Goal: Task Accomplishment & Management: Manage account settings

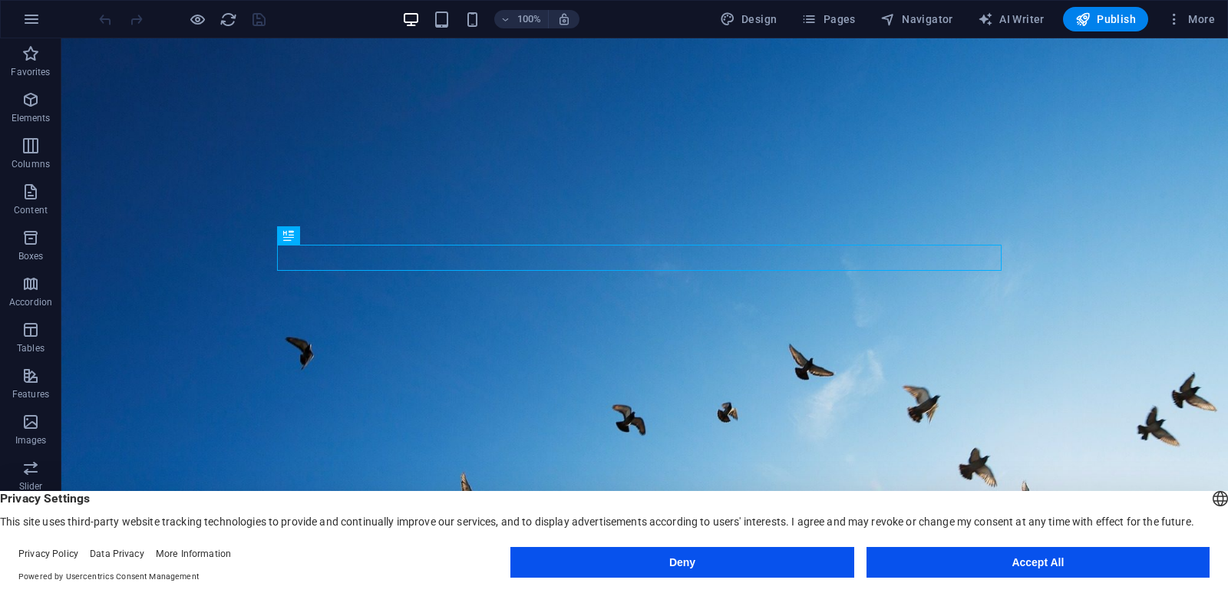
click at [965, 558] on button "Accept All" at bounding box center [1038, 562] width 343 height 31
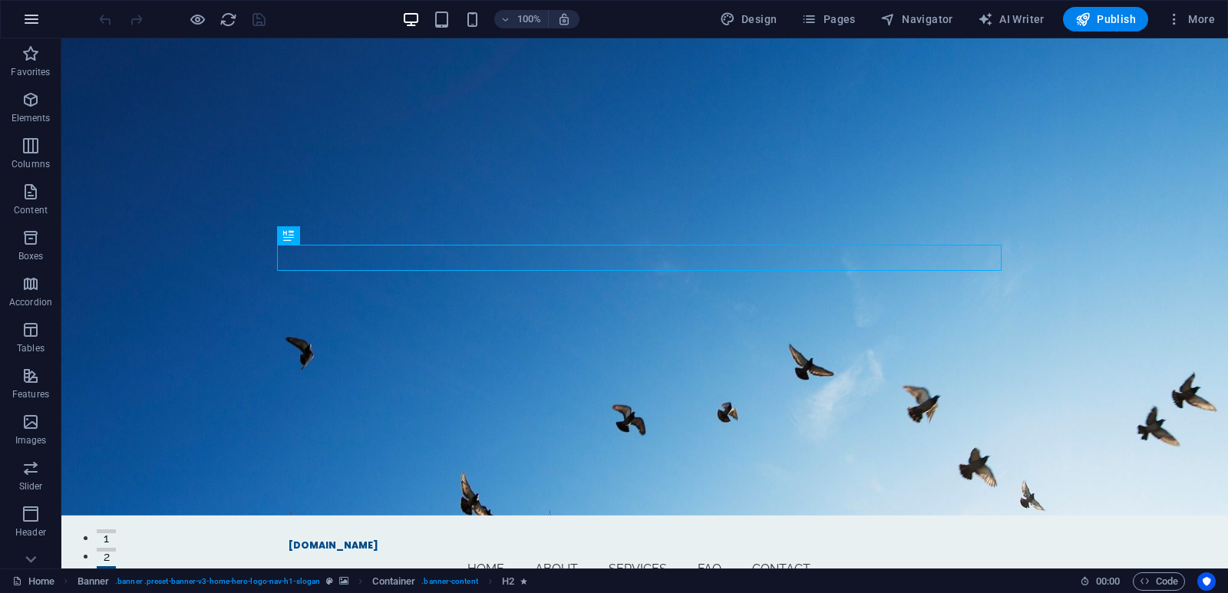
click at [26, 15] on icon "button" at bounding box center [31, 19] width 18 height 18
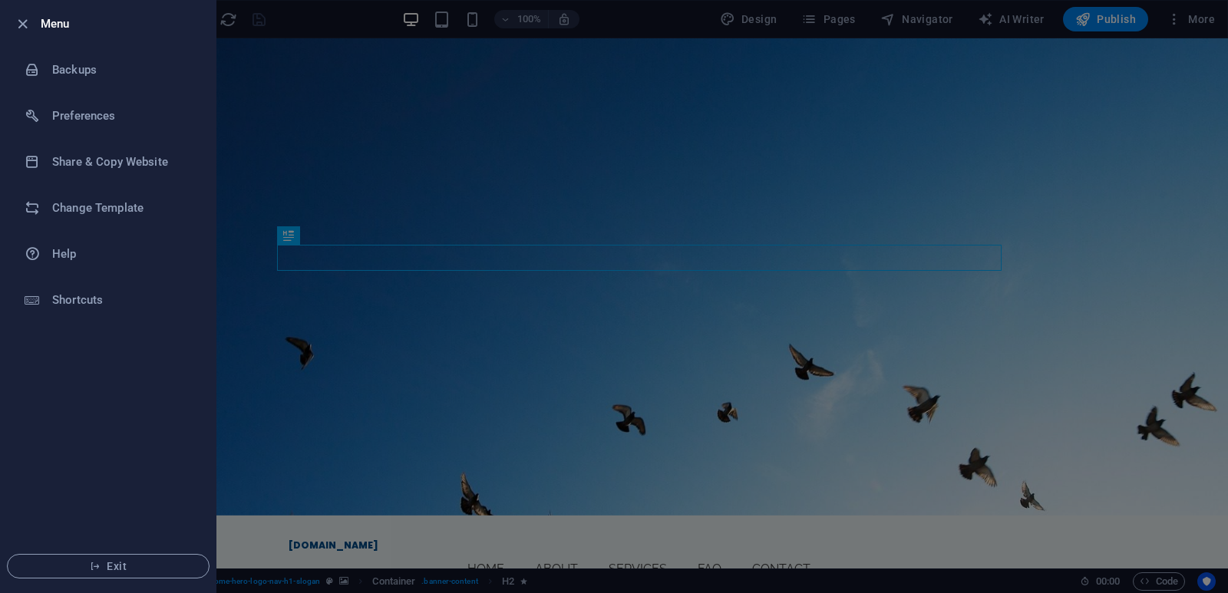
click at [1052, 177] on div at bounding box center [614, 296] width 1228 height 593
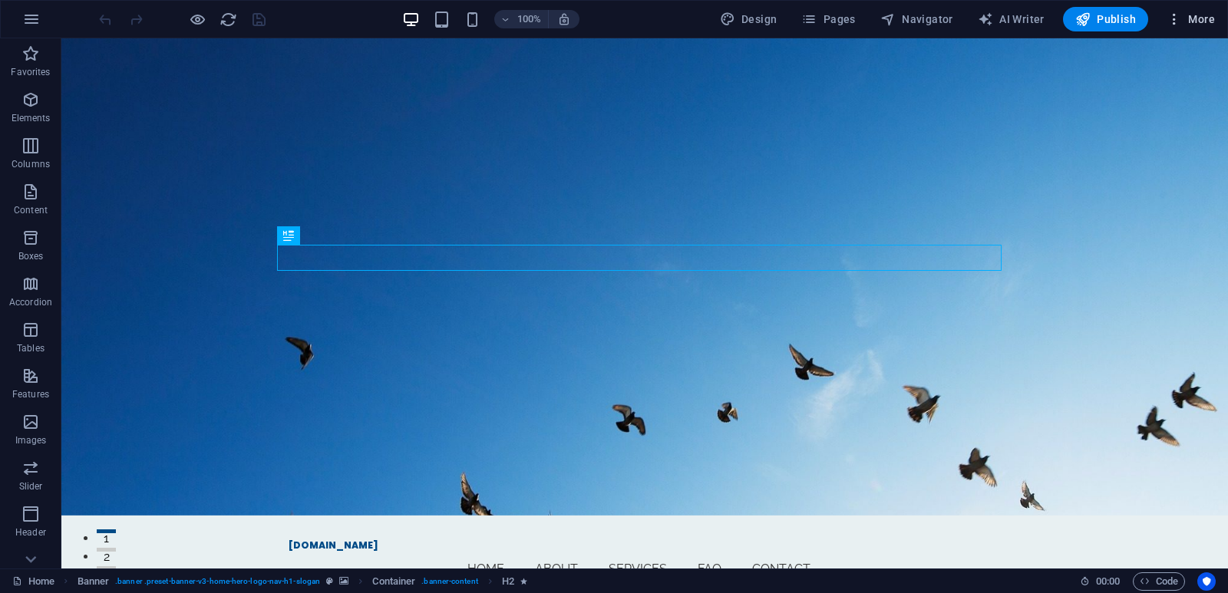
click at [1195, 21] on span "More" at bounding box center [1191, 19] width 48 height 15
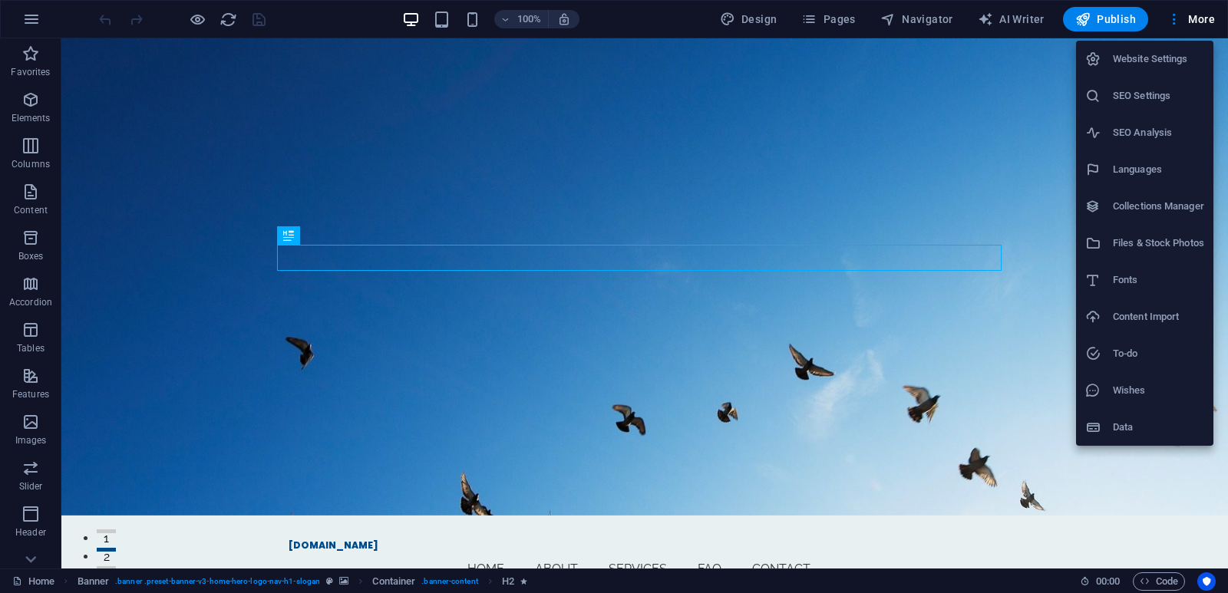
click at [1123, 170] on h6 "Languages" at bounding box center [1158, 169] width 91 height 18
select select "41"
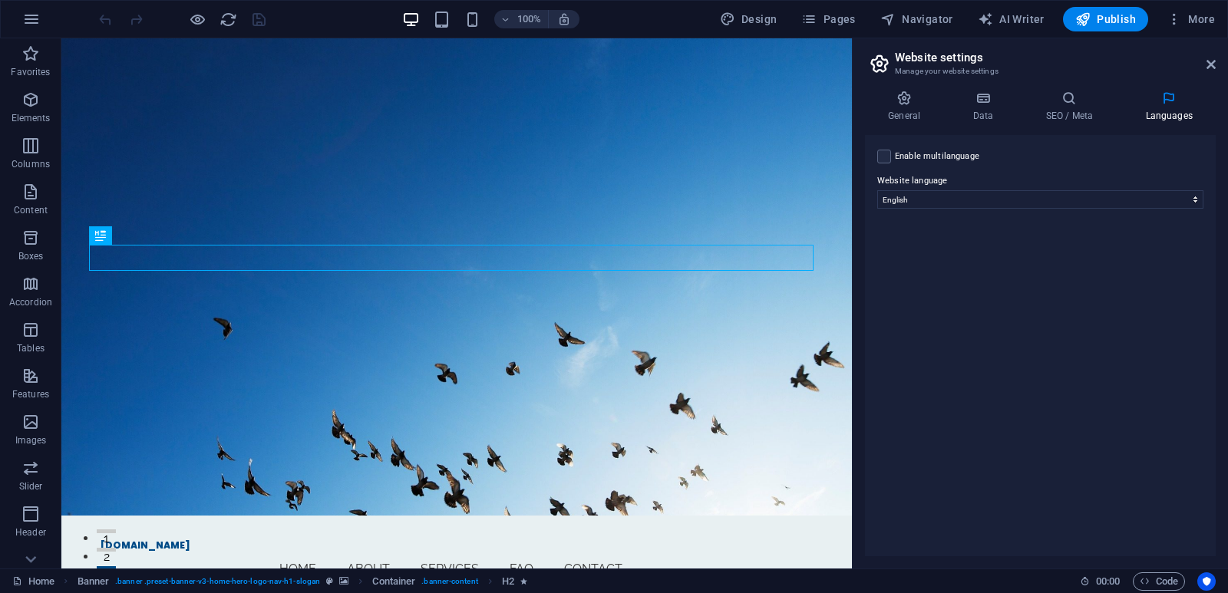
click at [934, 156] on label "Enable multilanguage To disable multilanguage delete all languages until only o…" at bounding box center [937, 156] width 84 height 18
click at [0, 0] on input "Enable multilanguage To disable multilanguage delete all languages until only o…" at bounding box center [0, 0] width 0 height 0
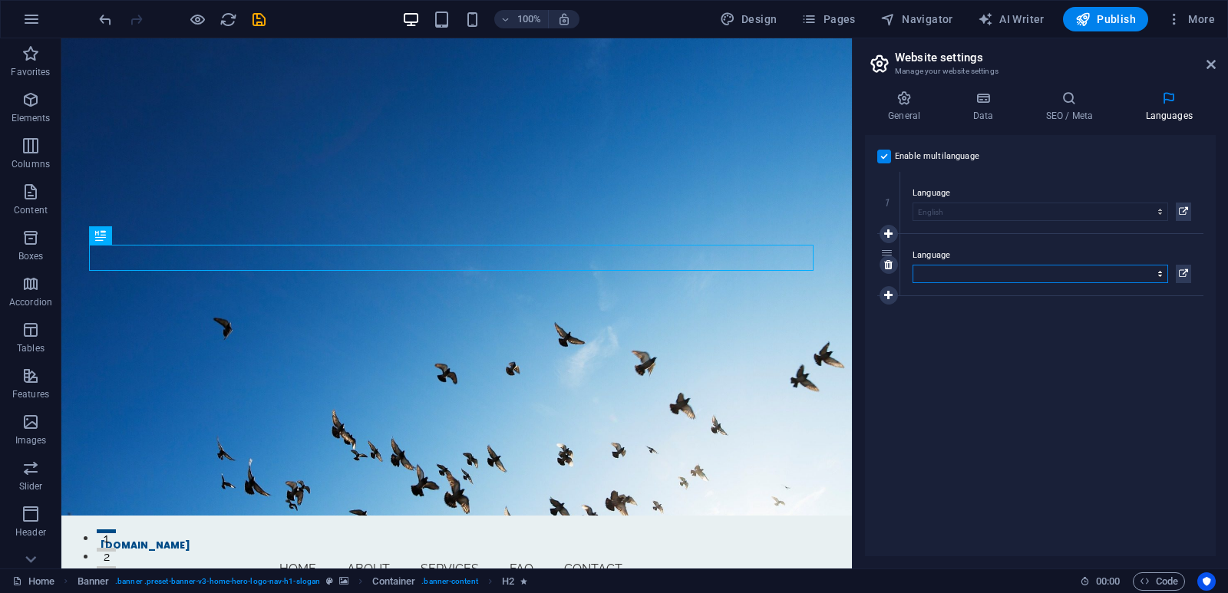
select select "168"
click at [913, 265] on select "Abkhazian Afar Afrikaans Akan Albanian Amharic Arabic Aragonese Armenian Assame…" at bounding box center [1041, 274] width 256 height 18
click at [902, 109] on h4 "General" at bounding box center [907, 107] width 84 height 32
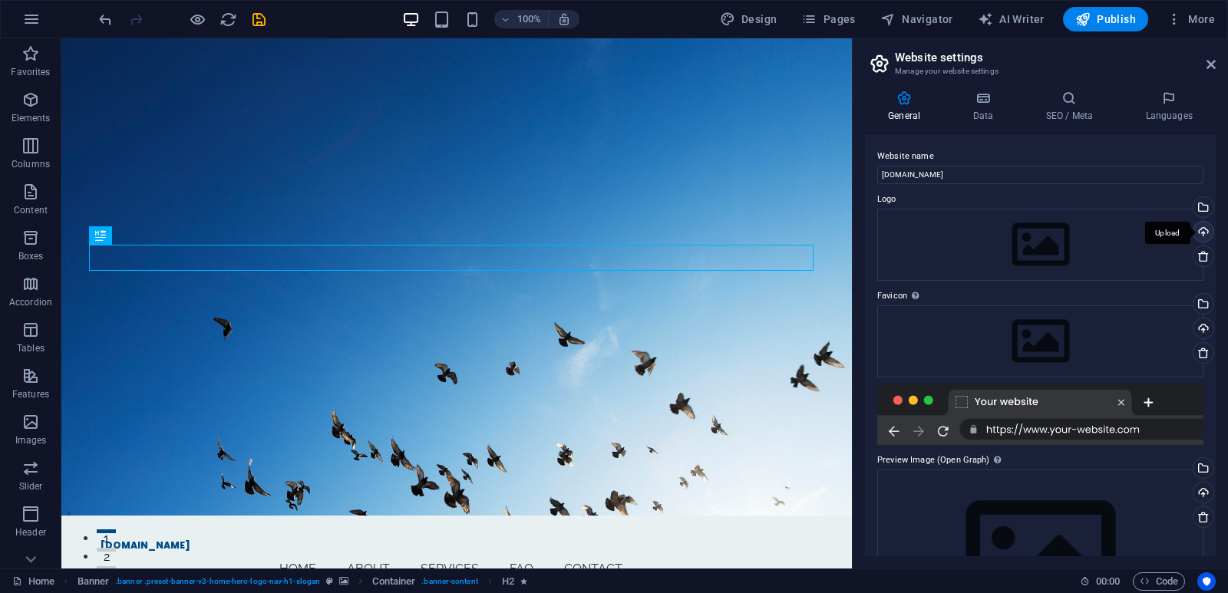
click at [1201, 234] on div "Upload" at bounding box center [1202, 233] width 23 height 23
click at [986, 339] on div "Drag files here, click to choose files or select files from Files or our free s…" at bounding box center [1040, 342] width 326 height 72
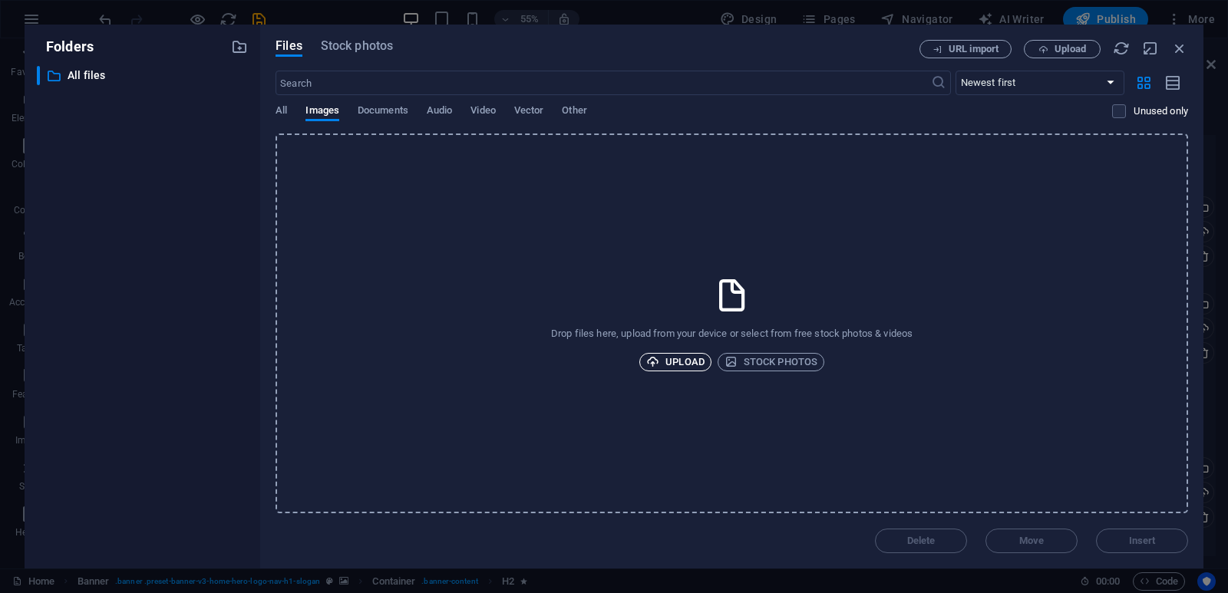
click at [675, 362] on span "Upload" at bounding box center [675, 362] width 58 height 18
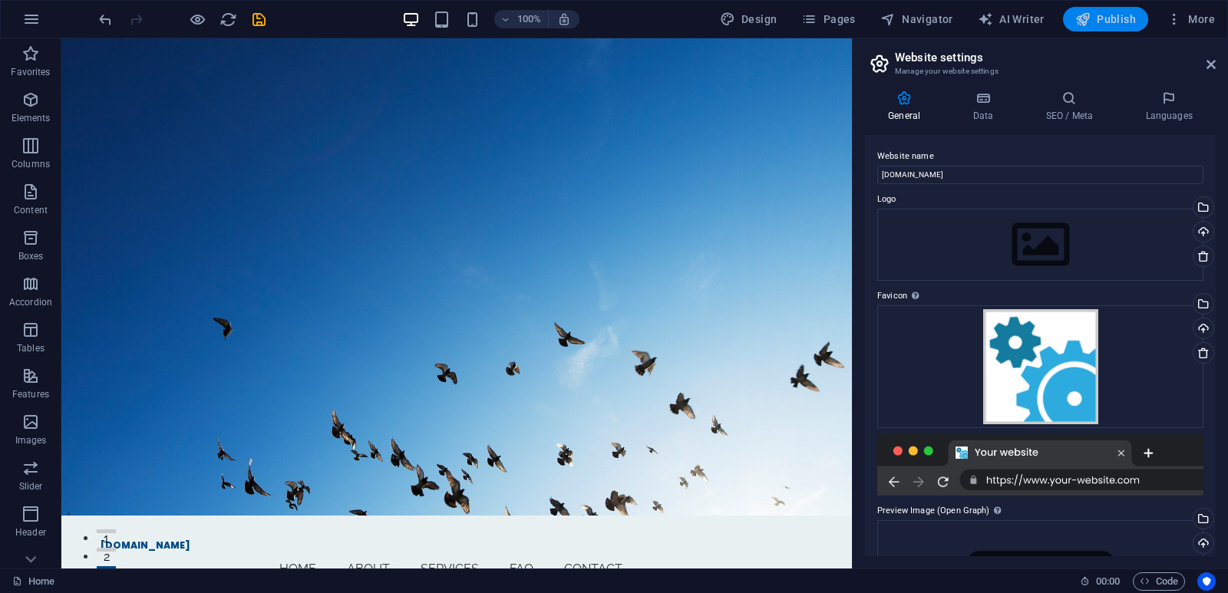
click at [1098, 21] on span "Publish" at bounding box center [1105, 19] width 61 height 15
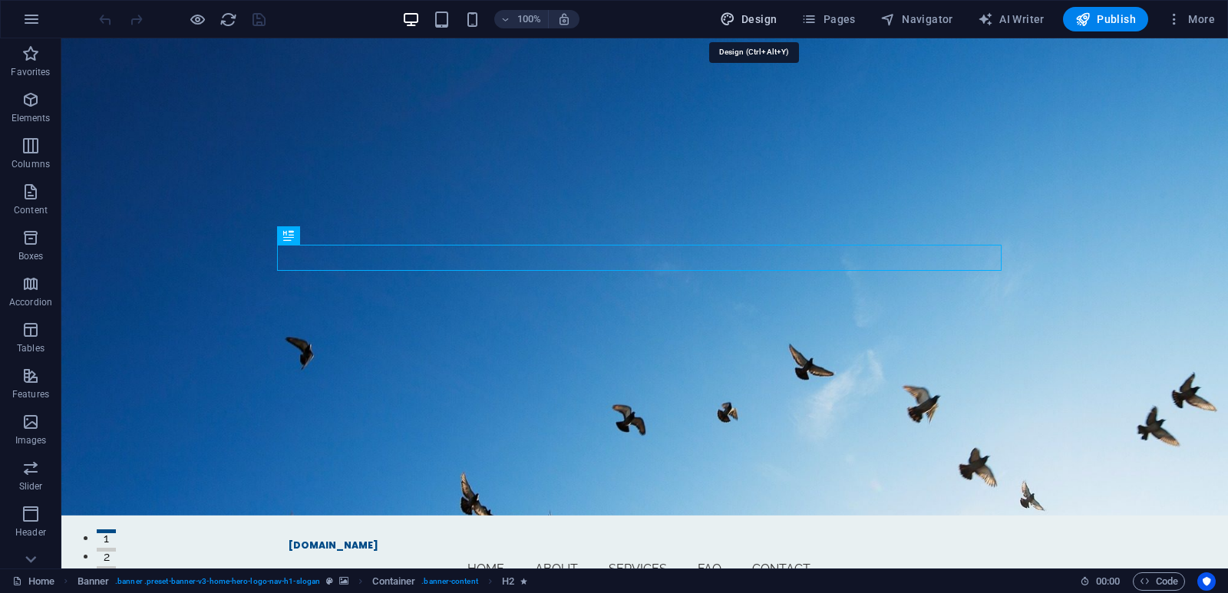
drag, startPoint x: 752, startPoint y: 24, endPoint x: 617, endPoint y: 147, distance: 182.6
click at [752, 24] on span "Design" at bounding box center [749, 19] width 58 height 15
select select "px"
select select "200"
select select "px"
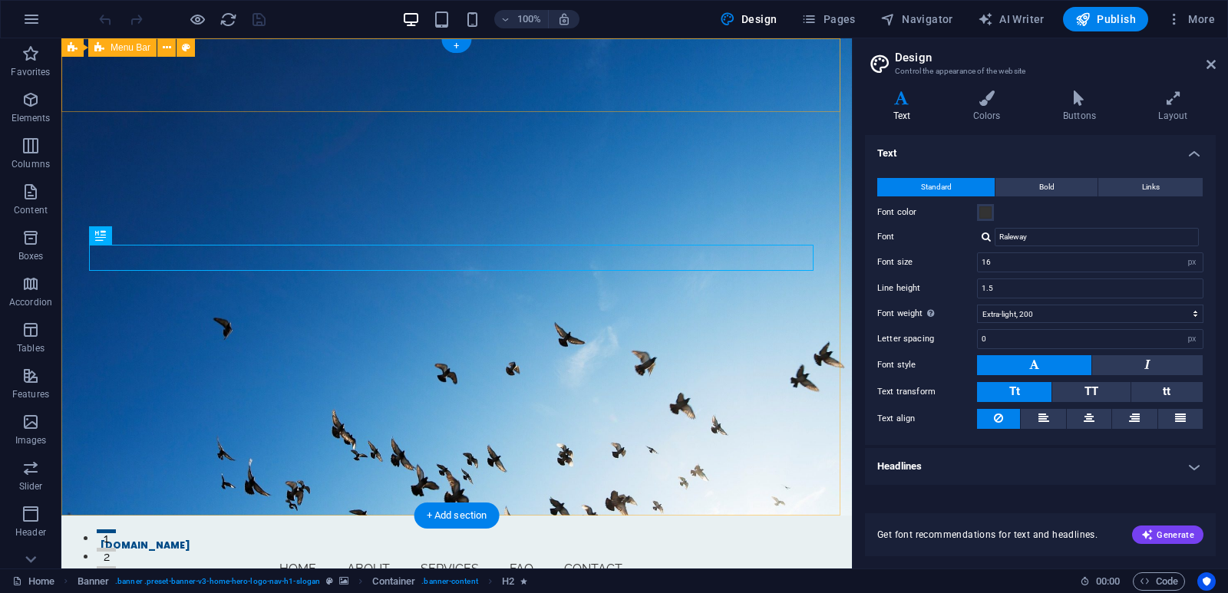
click at [240, 516] on div "ukraine.ebrdcreditline.toyidea.info Home About Services FAQ Contact Menu" at bounding box center [456, 558] width 791 height 84
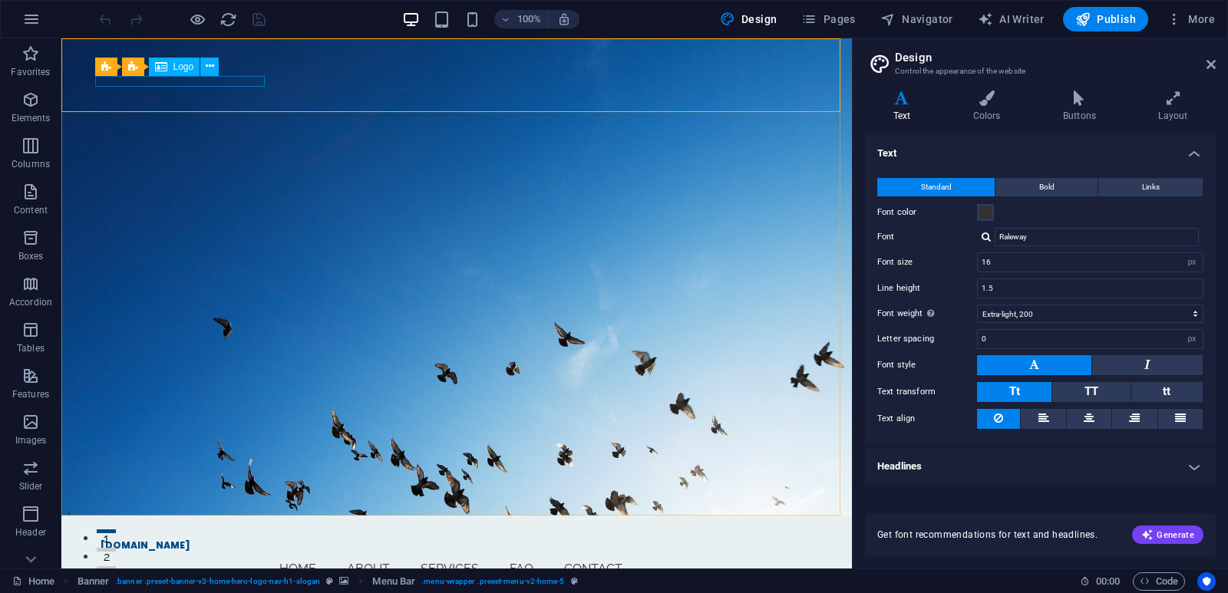
click at [184, 71] on span "Logo" at bounding box center [183, 66] width 21 height 9
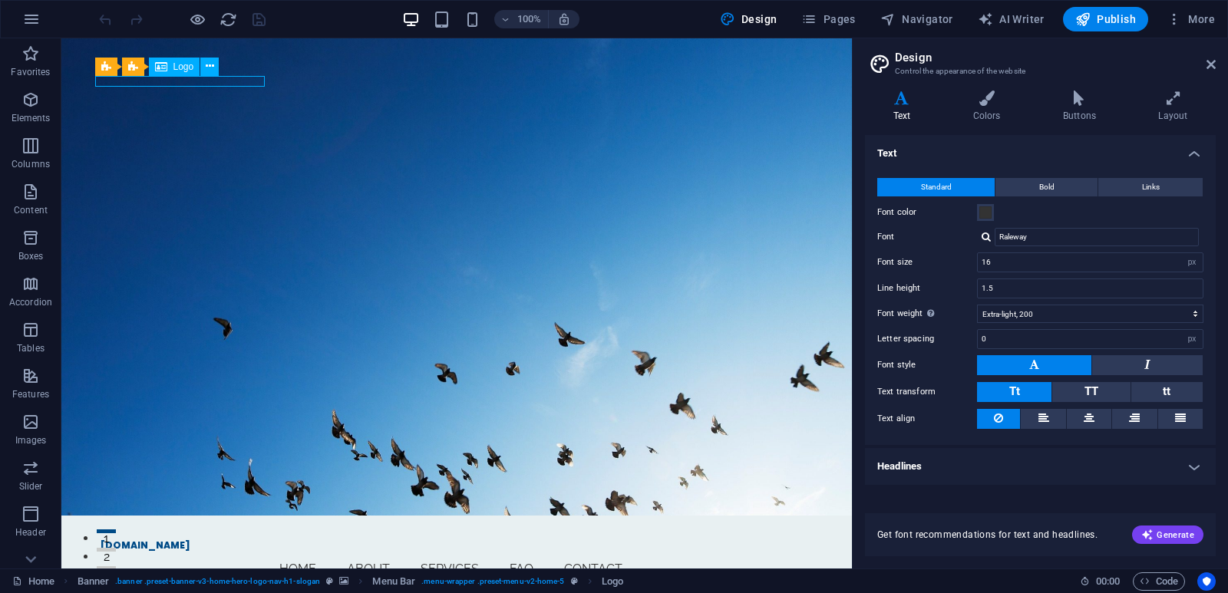
click at [180, 67] on span "Logo" at bounding box center [183, 66] width 21 height 9
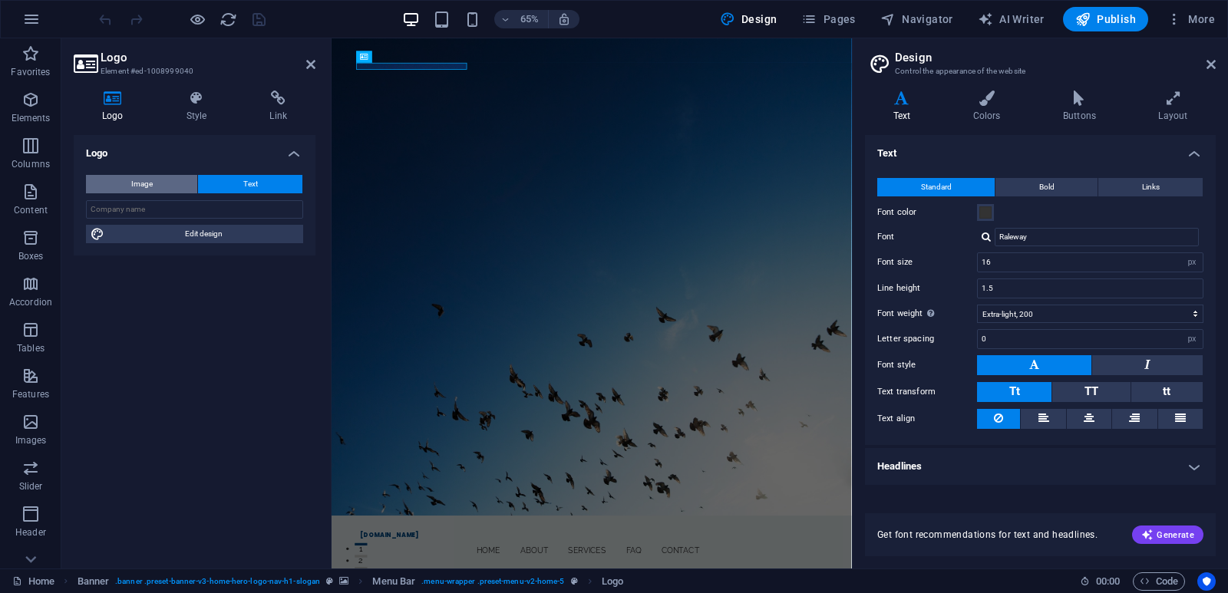
click at [140, 183] on span "Image" at bounding box center [141, 184] width 21 height 18
select select "DISABLED_OPTION_VALUE"
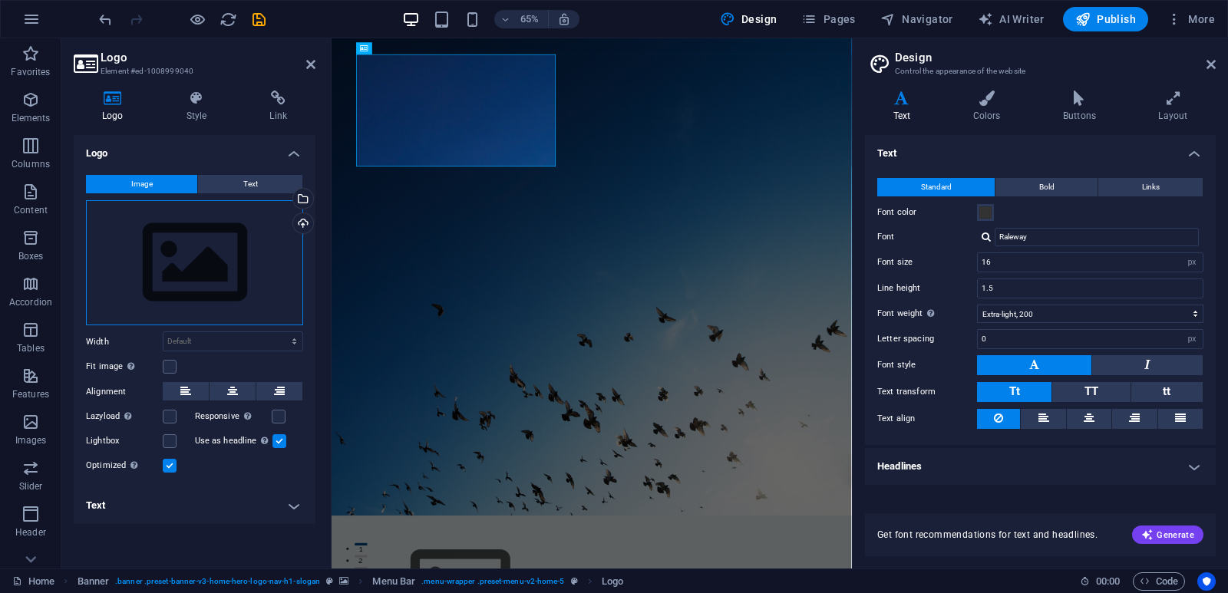
click at [165, 244] on div "Drag files here, click to choose files or select files from Files or our free s…" at bounding box center [194, 263] width 217 height 126
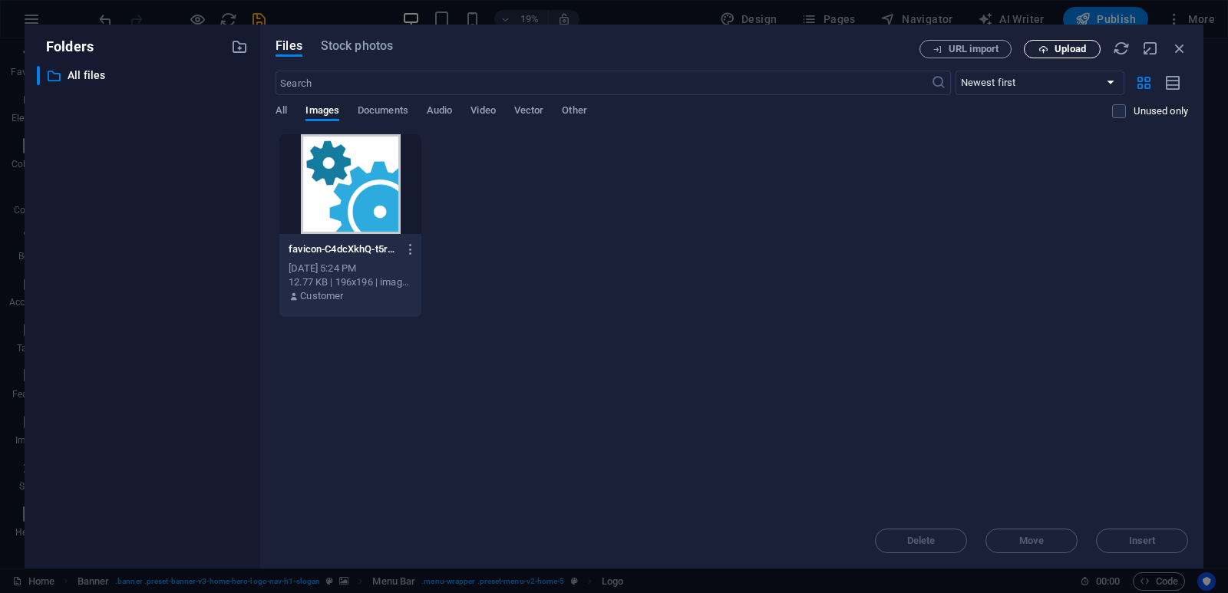
click at [1058, 45] on span "Upload" at bounding box center [1070, 49] width 31 height 9
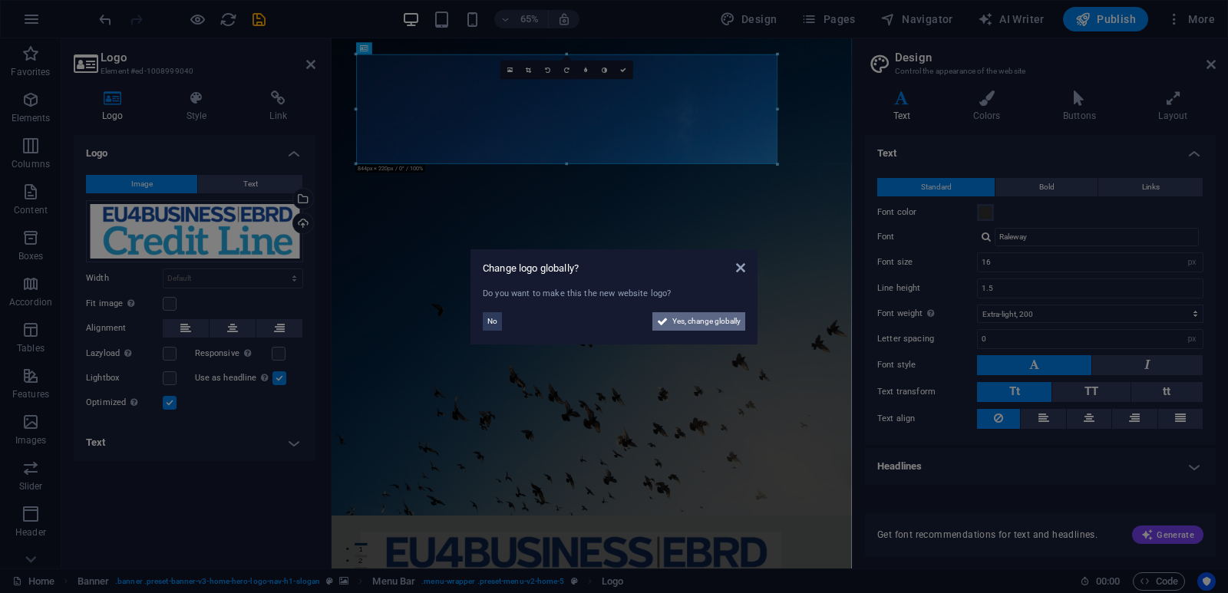
click at [692, 323] on span "Yes, change globally" at bounding box center [706, 321] width 68 height 18
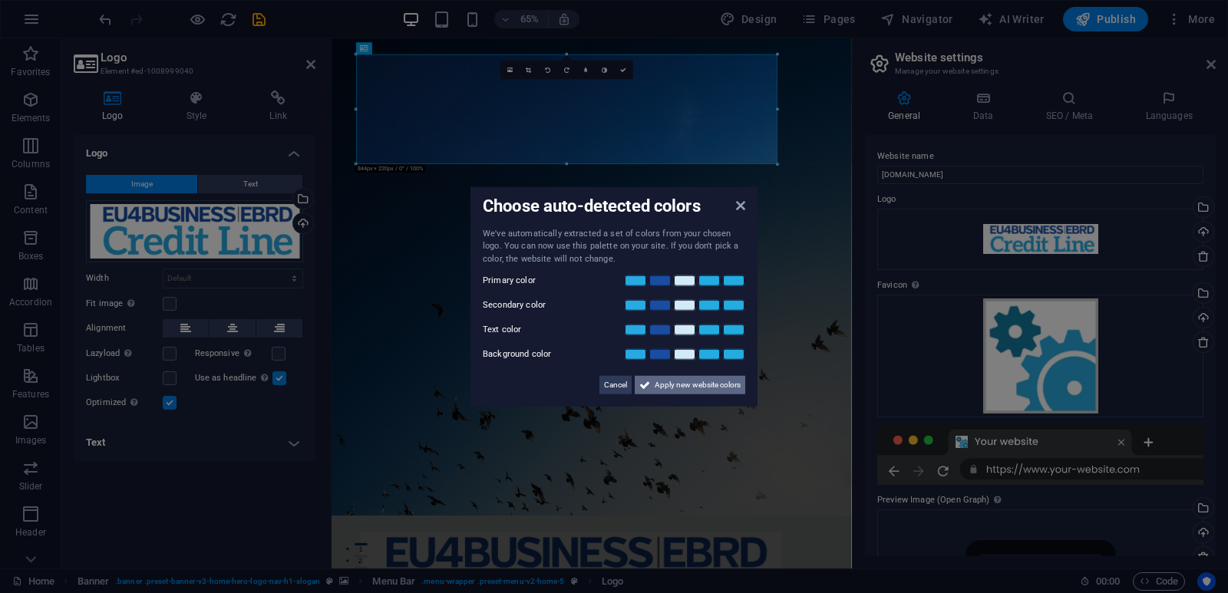
click at [689, 385] on span "Apply new website colors" at bounding box center [698, 385] width 86 height 18
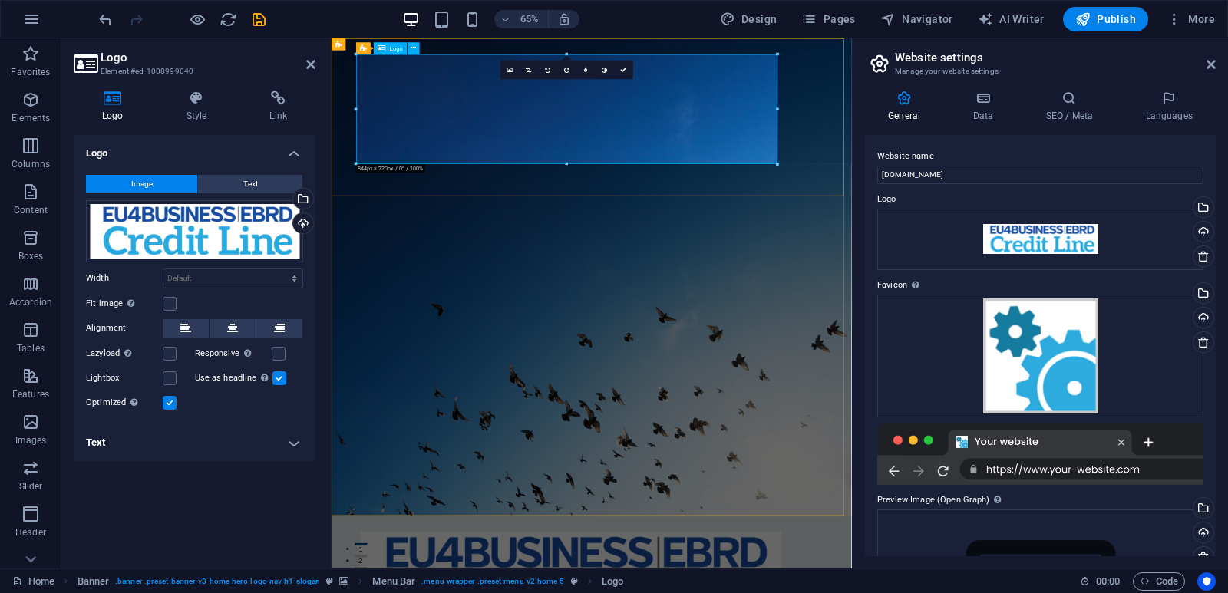
drag, startPoint x: 1023, startPoint y: 234, endPoint x: 779, endPoint y: 160, distance: 255.2
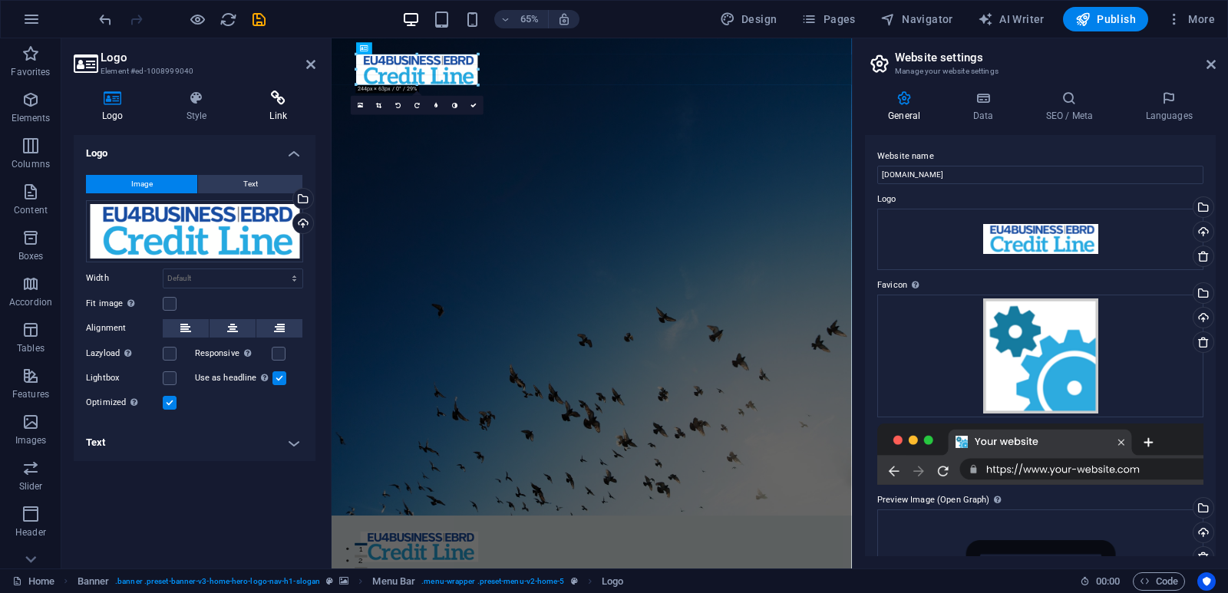
drag, startPoint x: 776, startPoint y: 110, endPoint x: 312, endPoint y: 97, distance: 463.8
type input "236"
select select "px"
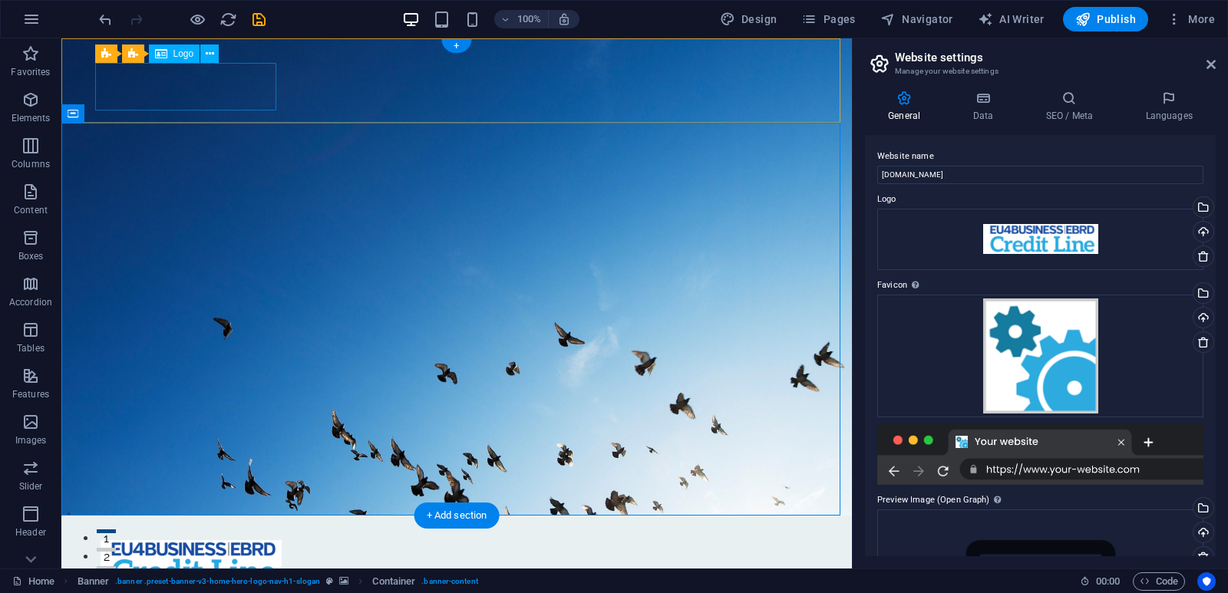
click at [204, 540] on div at bounding box center [457, 564] width 712 height 48
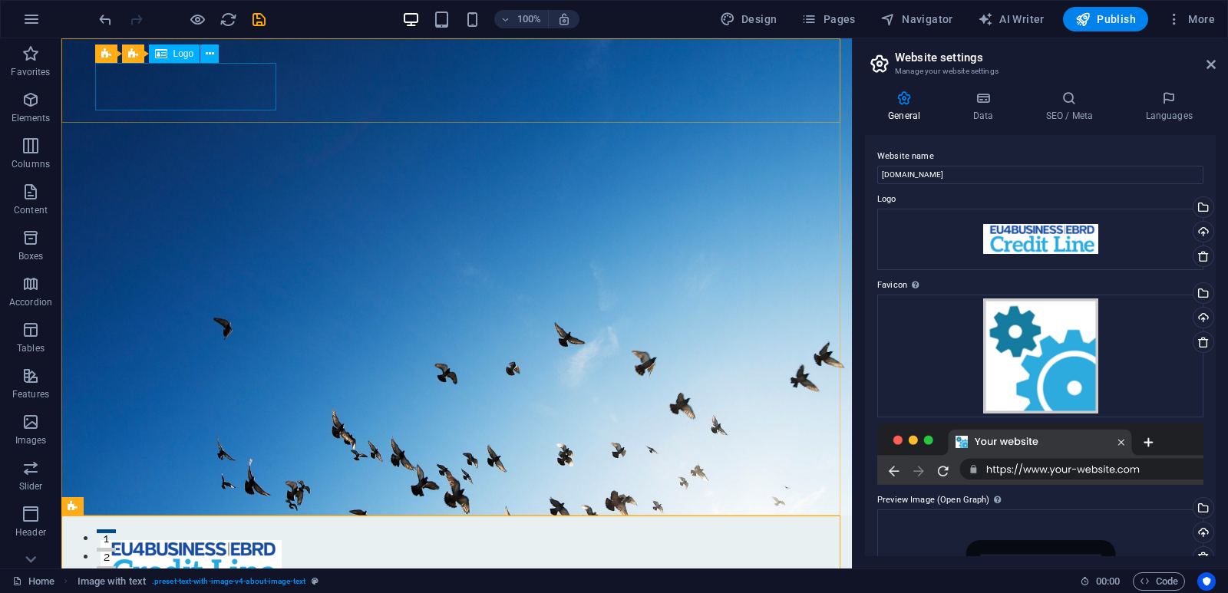
click at [180, 52] on span "Logo" at bounding box center [183, 53] width 21 height 9
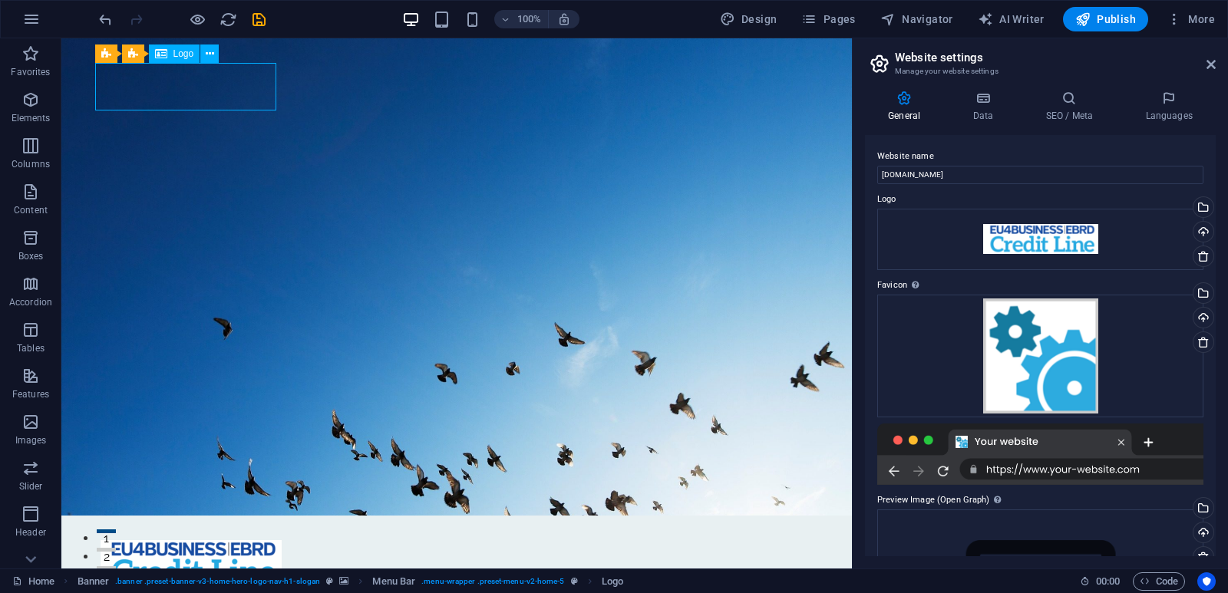
click at [180, 52] on span "Logo" at bounding box center [183, 53] width 21 height 9
select select "px"
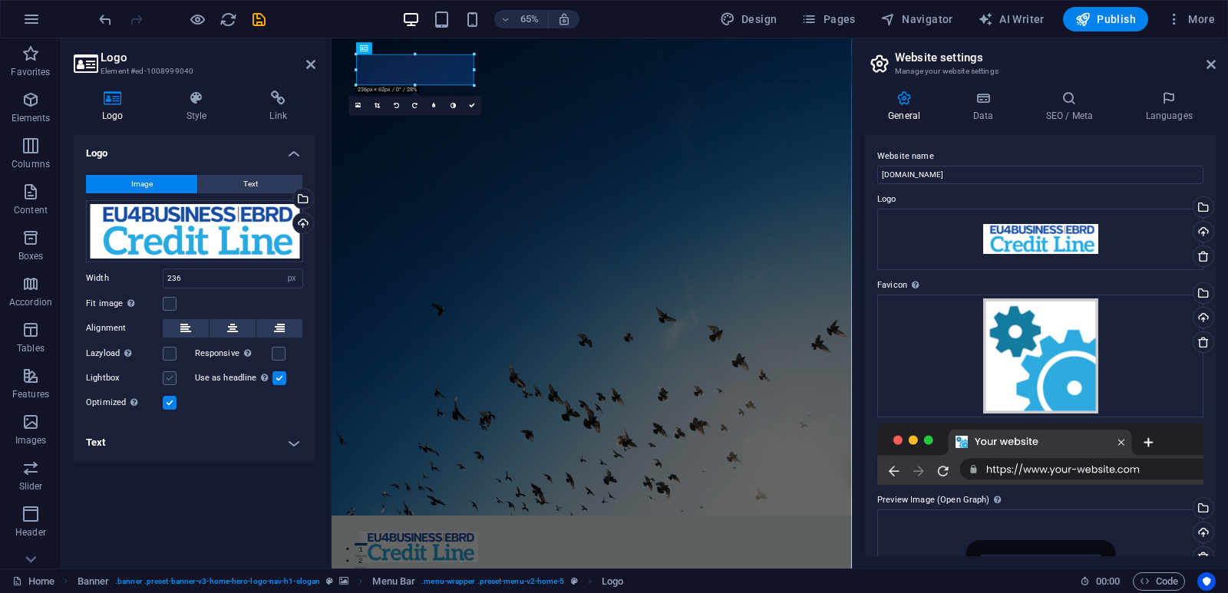
click at [167, 382] on label at bounding box center [170, 379] width 14 height 14
click at [0, 0] on input "Lightbox" at bounding box center [0, 0] width 0 height 0
click at [167, 382] on label at bounding box center [170, 379] width 14 height 14
click at [0, 0] on input "Lightbox" at bounding box center [0, 0] width 0 height 0
click at [194, 104] on icon at bounding box center [197, 98] width 78 height 15
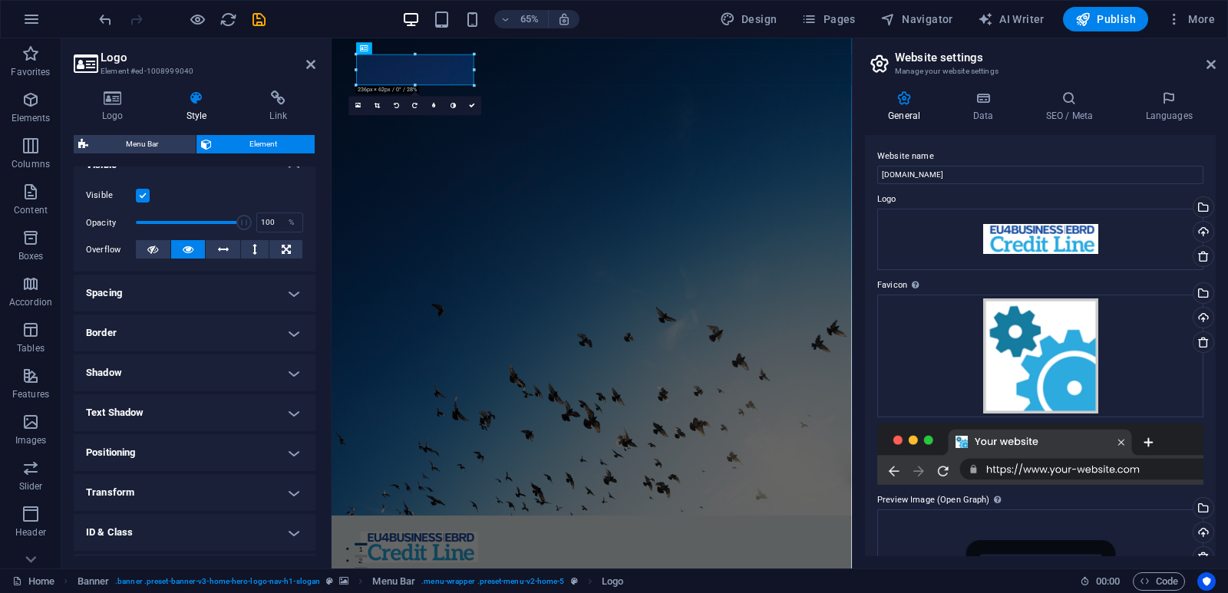
scroll to position [259, 0]
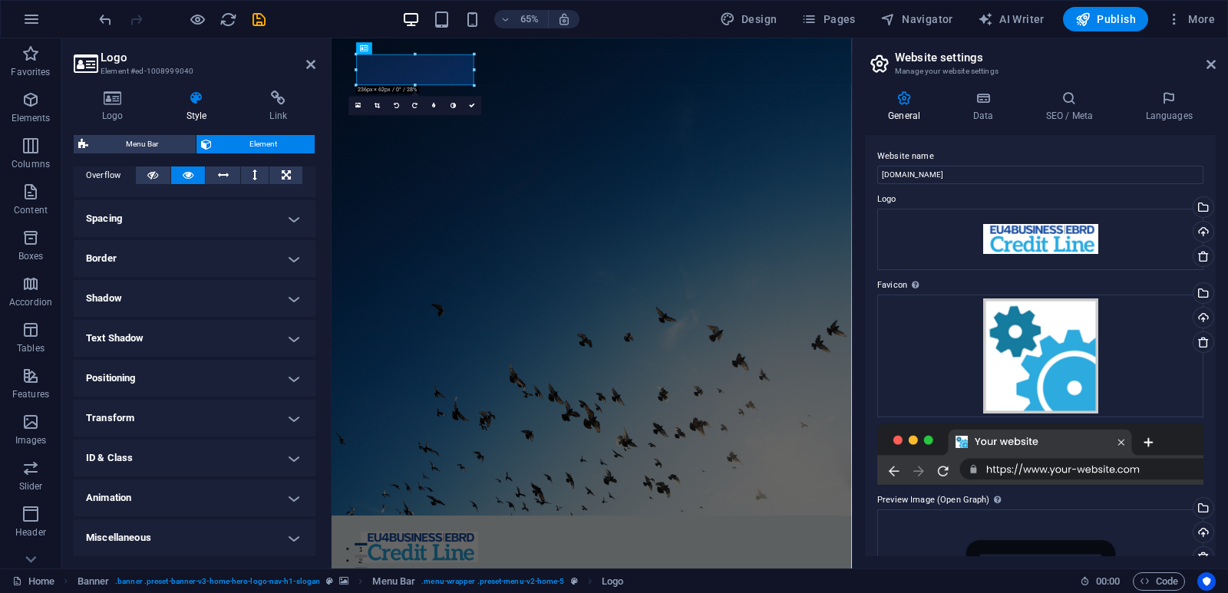
click at [177, 418] on h4 "Transform" at bounding box center [195, 418] width 242 height 37
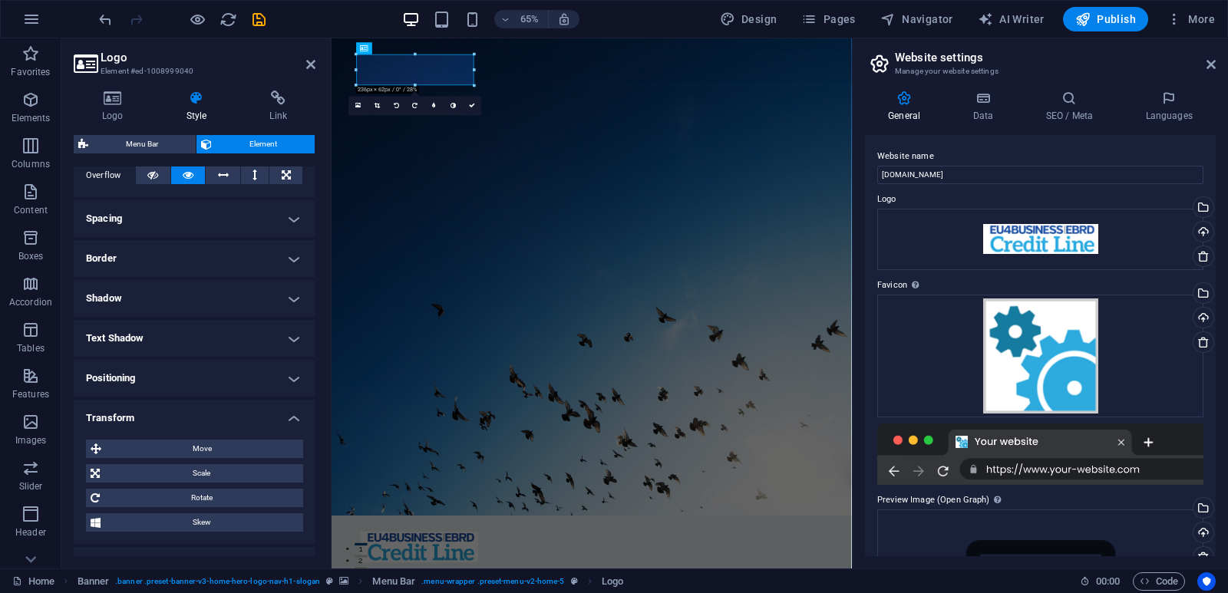
click at [177, 418] on h4 "Transform" at bounding box center [195, 414] width 242 height 28
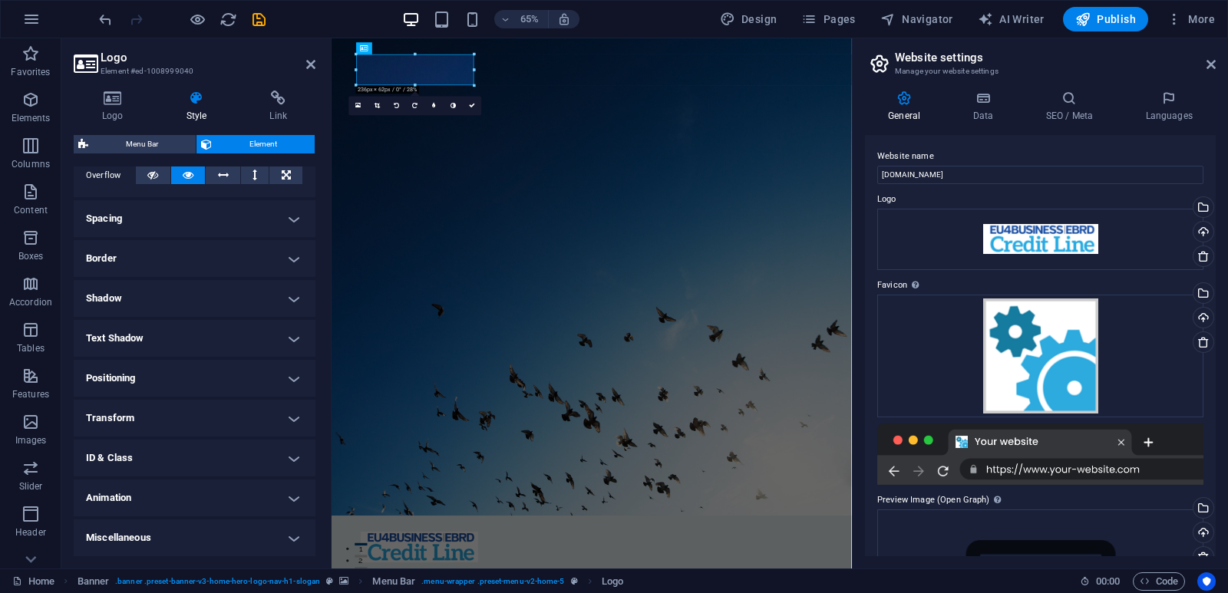
click at [160, 541] on h4 "Miscellaneous" at bounding box center [195, 538] width 242 height 37
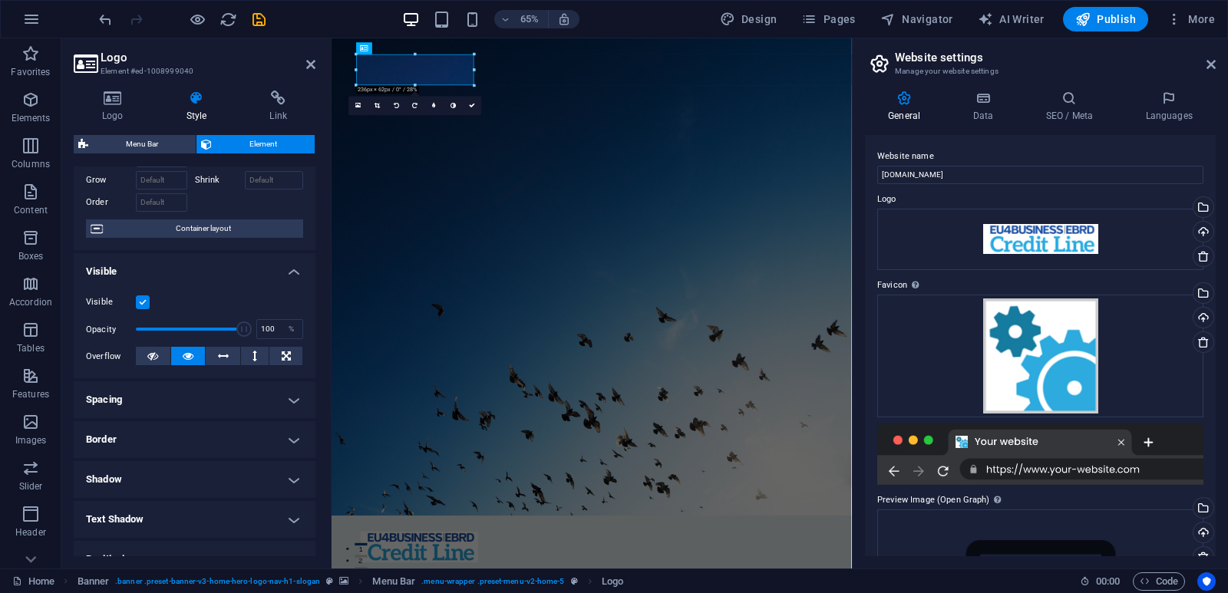
scroll to position [0, 0]
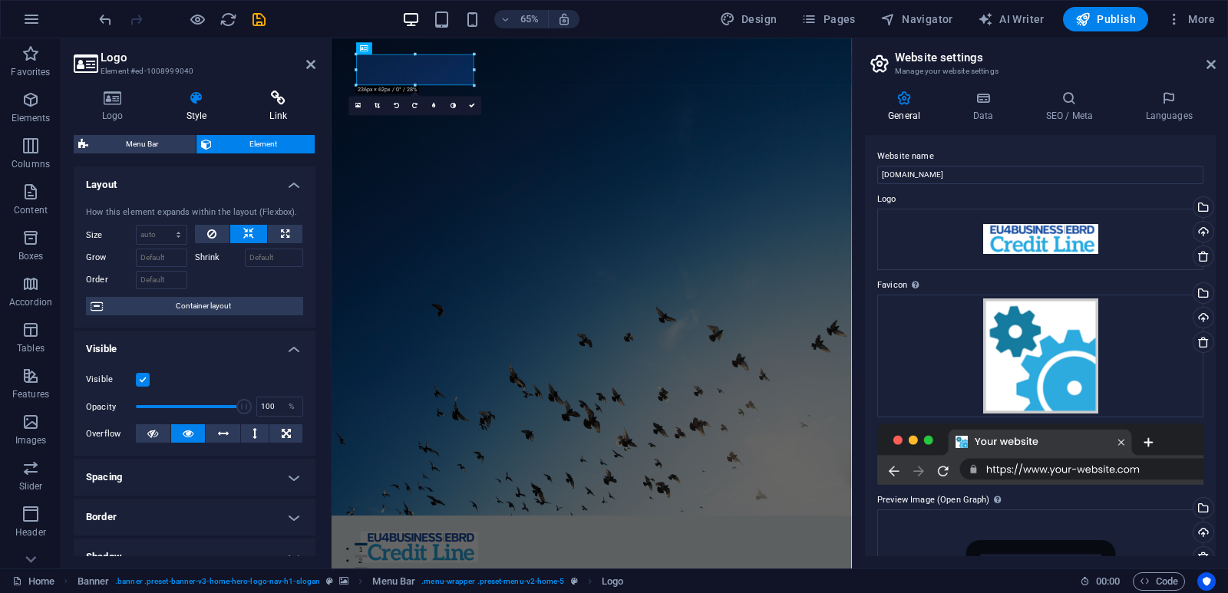
click at [279, 117] on h4 "Link" at bounding box center [278, 107] width 74 height 32
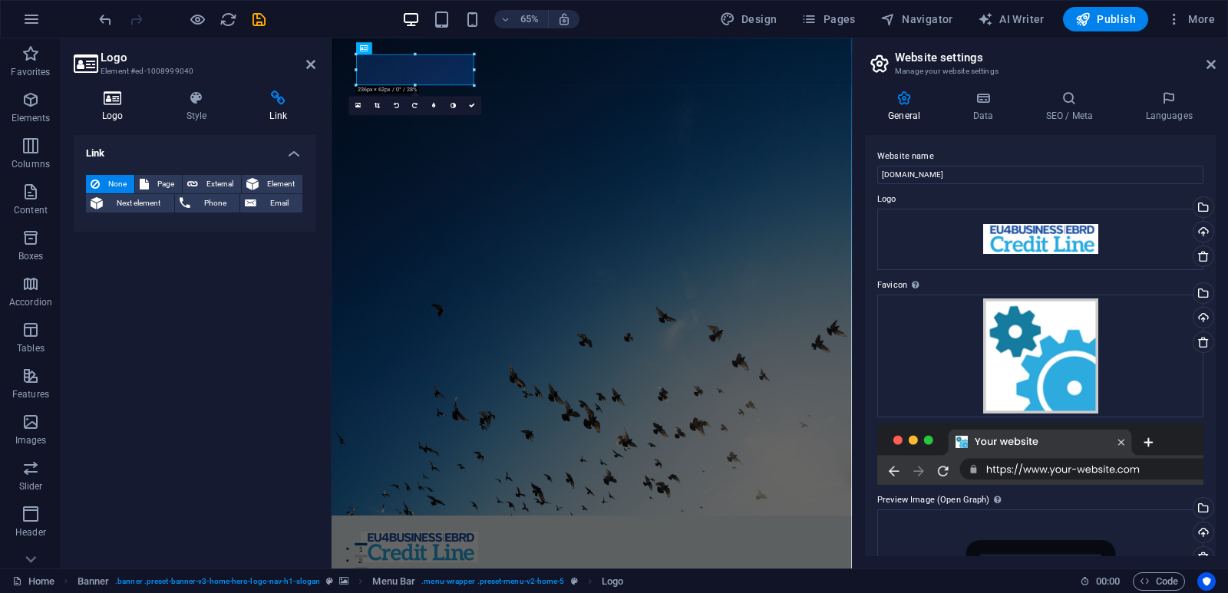
click at [108, 102] on icon at bounding box center [113, 98] width 78 height 15
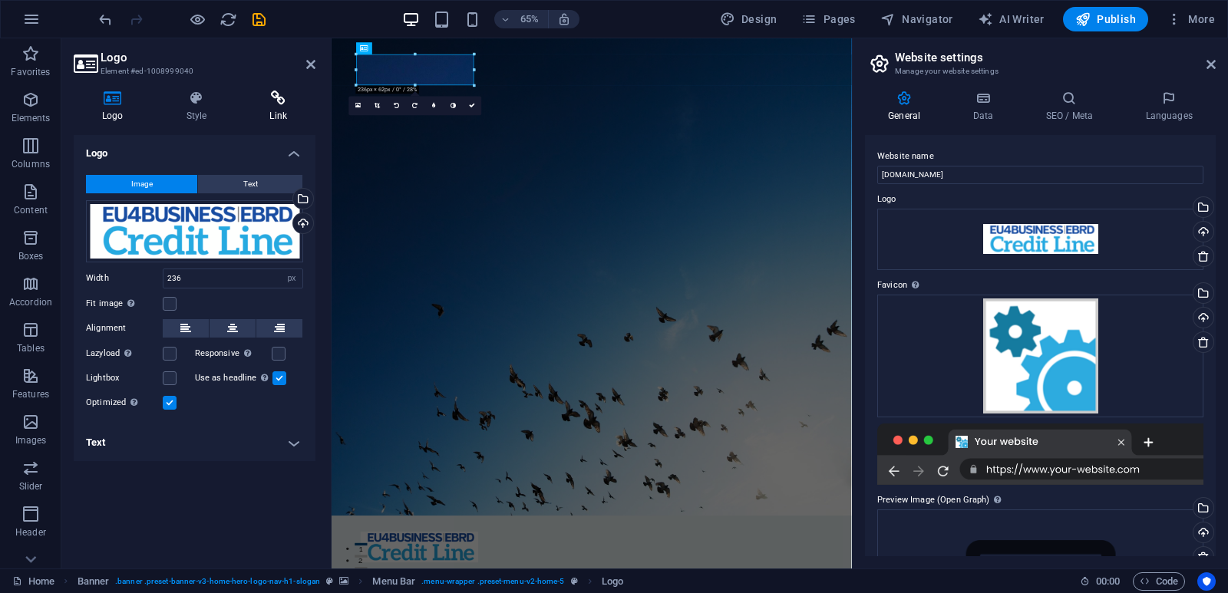
click at [275, 106] on h4 "Link" at bounding box center [278, 107] width 74 height 32
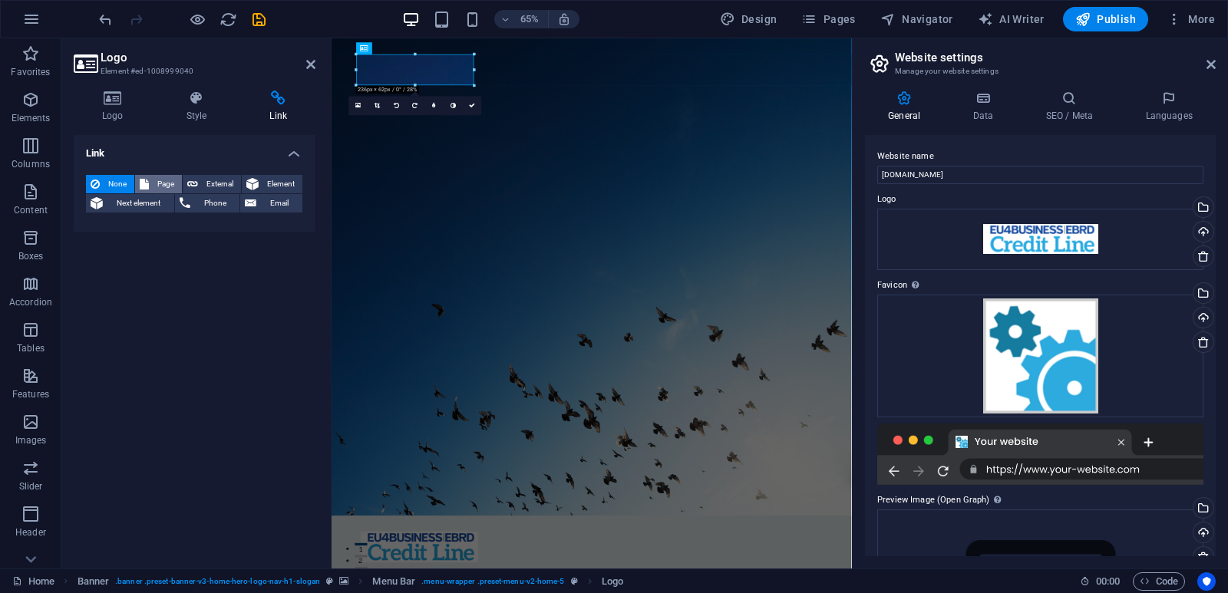
click at [162, 180] on span "Page" at bounding box center [166, 184] width 24 height 18
select select
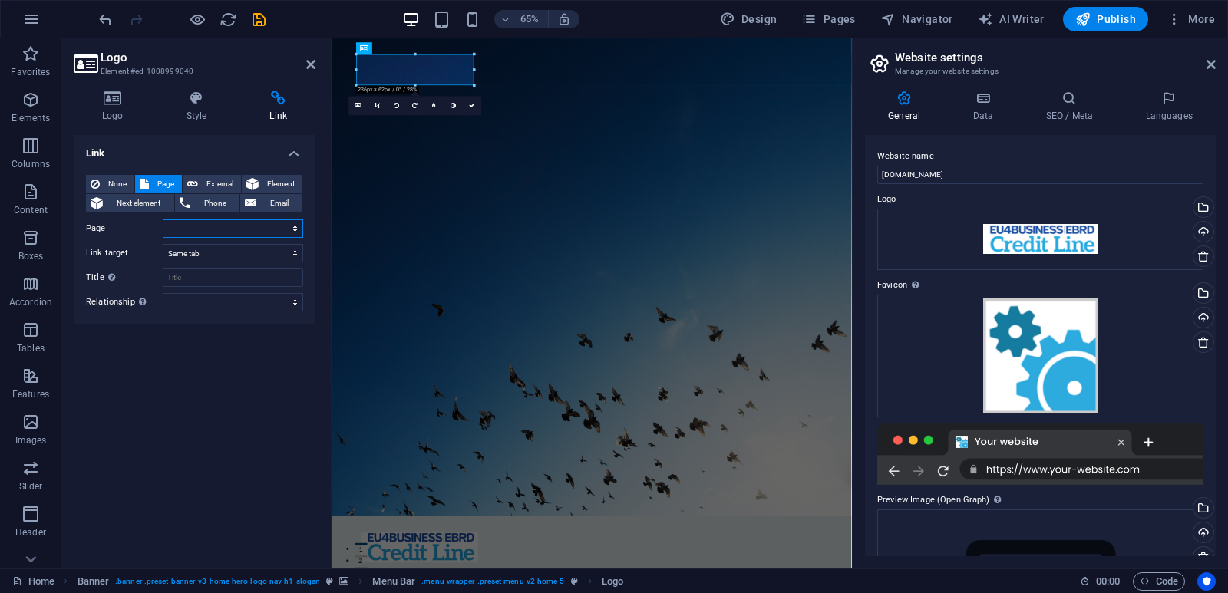
select select "0"
click at [163, 220] on select "Home Subpage Legal Notice Privacy Home" at bounding box center [233, 229] width 140 height 18
select select
click at [163, 244] on select "New tab Same tab Overlay" at bounding box center [233, 253] width 140 height 18
drag, startPoint x: 207, startPoint y: 303, endPoint x: 127, endPoint y: 358, distance: 97.7
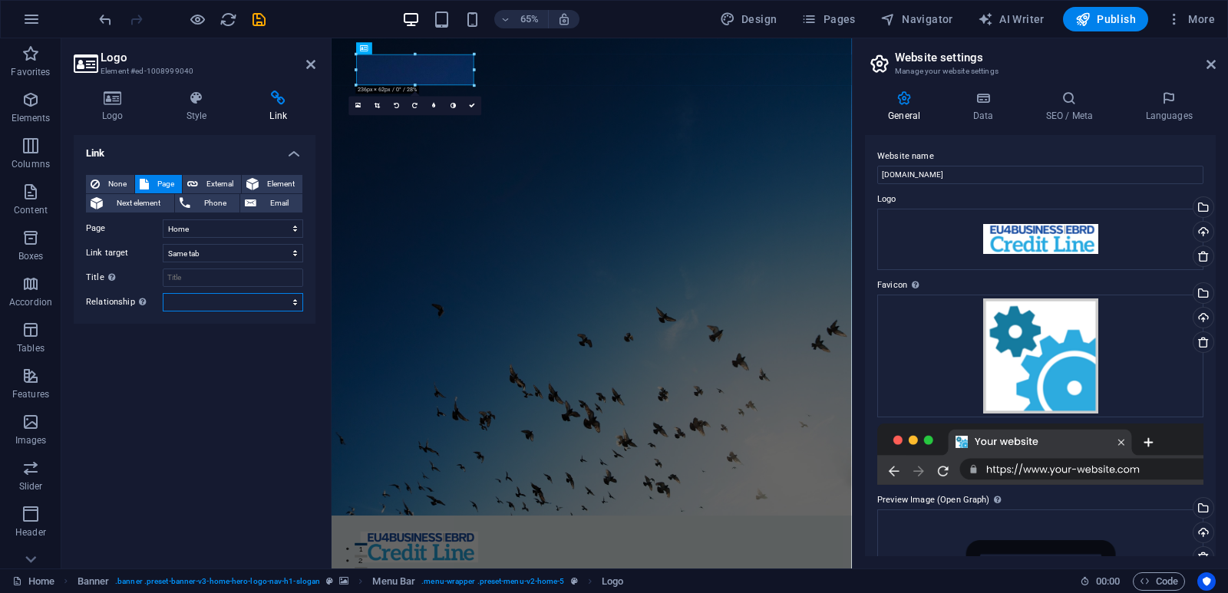
click at [127, 358] on div "Link None Page External Element Next element Phone Email Page Home Subpage Lega…" at bounding box center [195, 345] width 242 height 421
click at [107, 101] on icon at bounding box center [113, 98] width 78 height 15
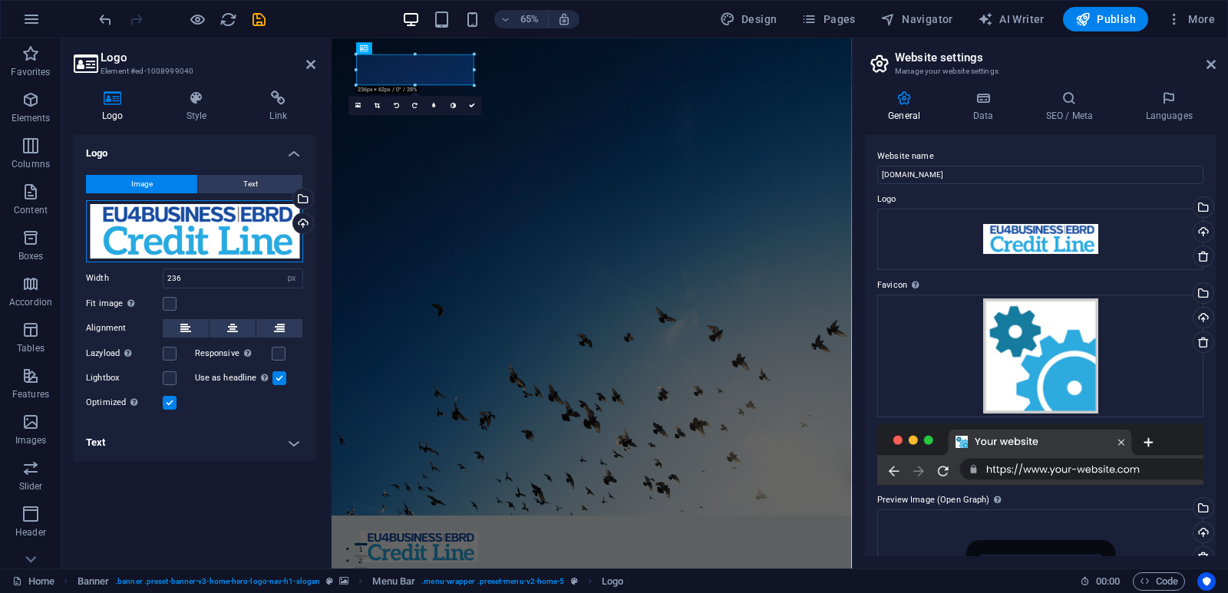
click at [226, 230] on div "Drag files here, click to choose files or select files from Files or our free s…" at bounding box center [194, 231] width 217 height 62
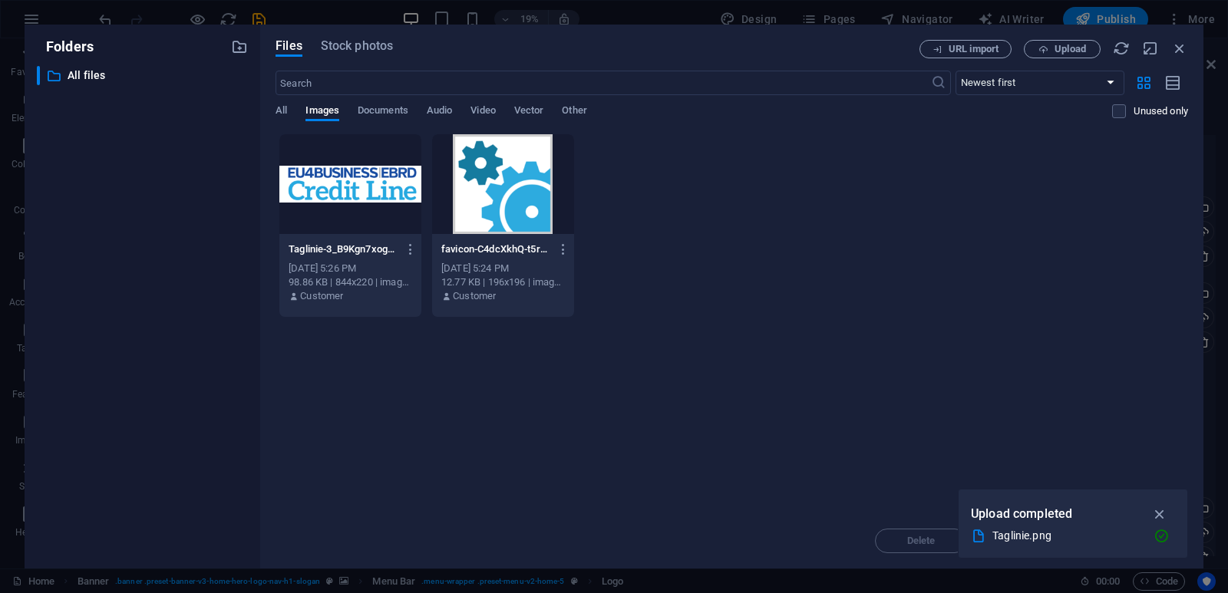
click at [337, 181] on div at bounding box center [350, 184] width 142 height 100
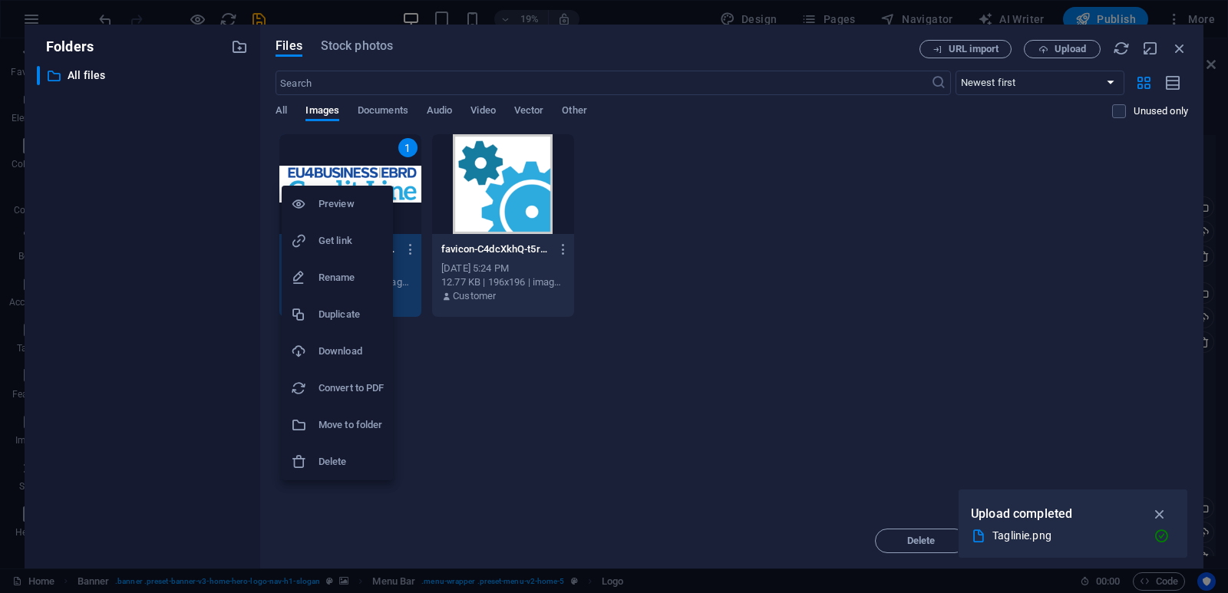
click at [540, 435] on div at bounding box center [614, 296] width 1228 height 593
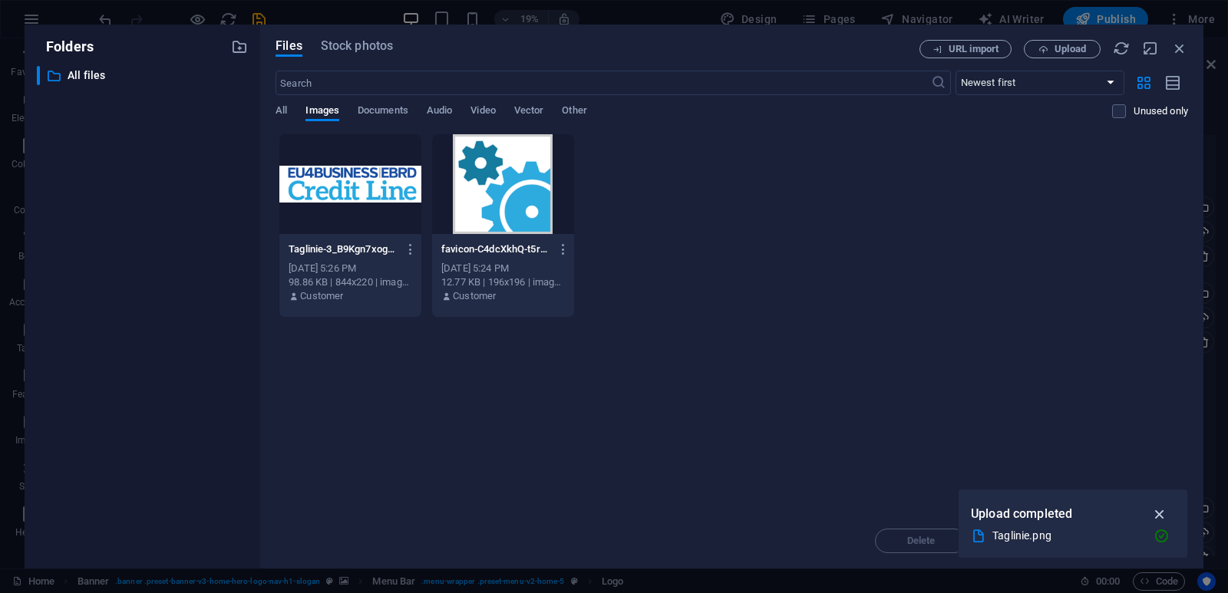
click at [1159, 516] on icon "button" at bounding box center [1160, 514] width 18 height 17
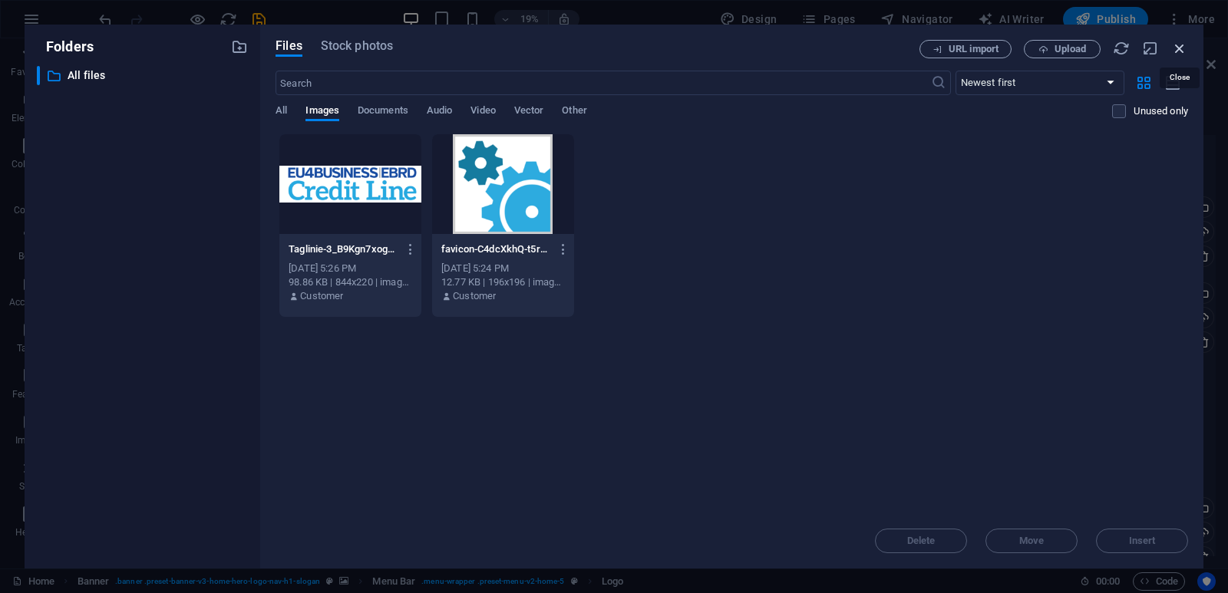
click at [1184, 48] on icon "button" at bounding box center [1179, 48] width 17 height 17
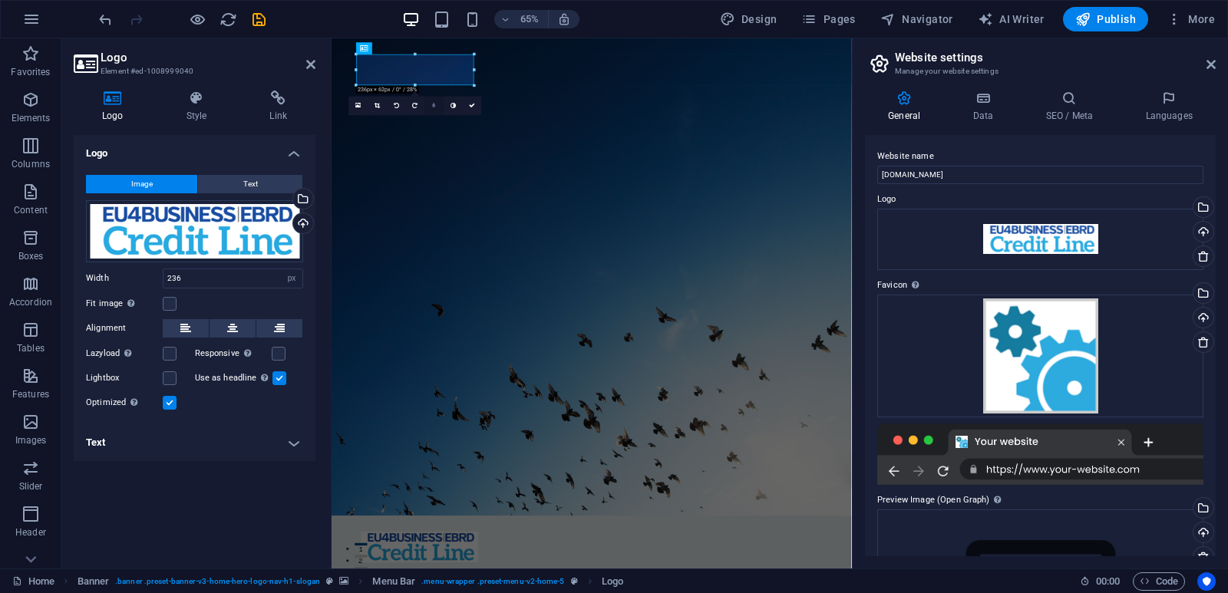
click at [434, 109] on link at bounding box center [434, 105] width 19 height 19
click at [493, 106] on icon at bounding box center [495, 106] width 6 height 6
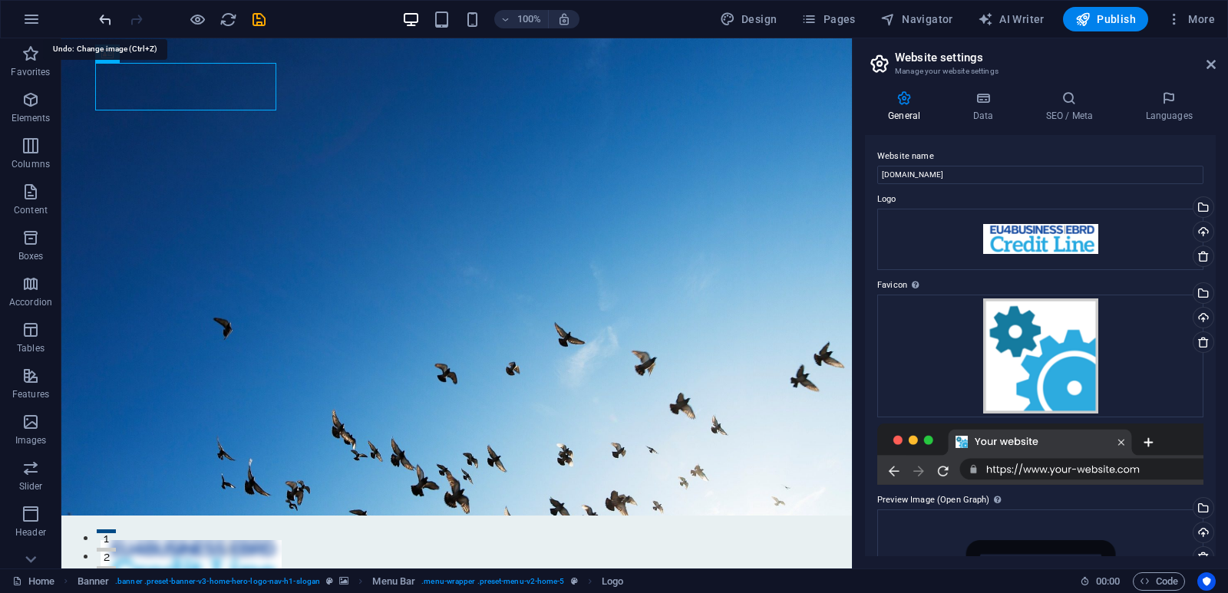
click at [101, 23] on icon "undo" at bounding box center [106, 20] width 18 height 18
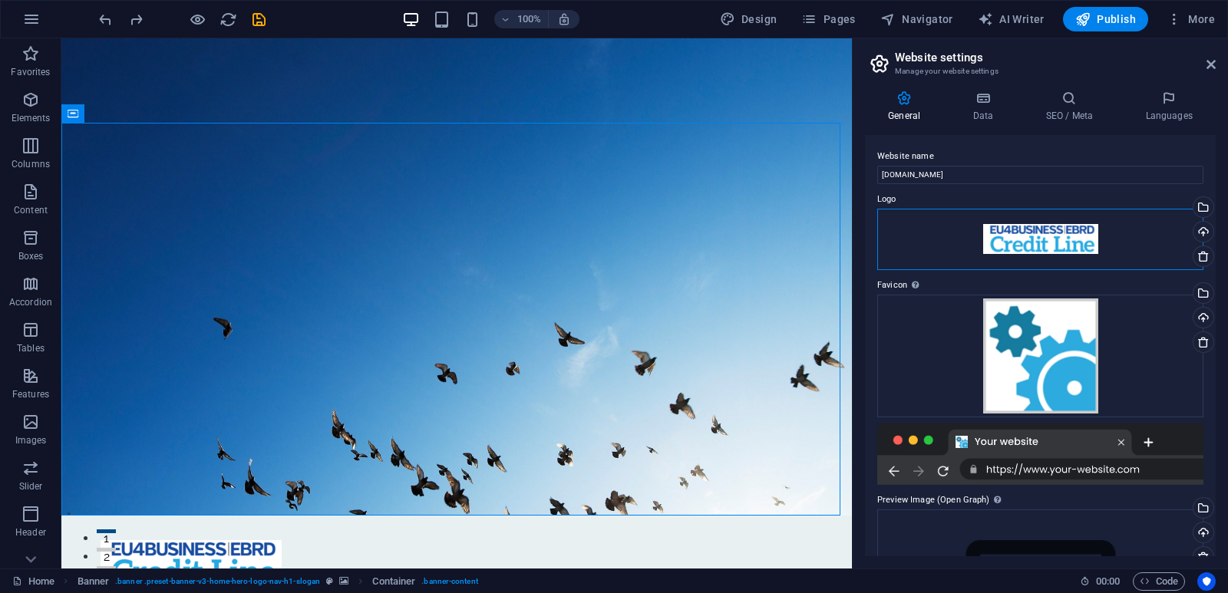
click at [1029, 237] on div "Drag files here, click to choose files or select files from Files or our free s…" at bounding box center [1040, 239] width 326 height 61
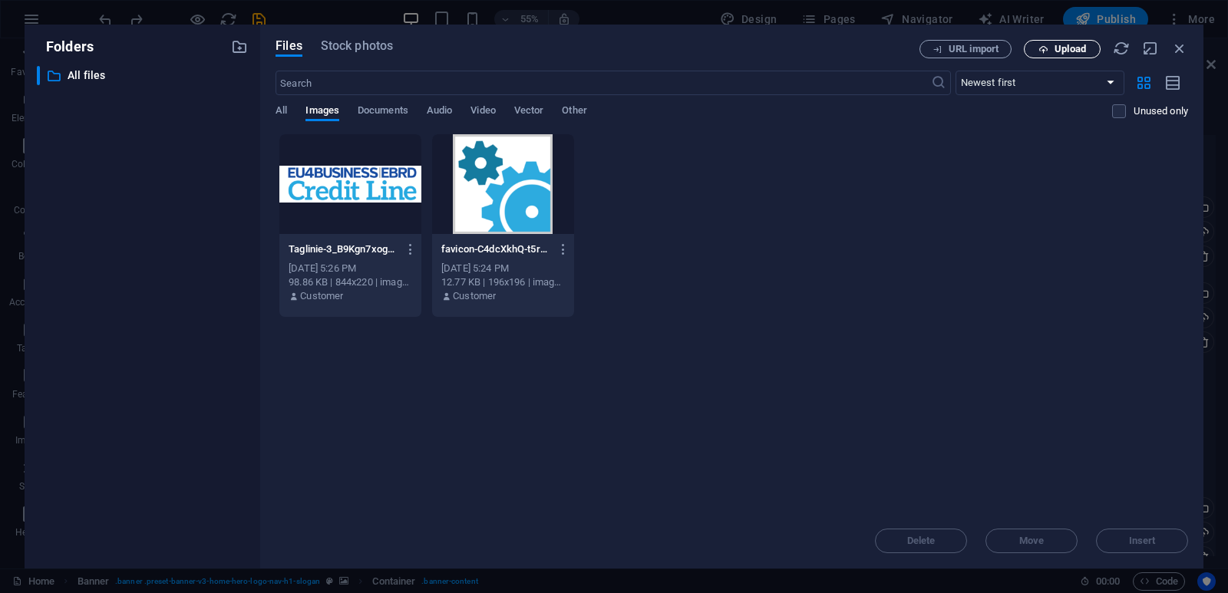
click at [1057, 48] on span "Upload" at bounding box center [1070, 49] width 31 height 9
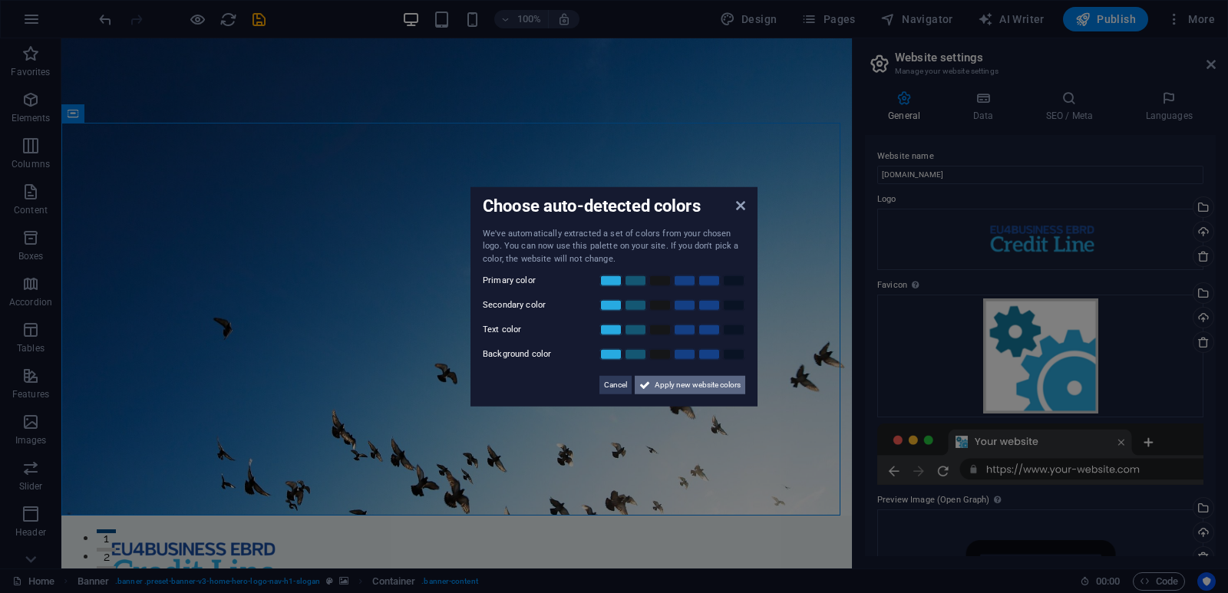
click at [685, 380] on span "Apply new website colors" at bounding box center [698, 385] width 86 height 18
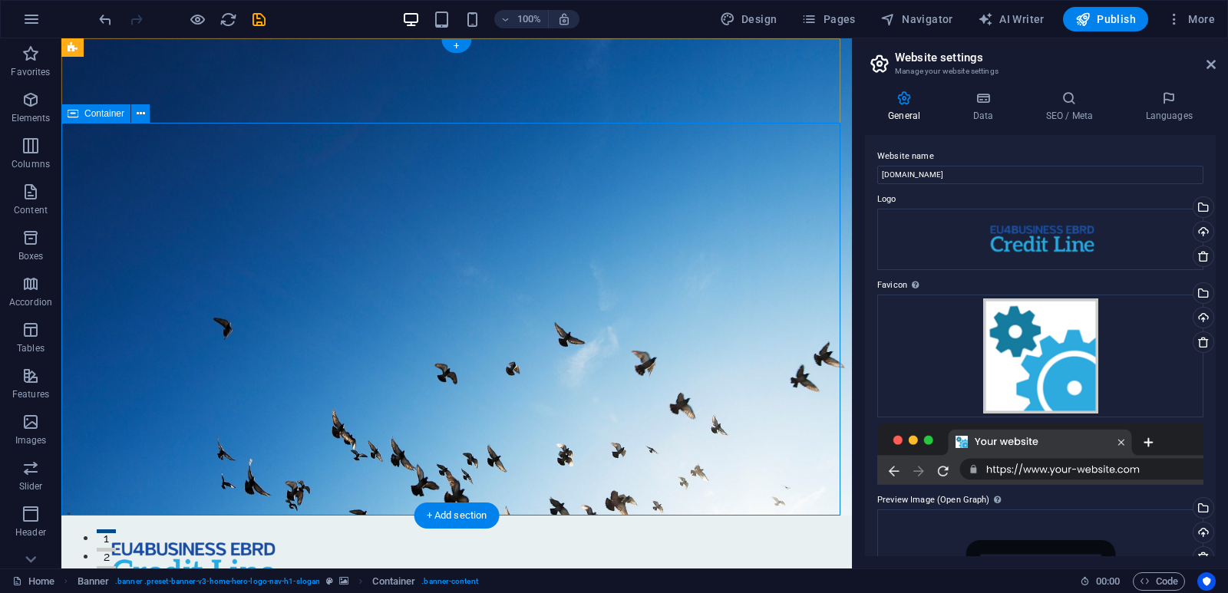
click at [1102, 12] on span "Publish" at bounding box center [1105, 19] width 61 height 15
checkbox input "false"
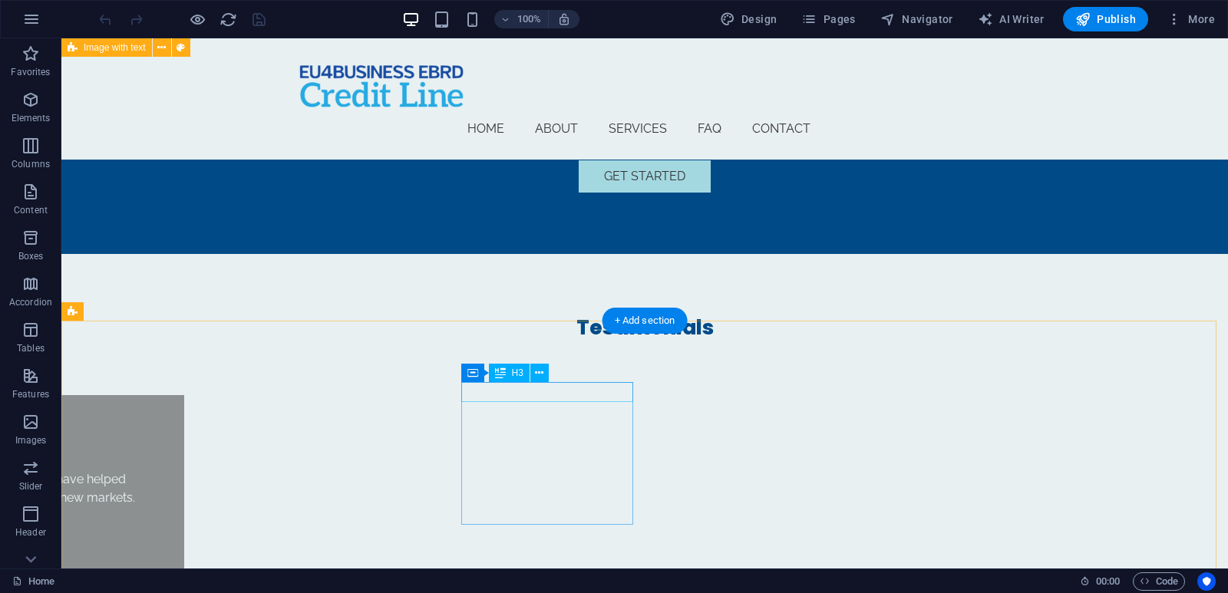
scroll to position [3301, 0]
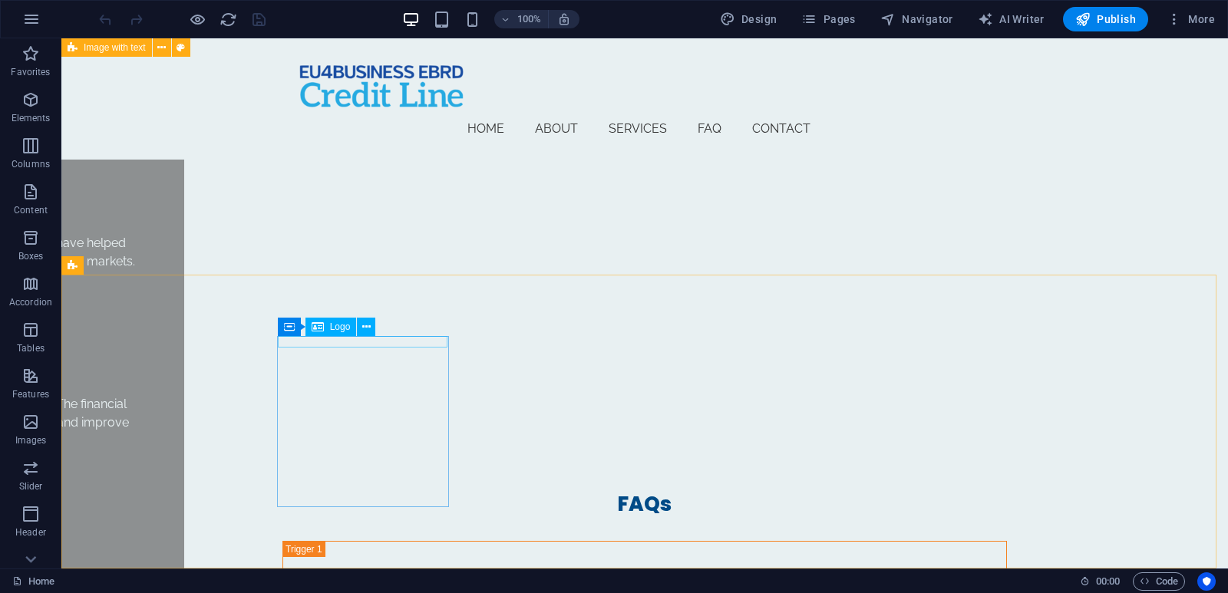
click at [336, 331] on span "Logo" at bounding box center [340, 326] width 21 height 9
click at [336, 326] on span "Logo" at bounding box center [340, 326] width 21 height 9
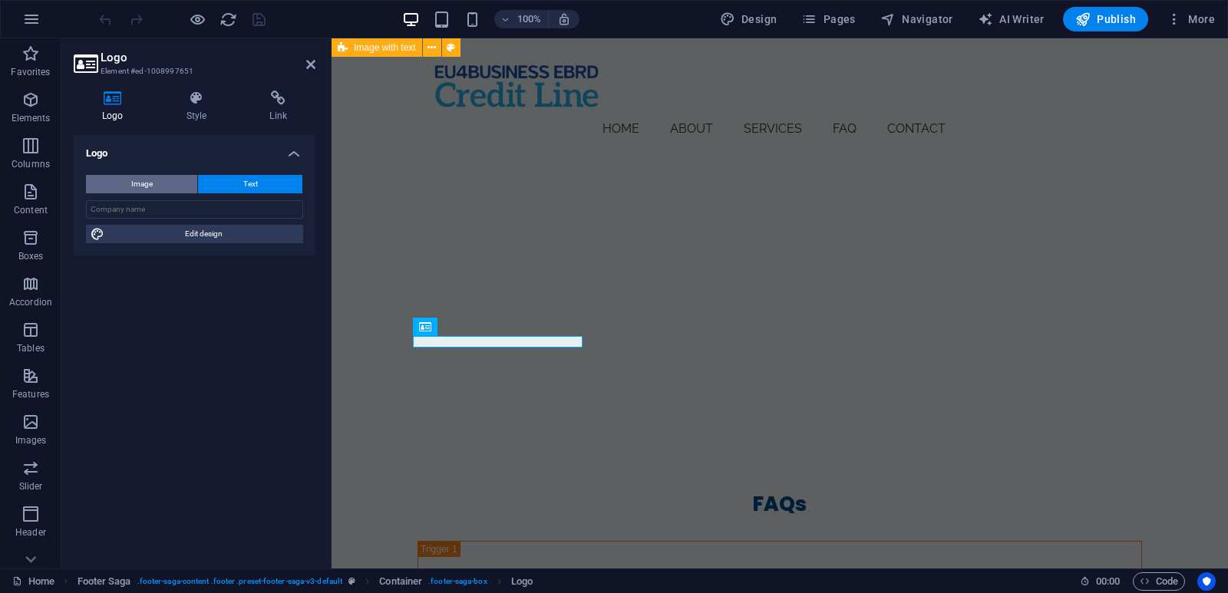
click at [144, 187] on span "Image" at bounding box center [141, 184] width 21 height 18
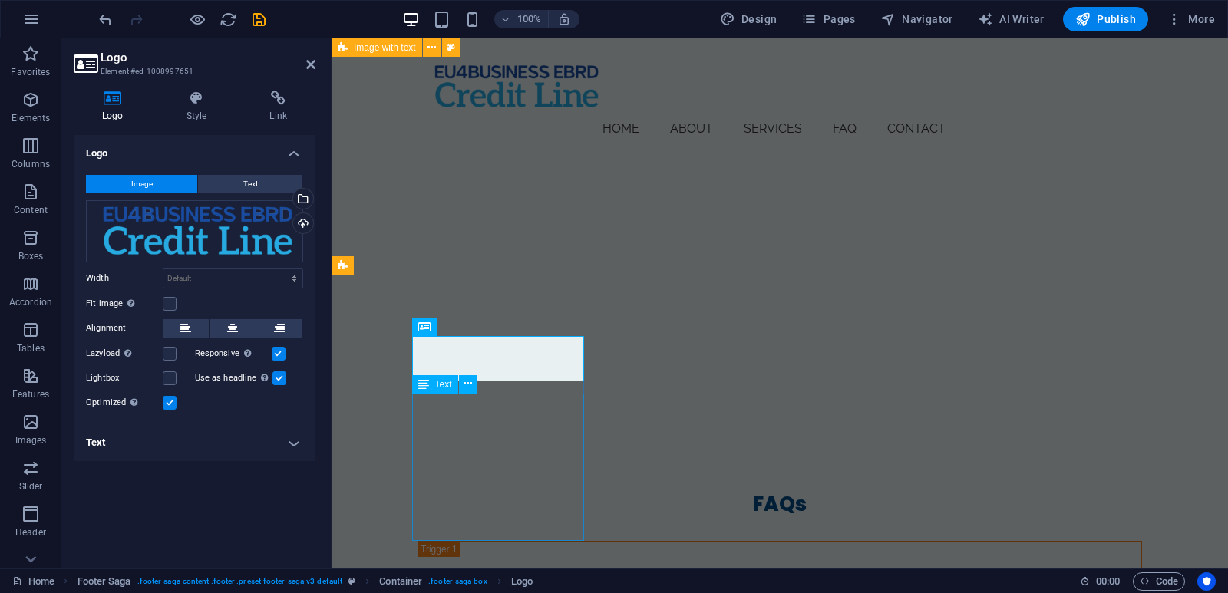
click at [441, 385] on span "Text" at bounding box center [443, 384] width 17 height 9
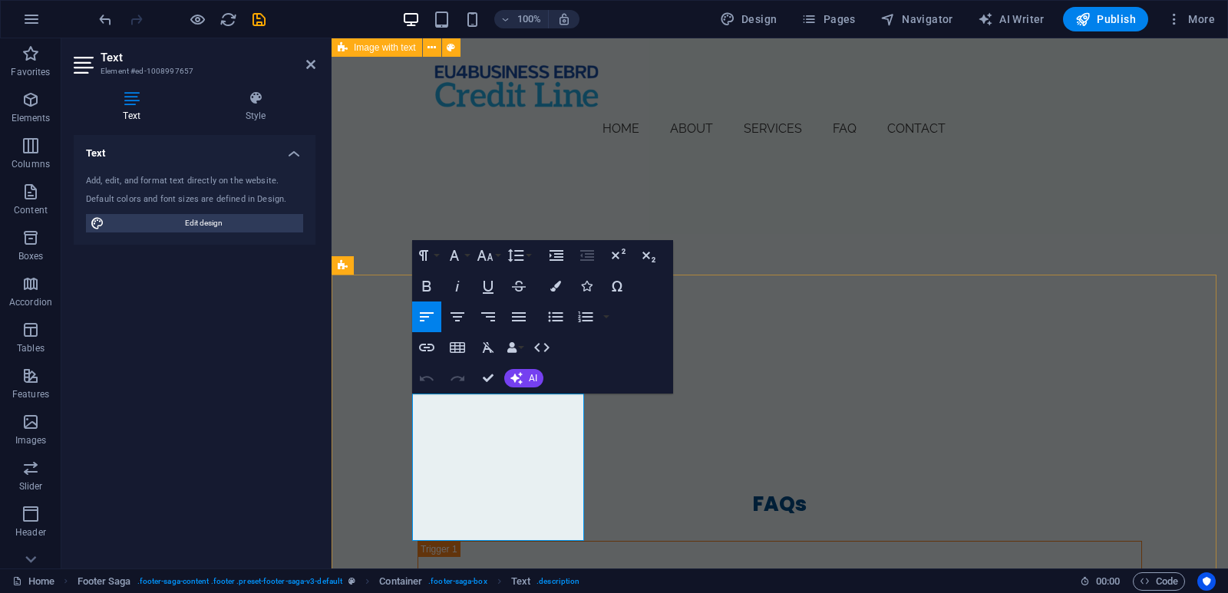
click at [454, 259] on icon "button" at bounding box center [454, 255] width 18 height 18
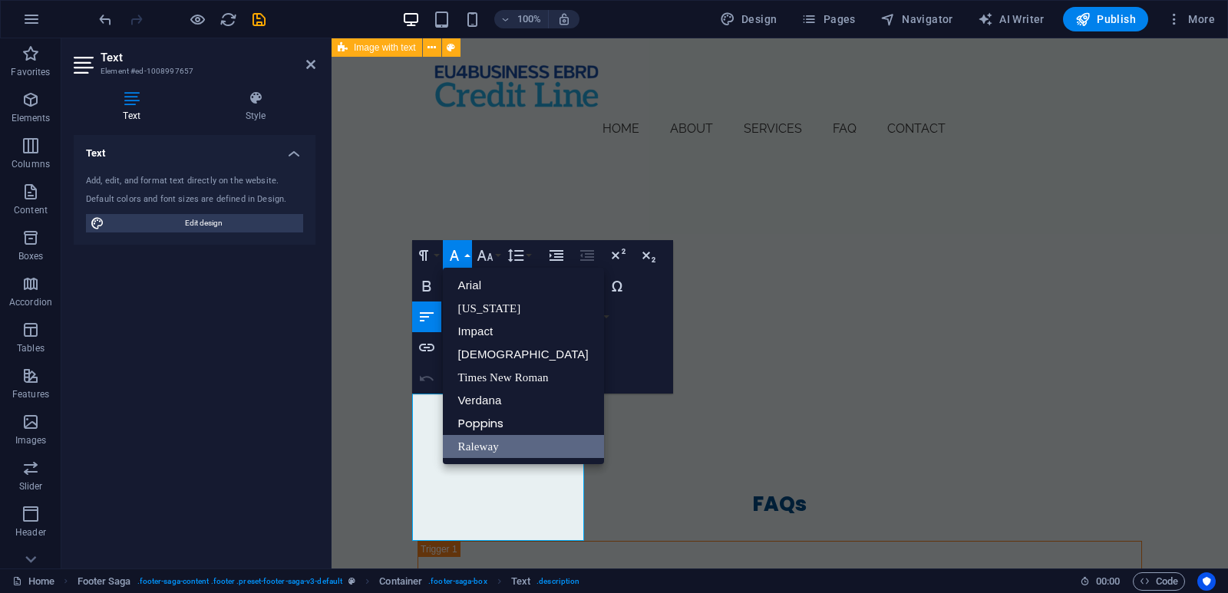
scroll to position [0, 0]
click at [454, 259] on icon "button" at bounding box center [454, 255] width 18 height 18
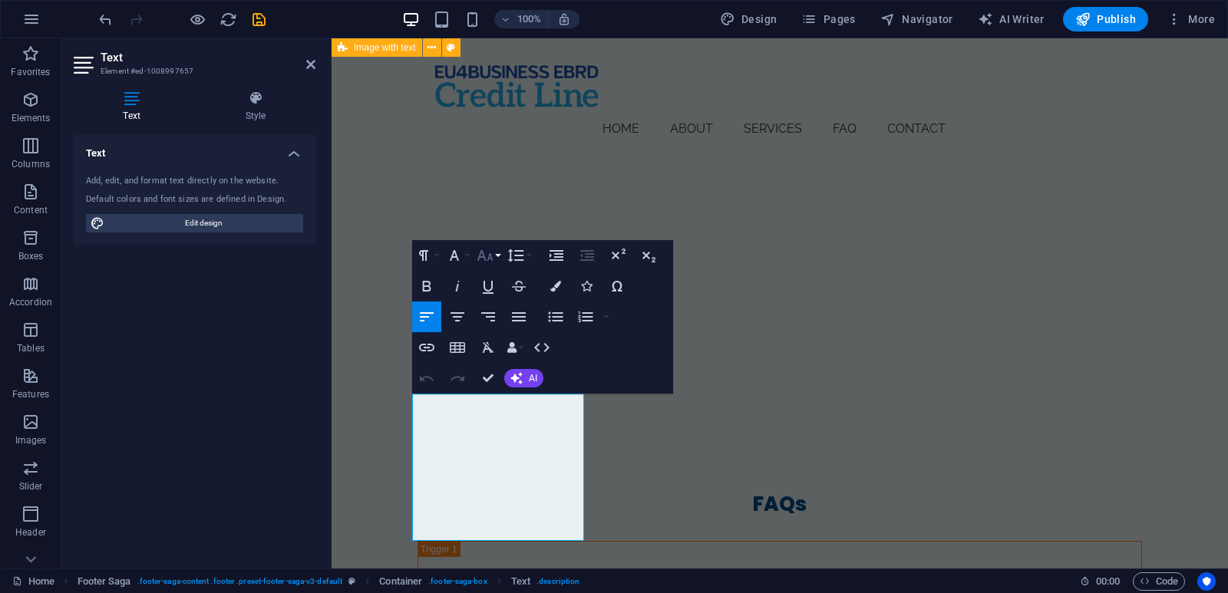
click at [486, 260] on icon "button" at bounding box center [485, 255] width 18 height 18
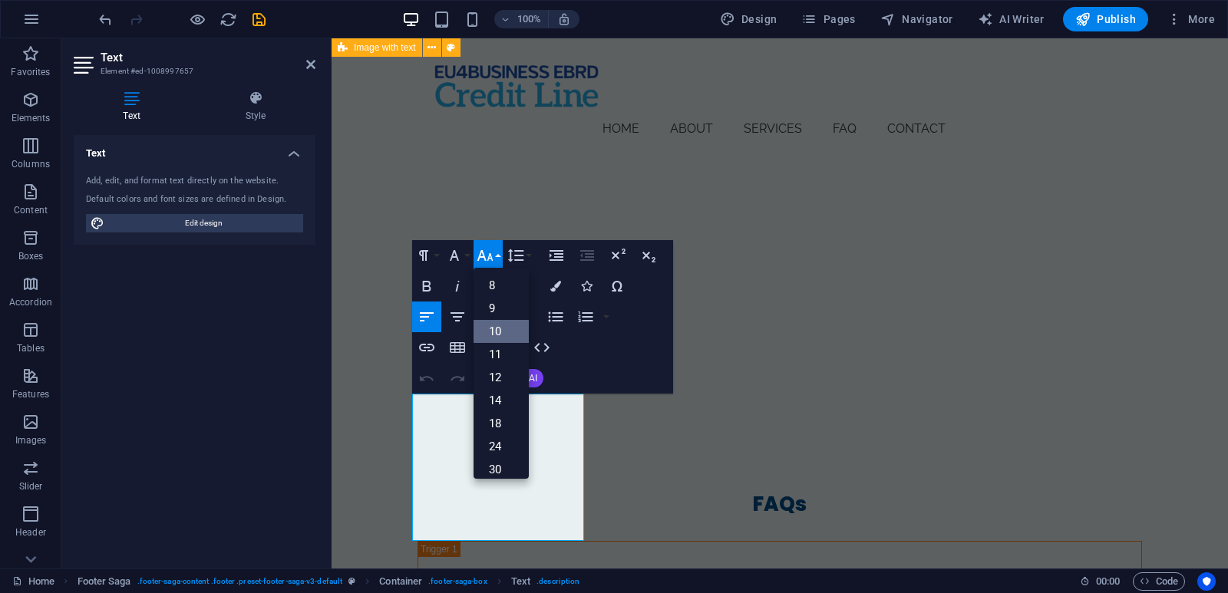
click at [496, 332] on link "10" at bounding box center [501, 331] width 55 height 23
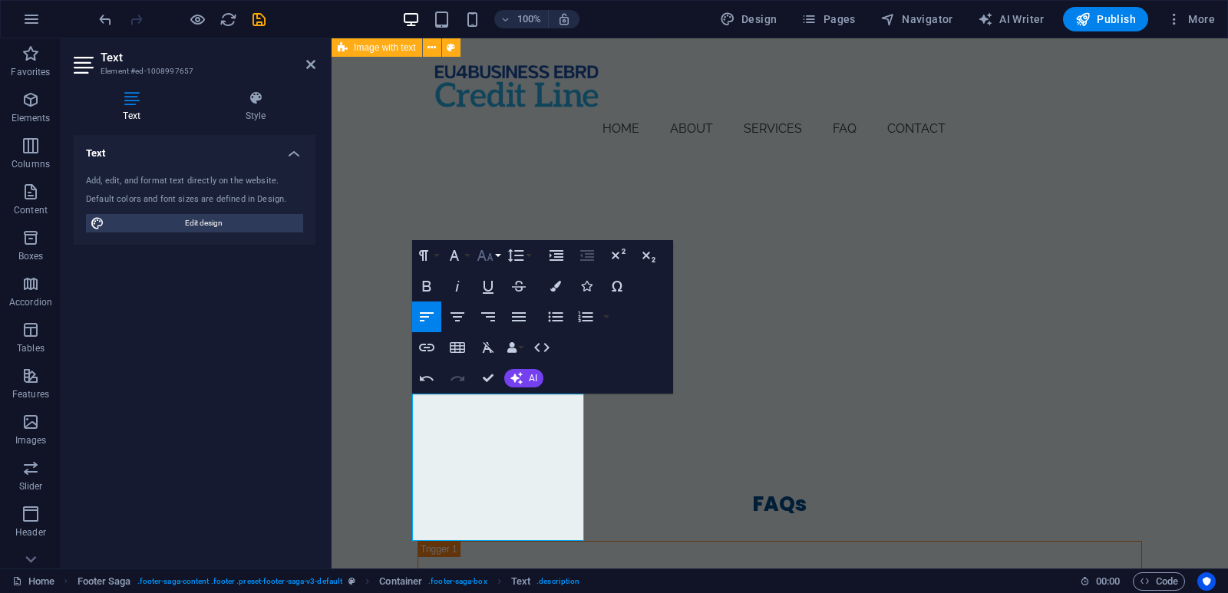
click at [488, 260] on icon "button" at bounding box center [485, 255] width 16 height 11
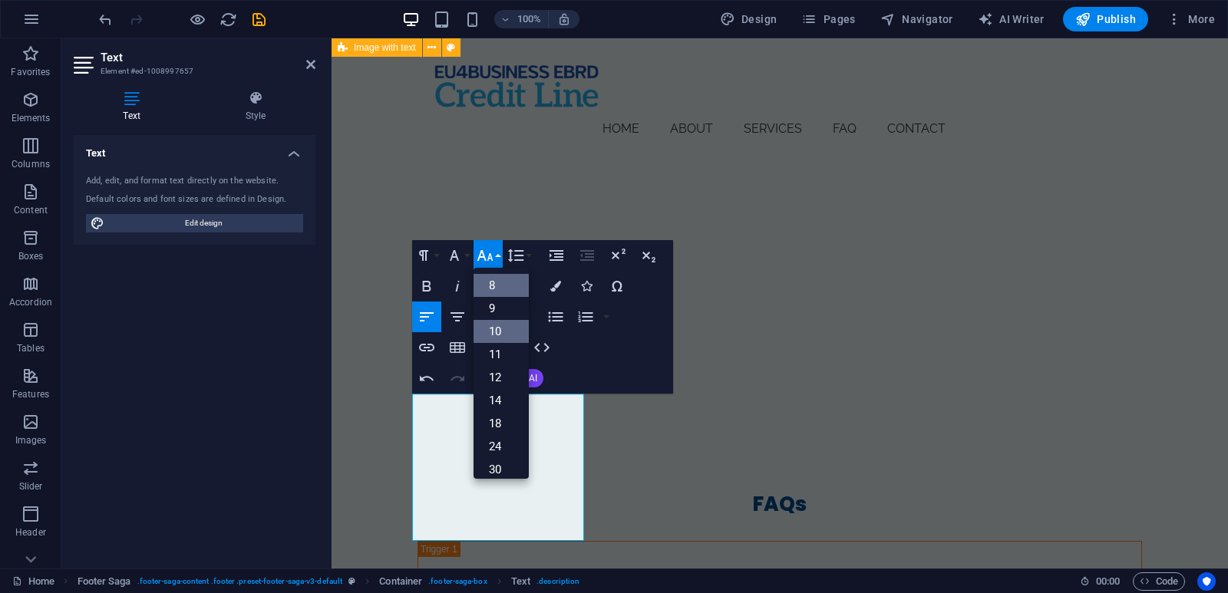
click at [486, 286] on link "8" at bounding box center [501, 285] width 55 height 23
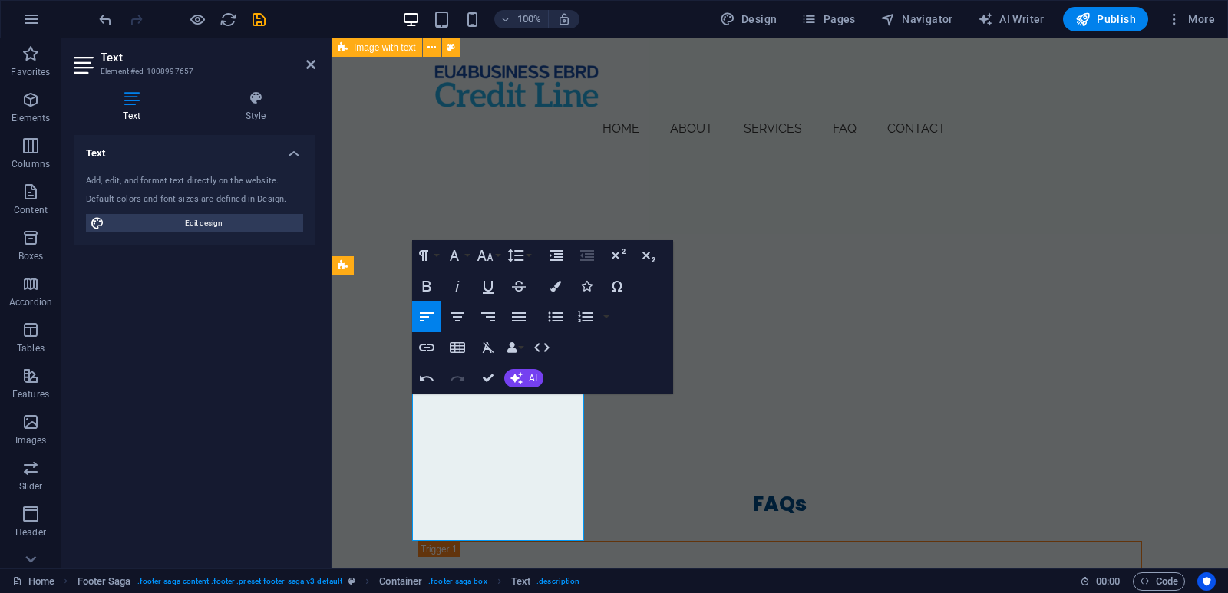
click at [489, 259] on icon "button" at bounding box center [485, 255] width 16 height 11
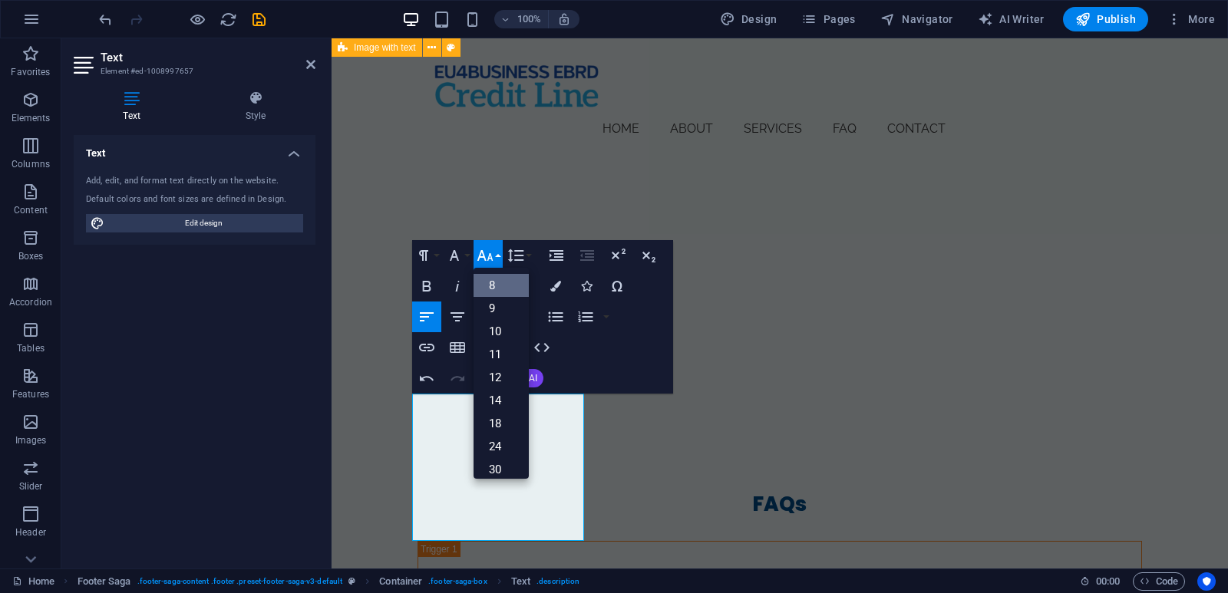
click at [491, 288] on link "8" at bounding box center [501, 285] width 55 height 23
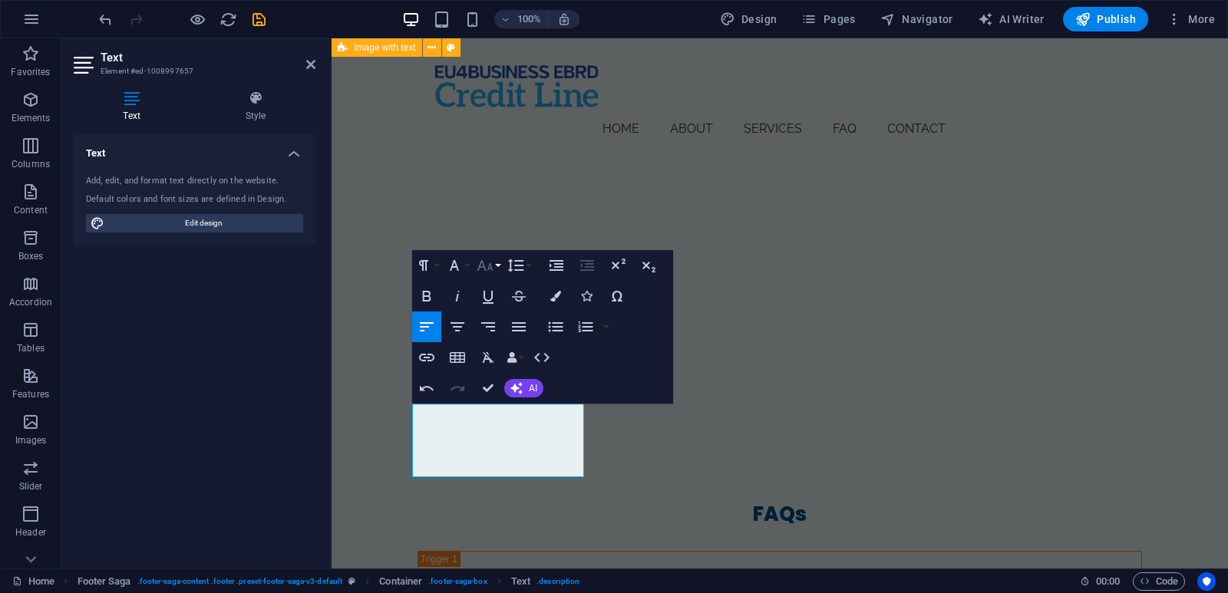
click at [488, 270] on icon "button" at bounding box center [485, 265] width 16 height 11
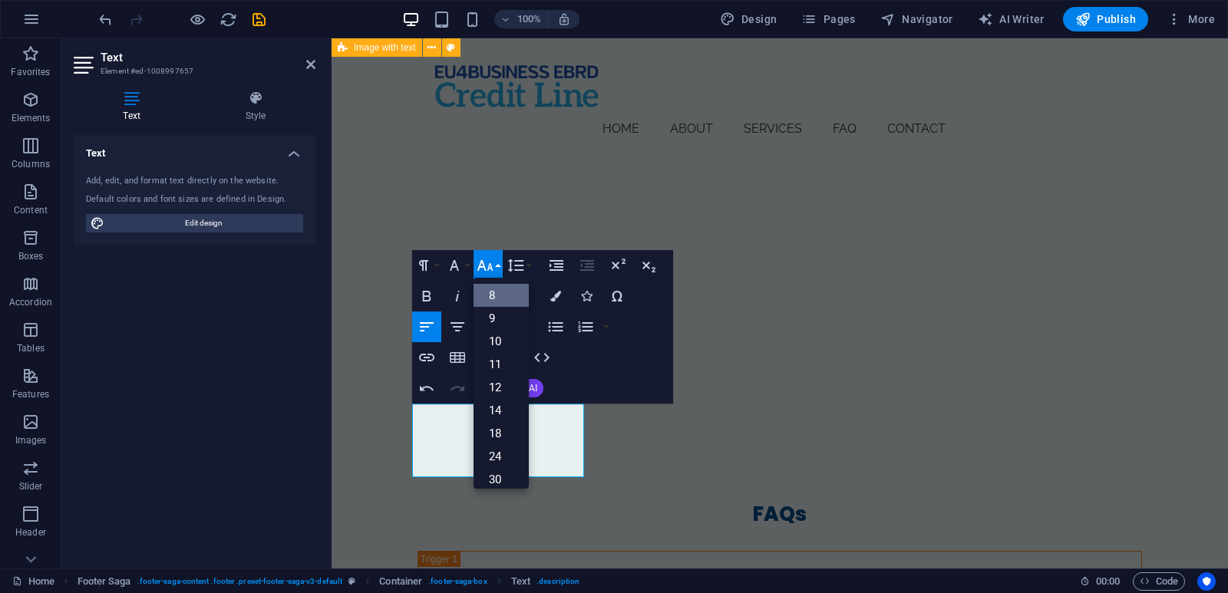
scroll to position [18, 0]
click at [493, 332] on link "10" at bounding box center [501, 323] width 55 height 23
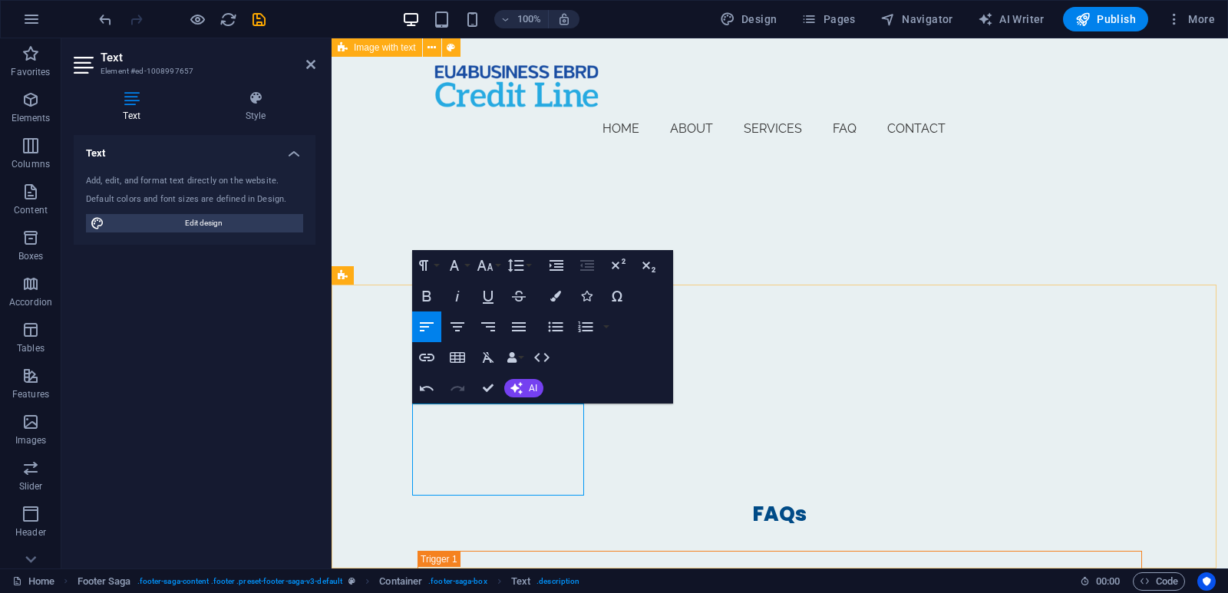
drag, startPoint x: 521, startPoint y: 416, endPoint x: 410, endPoint y: 416, distance: 111.3
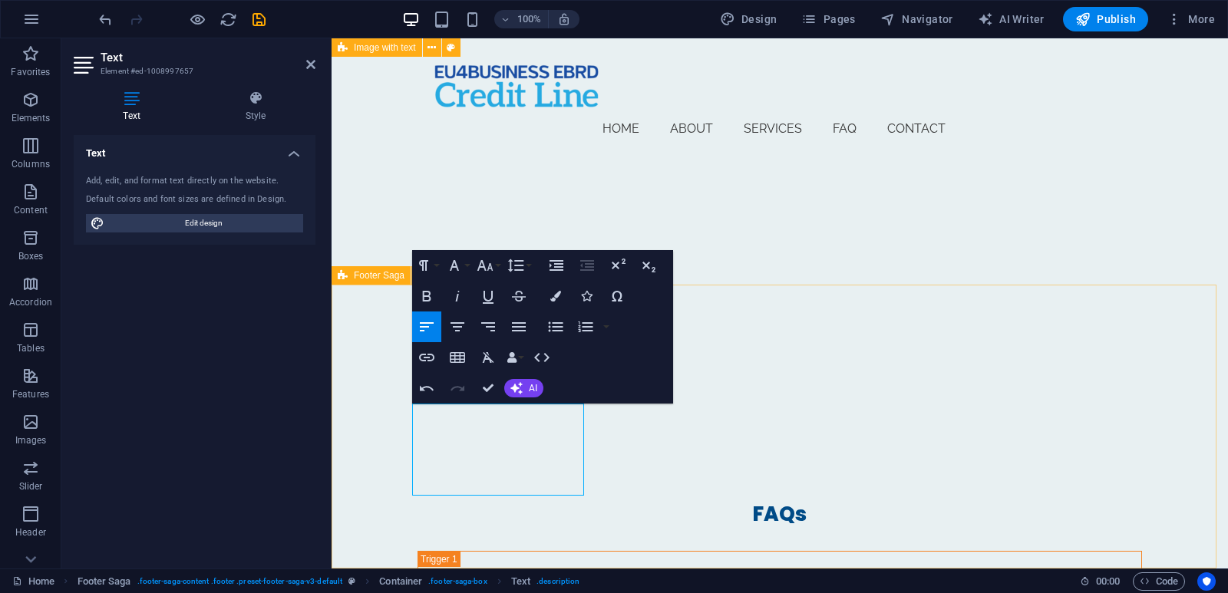
click at [514, 384] on icon "button" at bounding box center [516, 388] width 12 height 12
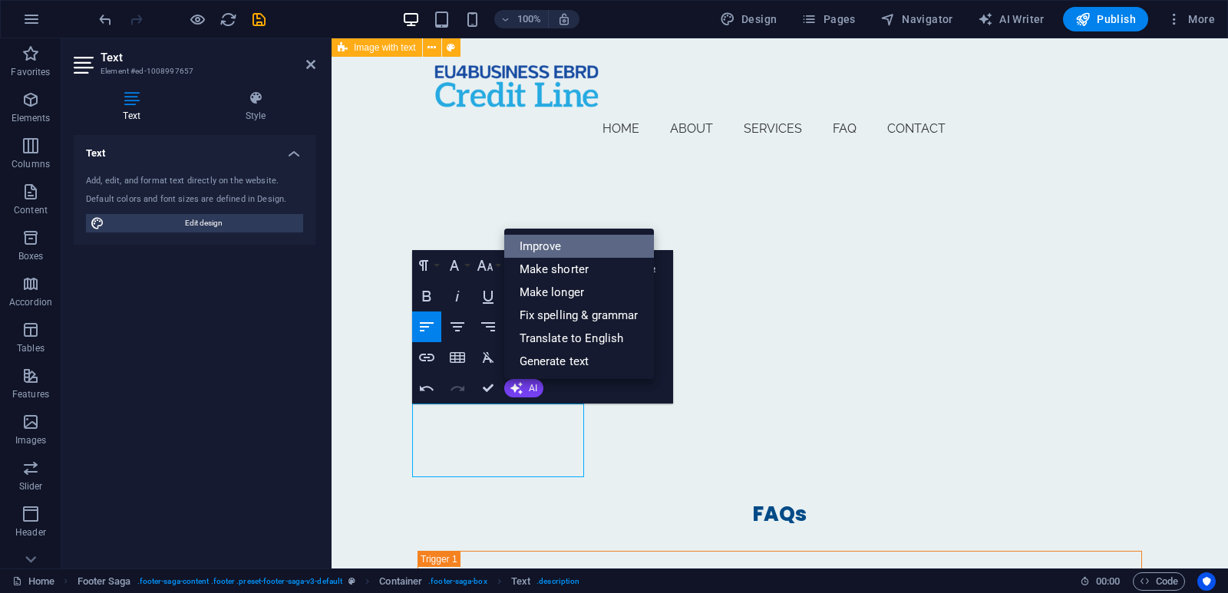
click at [547, 249] on link "Improve" at bounding box center [579, 246] width 150 height 23
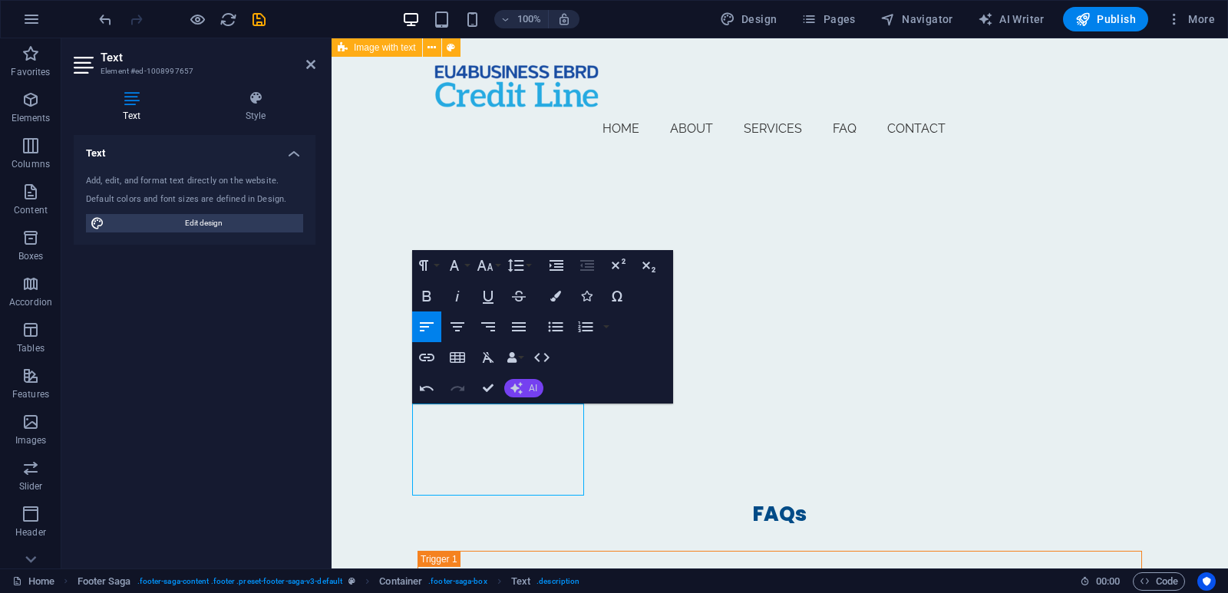
click at [522, 397] on button "AI" at bounding box center [523, 388] width 39 height 18
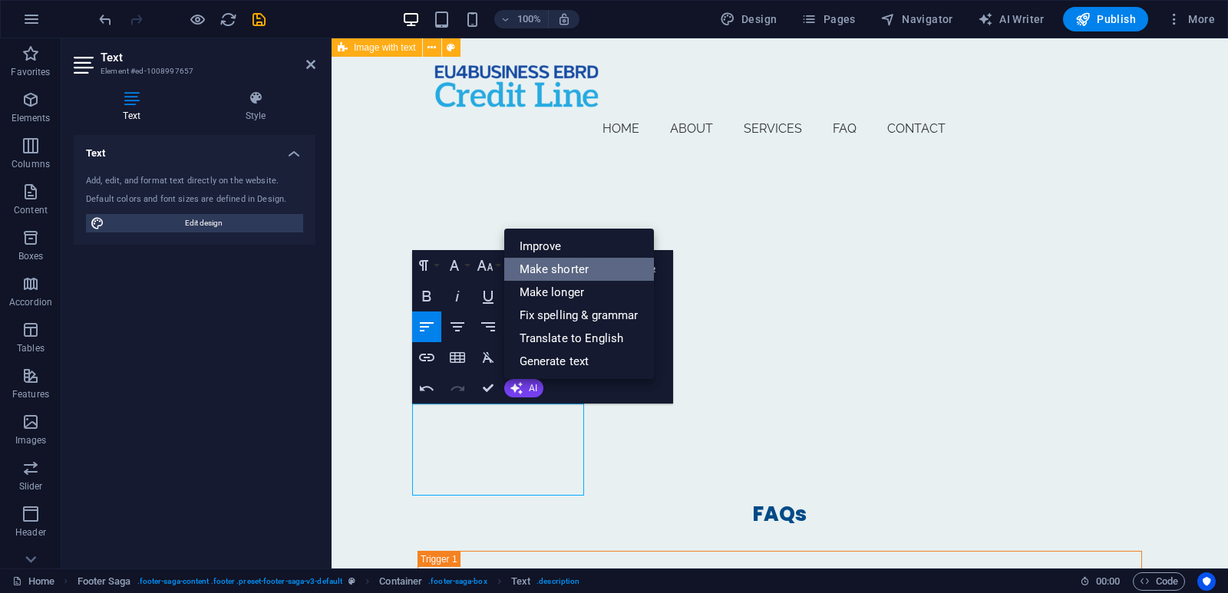
click at [547, 269] on link "Make shorter" at bounding box center [579, 269] width 150 height 23
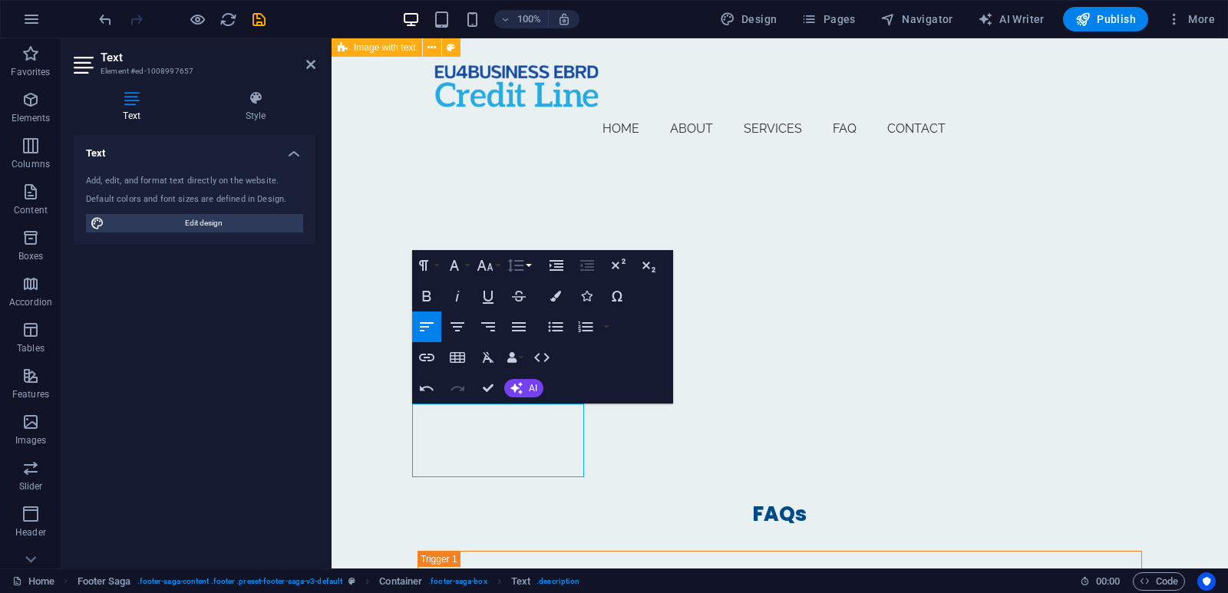
click at [520, 270] on icon "button" at bounding box center [515, 265] width 16 height 13
click at [531, 322] on link "Single" at bounding box center [538, 318] width 68 height 23
click at [494, 271] on icon "button" at bounding box center [485, 265] width 18 height 18
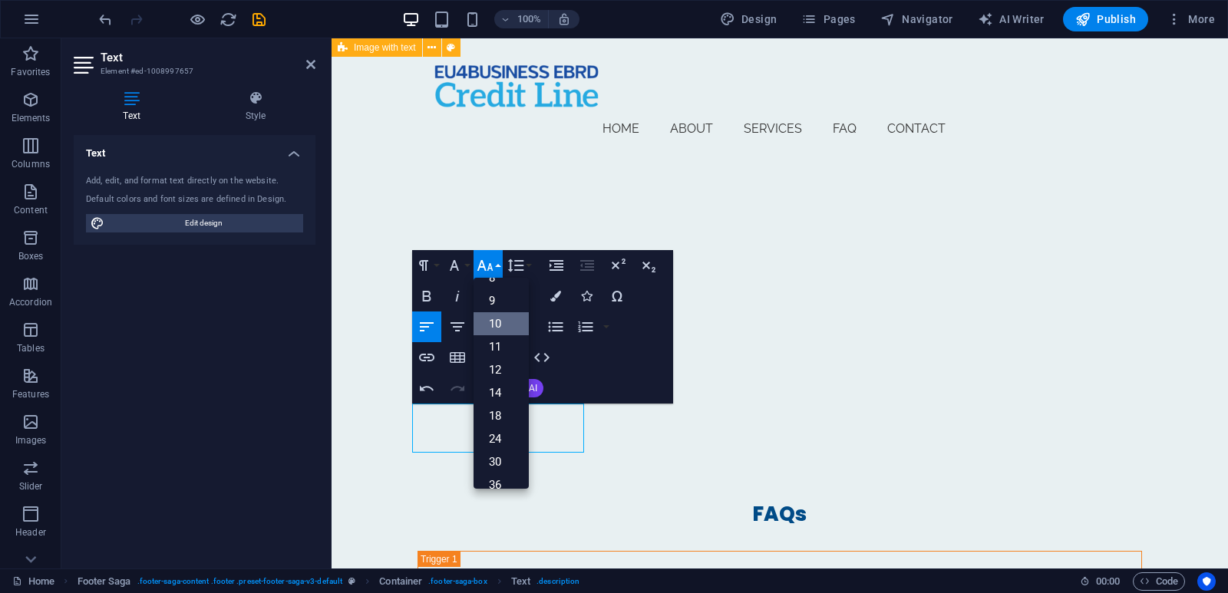
scroll to position [64, 0]
click at [498, 345] on link "14" at bounding box center [501, 346] width 55 height 23
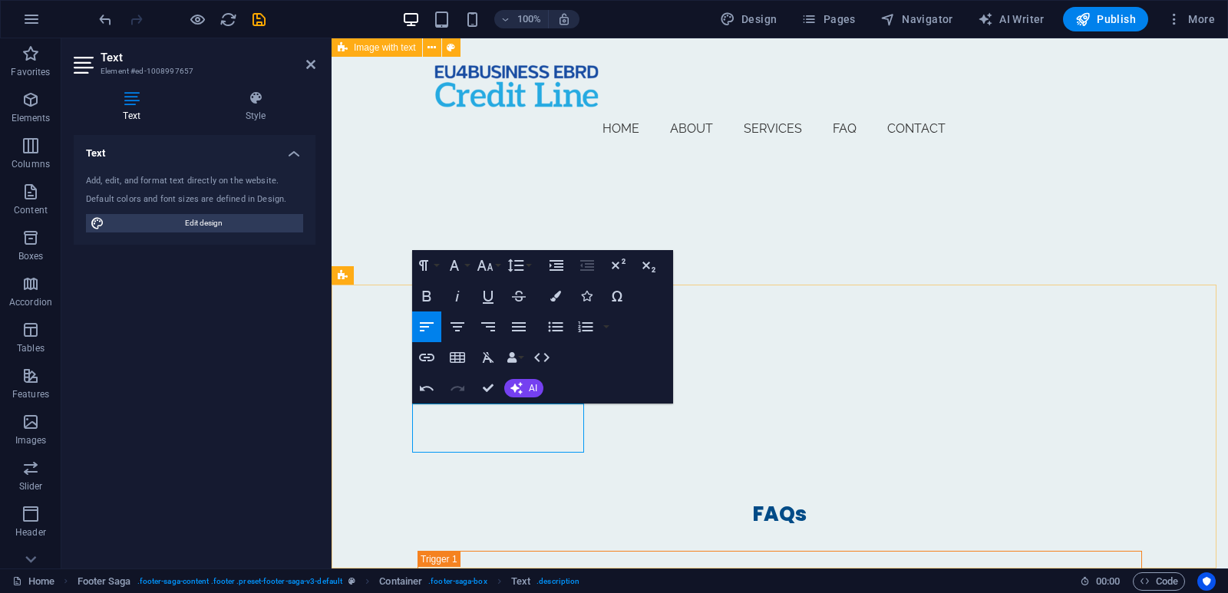
click at [488, 264] on icon "button" at bounding box center [485, 265] width 18 height 18
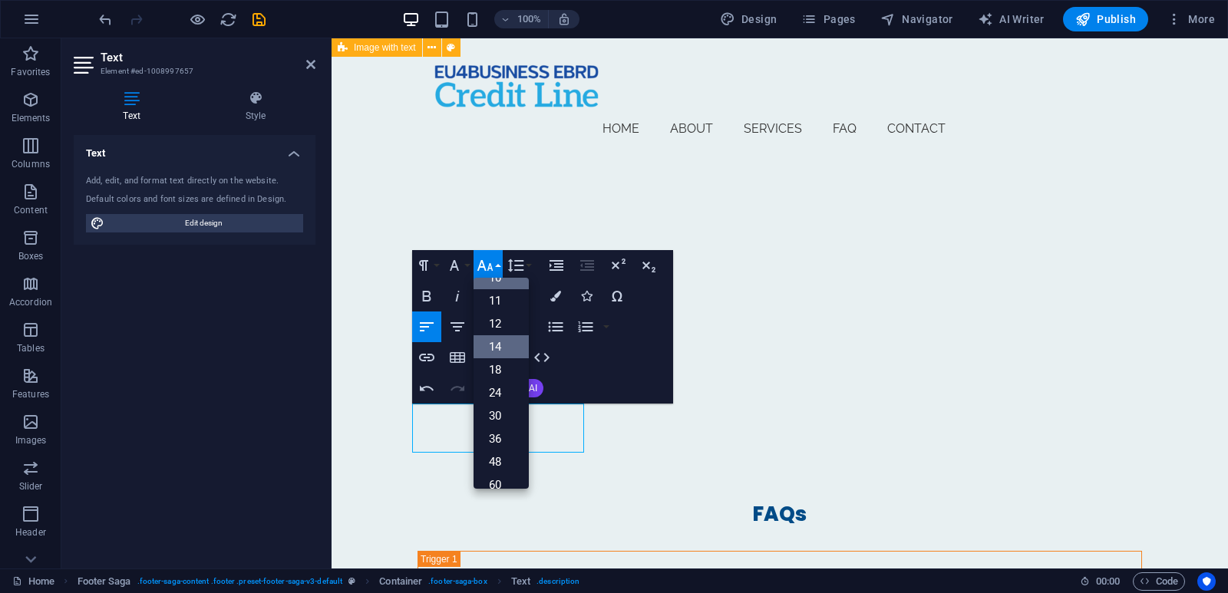
click at [494, 343] on link "14" at bounding box center [501, 346] width 55 height 23
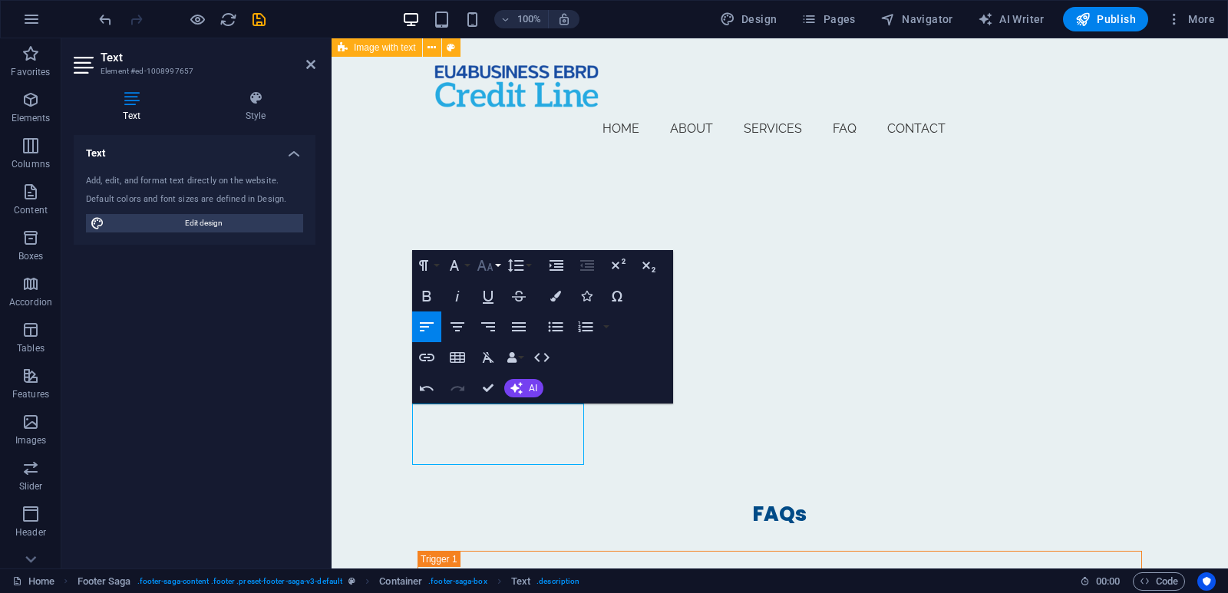
click at [494, 269] on button "Font Size" at bounding box center [488, 265] width 29 height 31
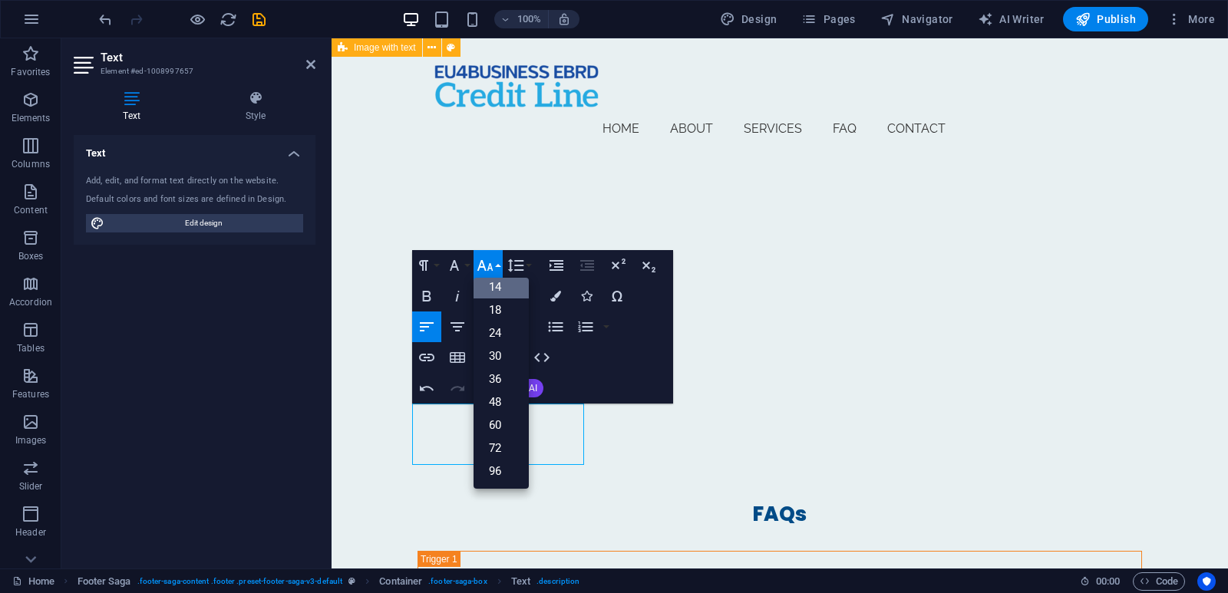
scroll to position [124, 0]
click at [524, 267] on icon "button" at bounding box center [516, 265] width 18 height 18
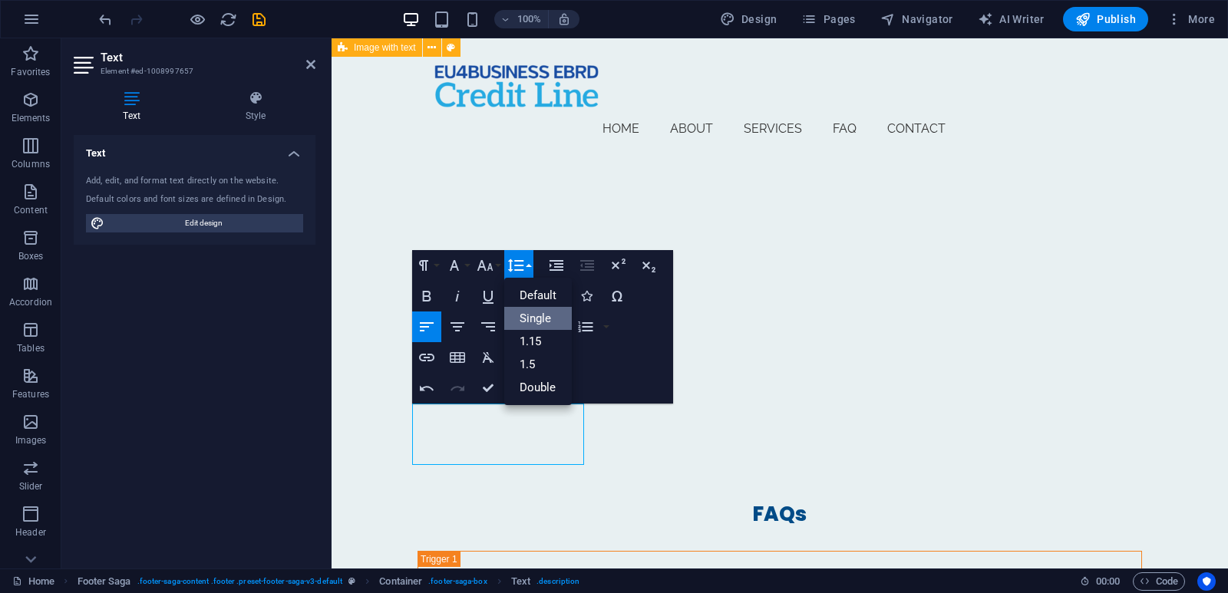
scroll to position [0, 0]
click at [528, 344] on link "1.15" at bounding box center [538, 341] width 68 height 23
click at [520, 275] on button "Line Height" at bounding box center [518, 265] width 29 height 31
click at [524, 299] on link "Default" at bounding box center [538, 295] width 68 height 23
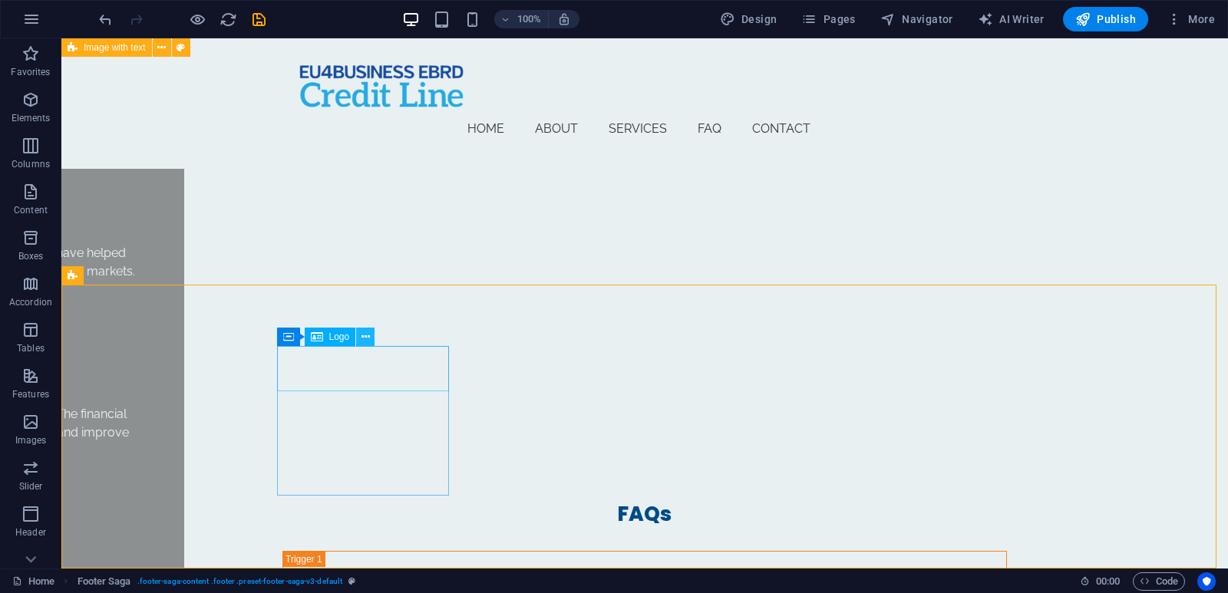
click at [372, 339] on button at bounding box center [365, 337] width 18 height 18
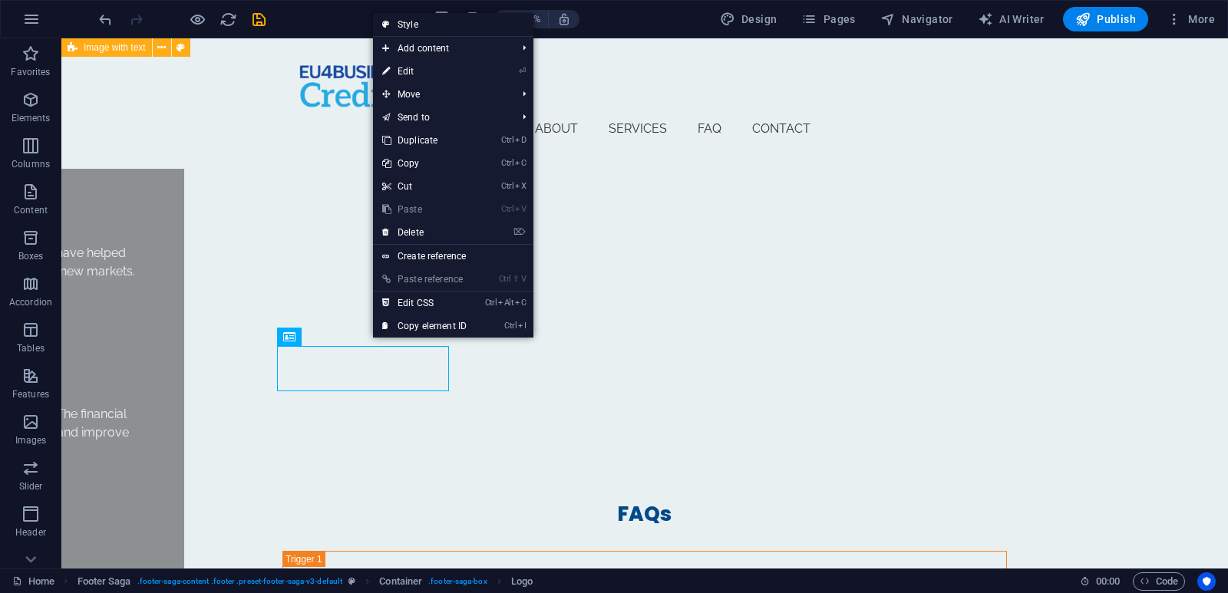
click at [427, 19] on link "Style" at bounding box center [453, 24] width 160 height 23
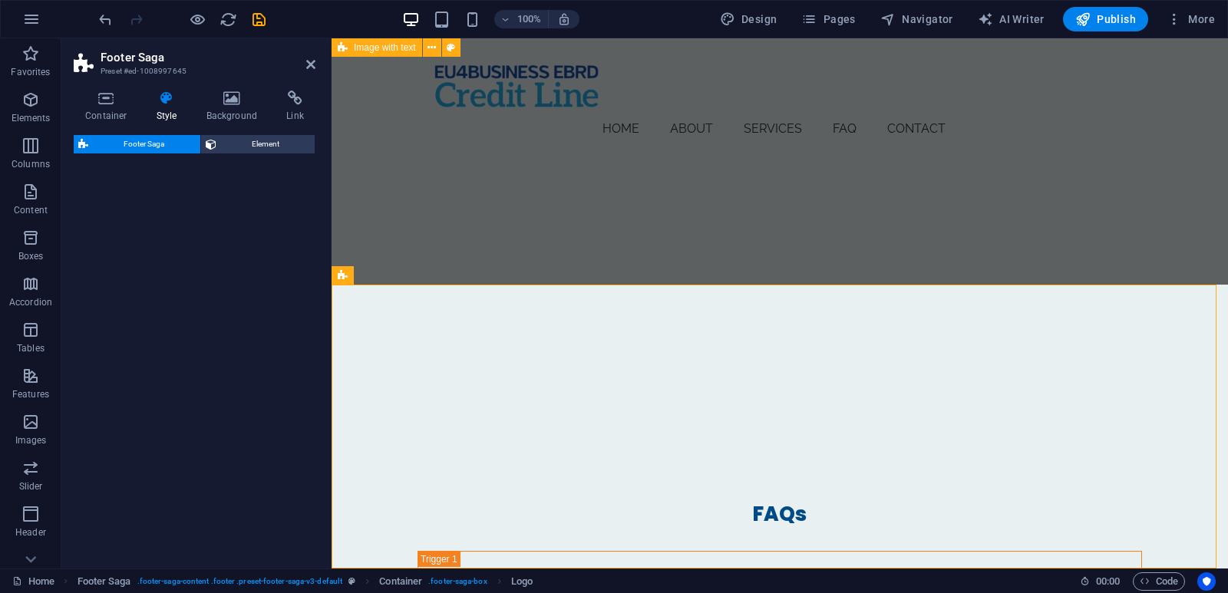
select select "rem"
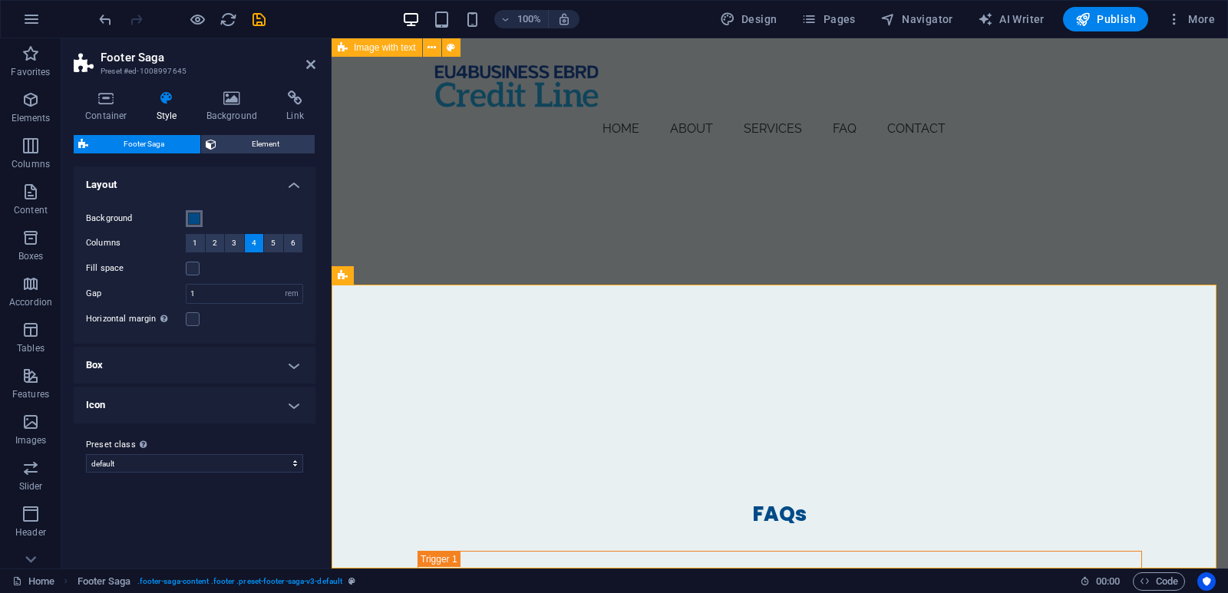
click at [193, 219] on span at bounding box center [194, 219] width 12 height 12
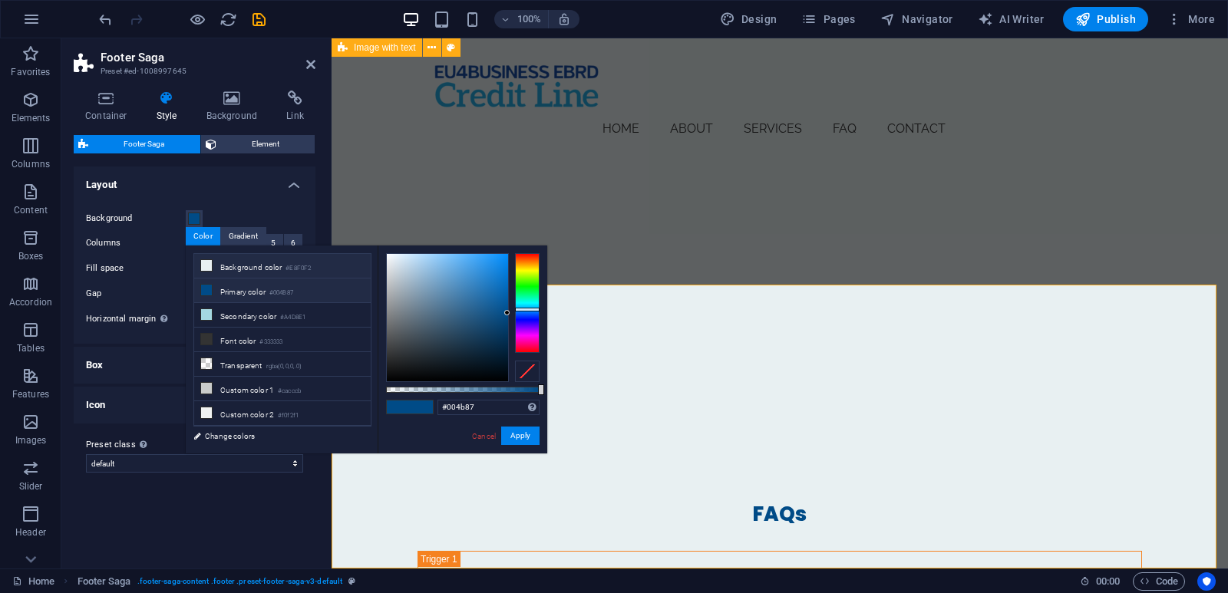
click at [230, 269] on li "Background color #E8F0F2" at bounding box center [282, 266] width 177 height 25
type input "#e8f0f2"
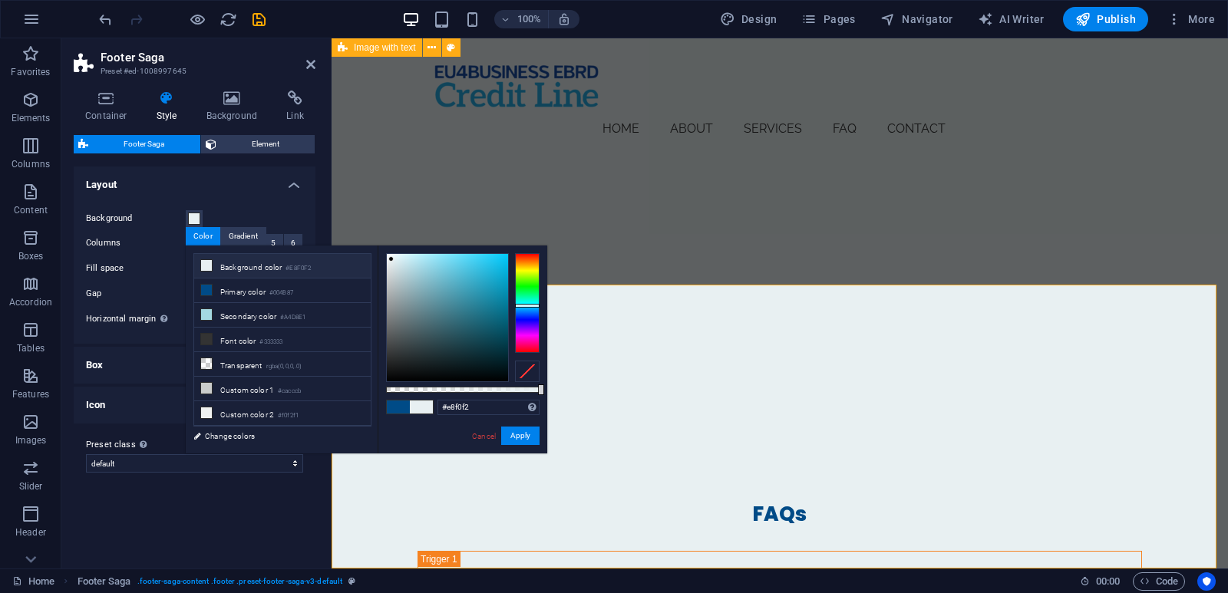
click at [233, 499] on div "Variants Default Layout Background Columns 1 2 3 4 5 6 Fill space Gap 1 rem px …" at bounding box center [195, 362] width 242 height 390
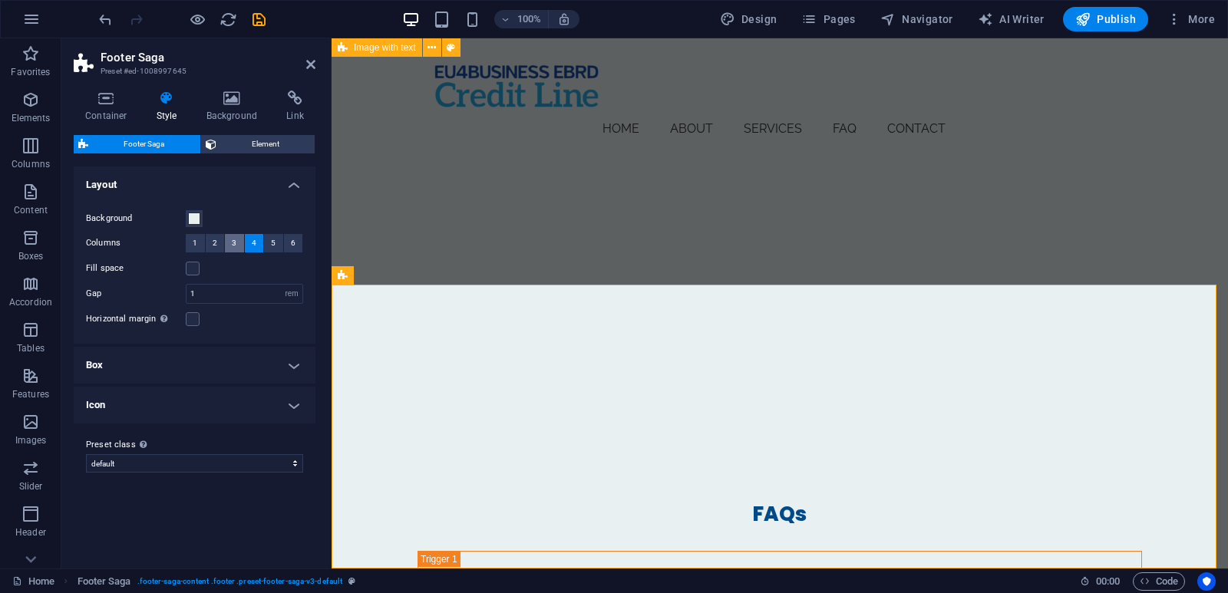
click at [235, 246] on span "3" at bounding box center [234, 243] width 5 height 18
click at [249, 246] on button "4" at bounding box center [254, 243] width 19 height 18
click at [277, 245] on button "5" at bounding box center [273, 243] width 19 height 18
click at [250, 242] on button "4" at bounding box center [254, 243] width 19 height 18
click at [190, 269] on label at bounding box center [193, 269] width 14 height 14
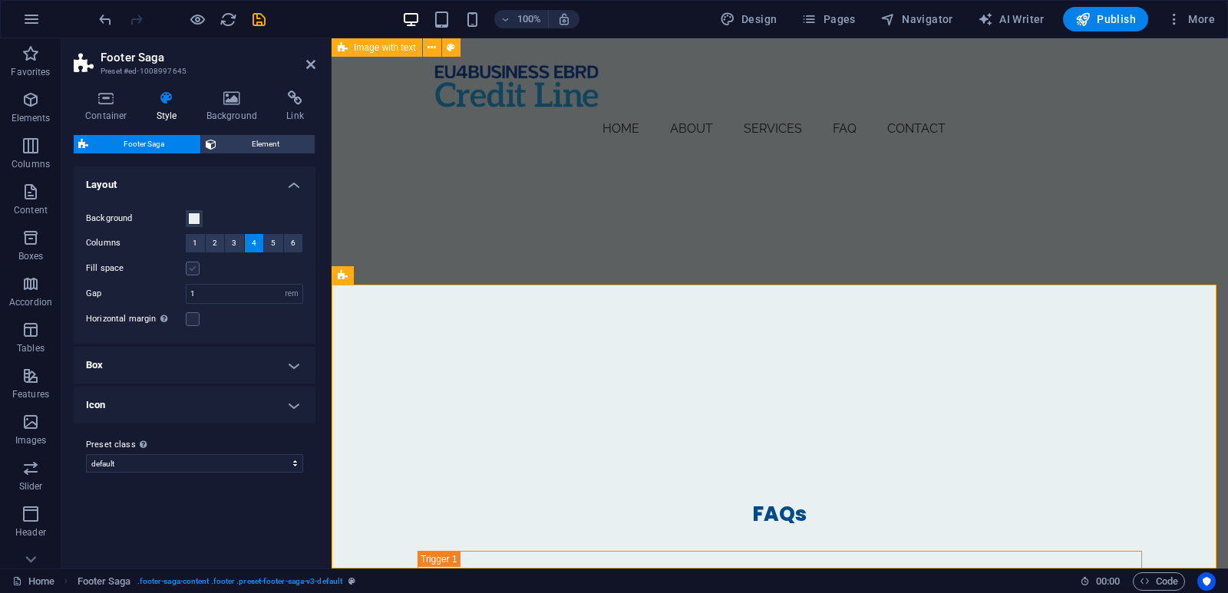
click at [0, 0] on input "Fill space" at bounding box center [0, 0] width 0 height 0
click at [267, 143] on span "Element" at bounding box center [266, 144] width 90 height 18
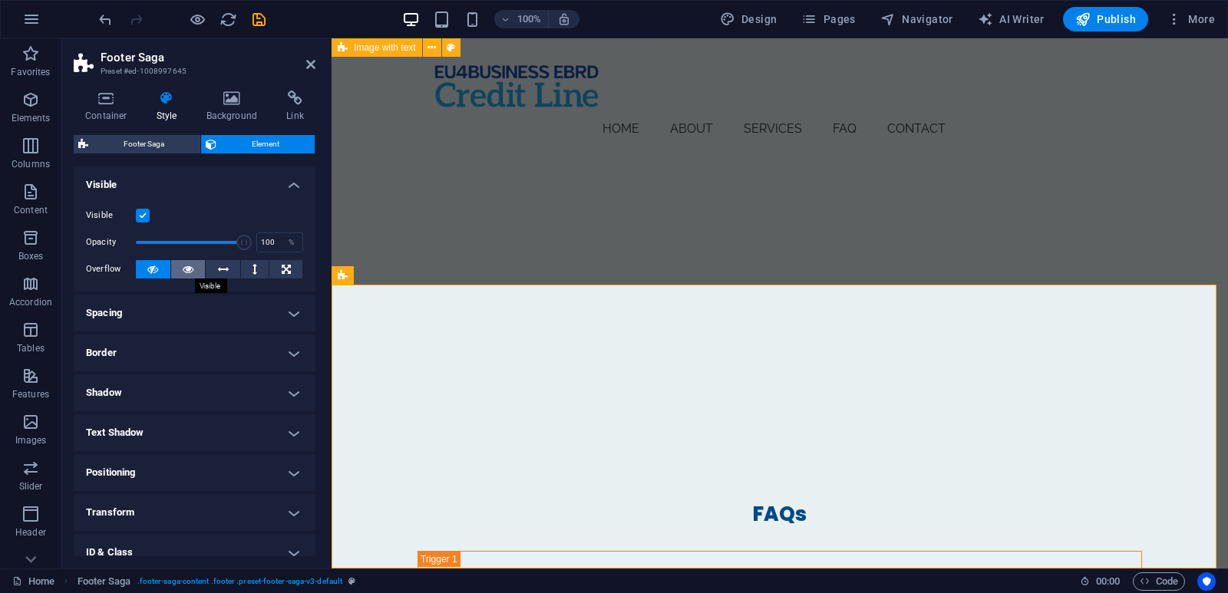
click at [183, 269] on icon at bounding box center [188, 269] width 11 height 18
click at [159, 272] on button at bounding box center [153, 269] width 35 height 18
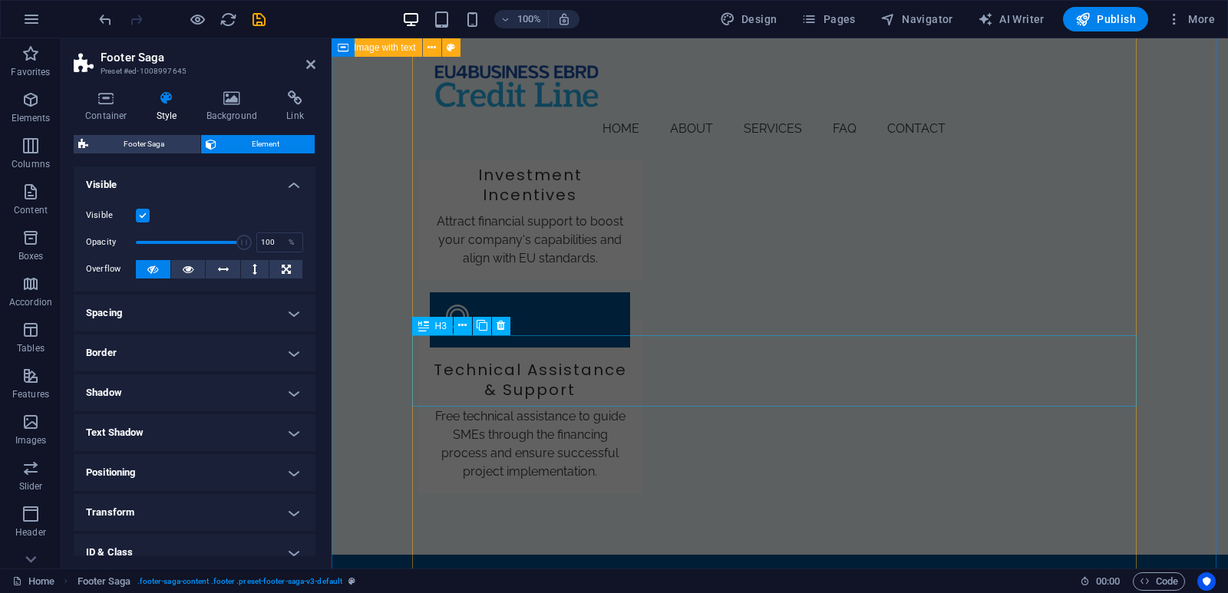
scroll to position [2370, 0]
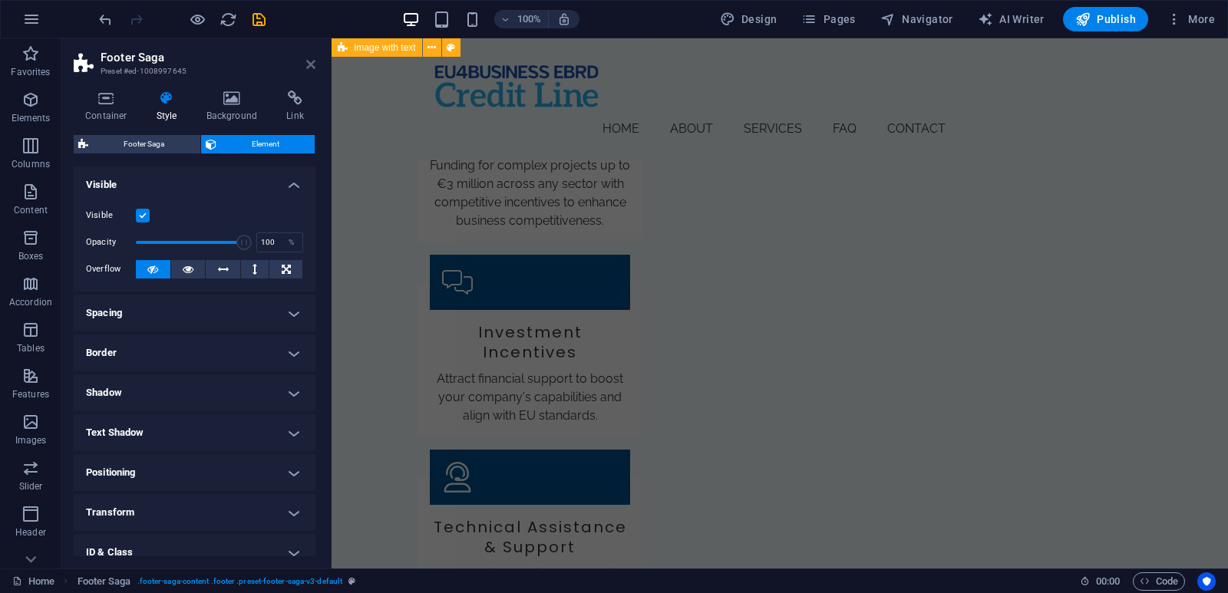
click at [309, 64] on icon at bounding box center [310, 64] width 9 height 12
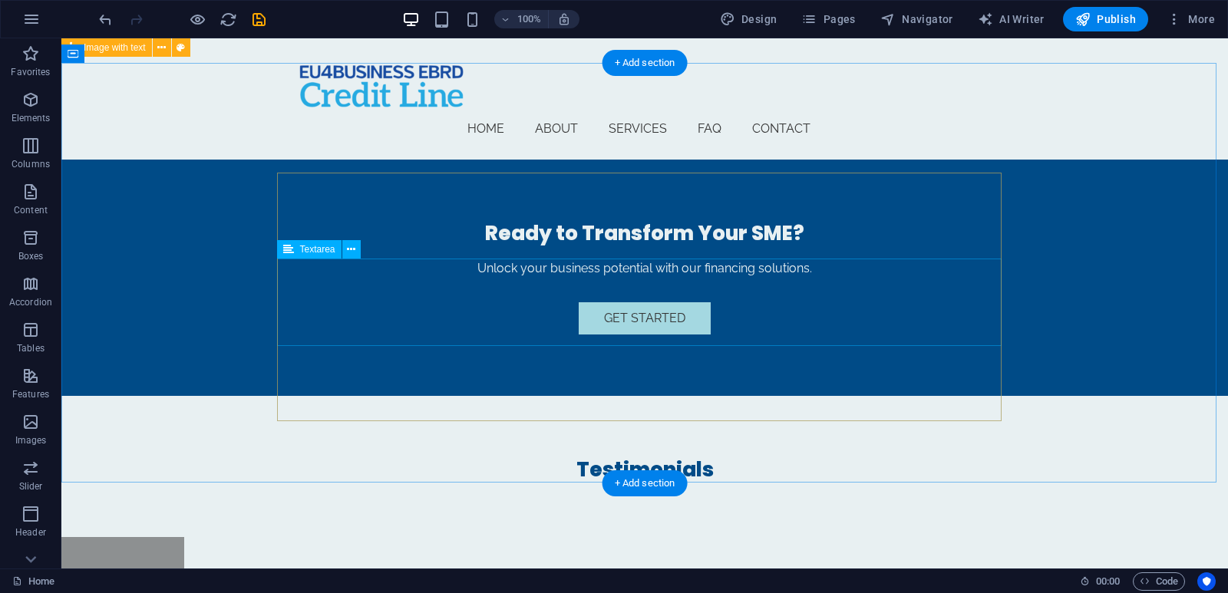
scroll to position [3291, 0]
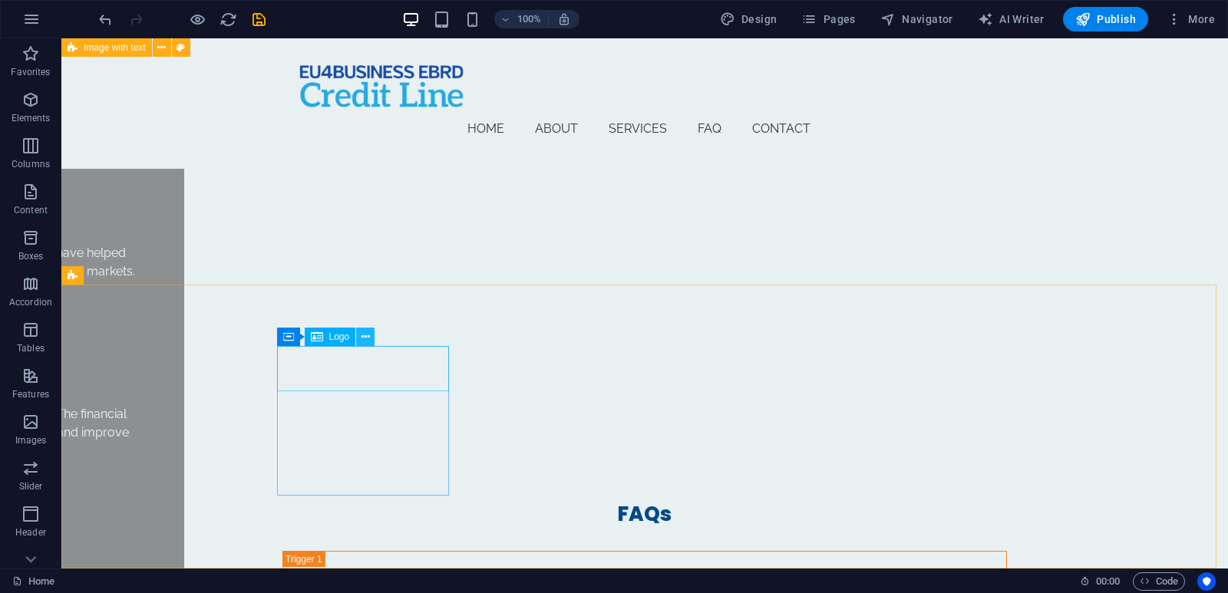
click at [367, 342] on icon at bounding box center [366, 337] width 8 height 16
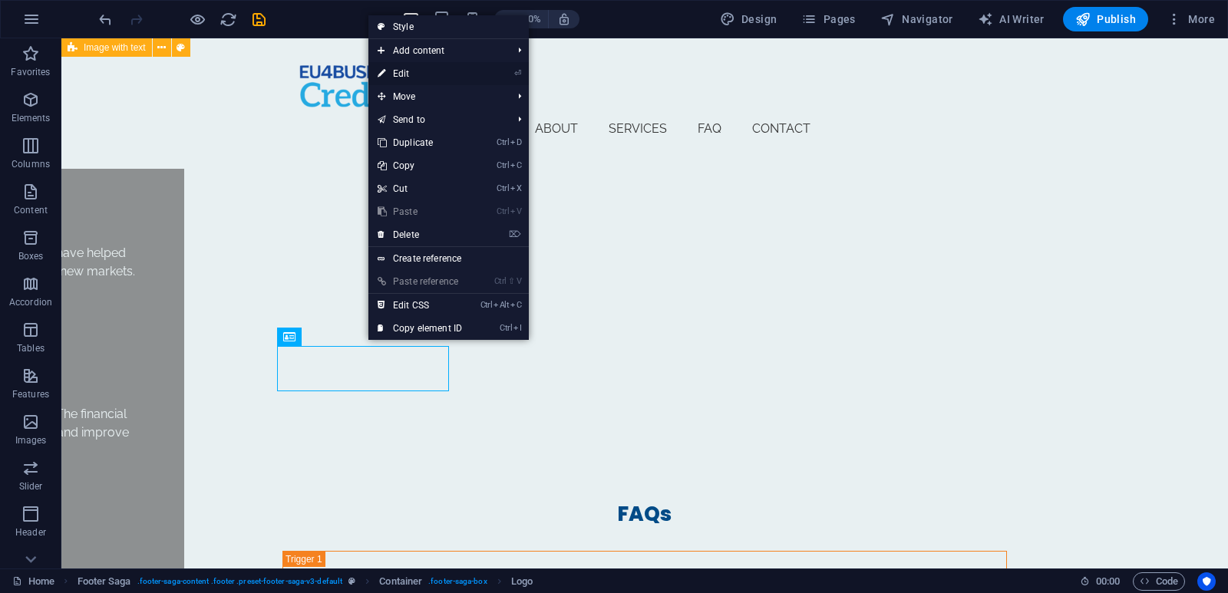
click at [417, 72] on link "⏎ Edit" at bounding box center [419, 73] width 103 height 23
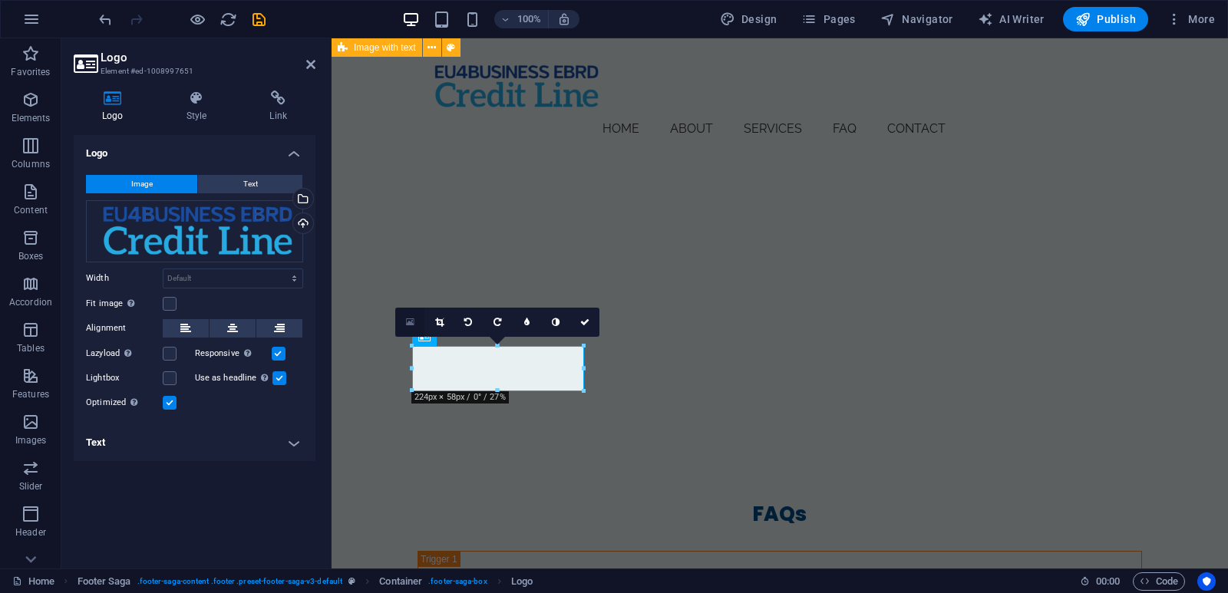
click at [405, 326] on link at bounding box center [409, 322] width 29 height 29
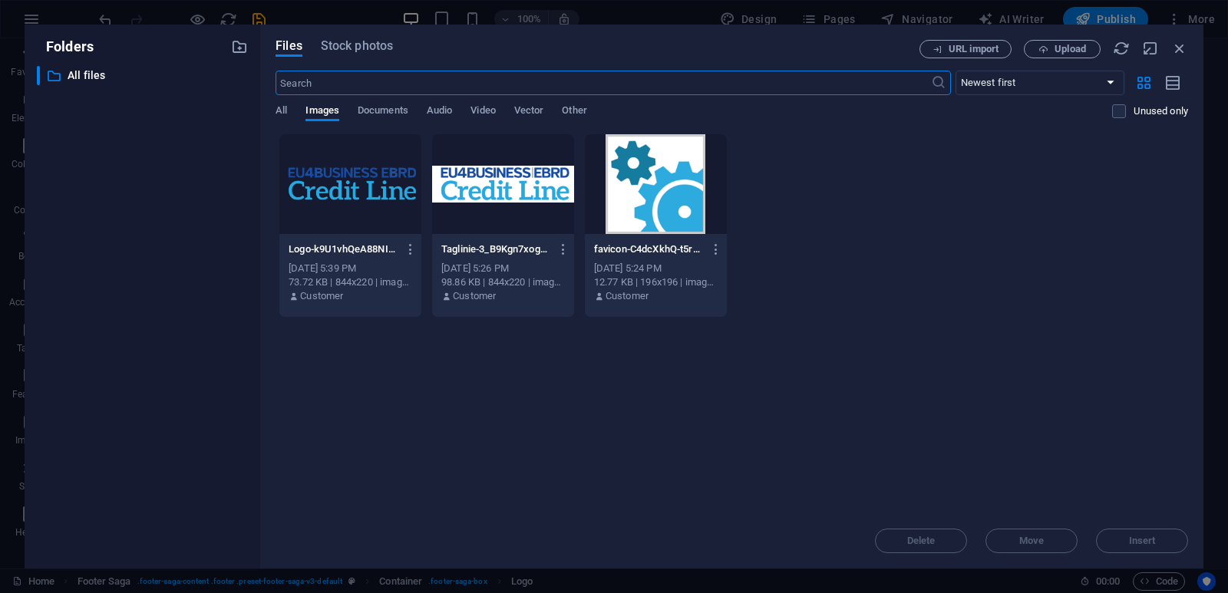
scroll to position [3262, 0]
click at [481, 186] on div at bounding box center [503, 184] width 142 height 100
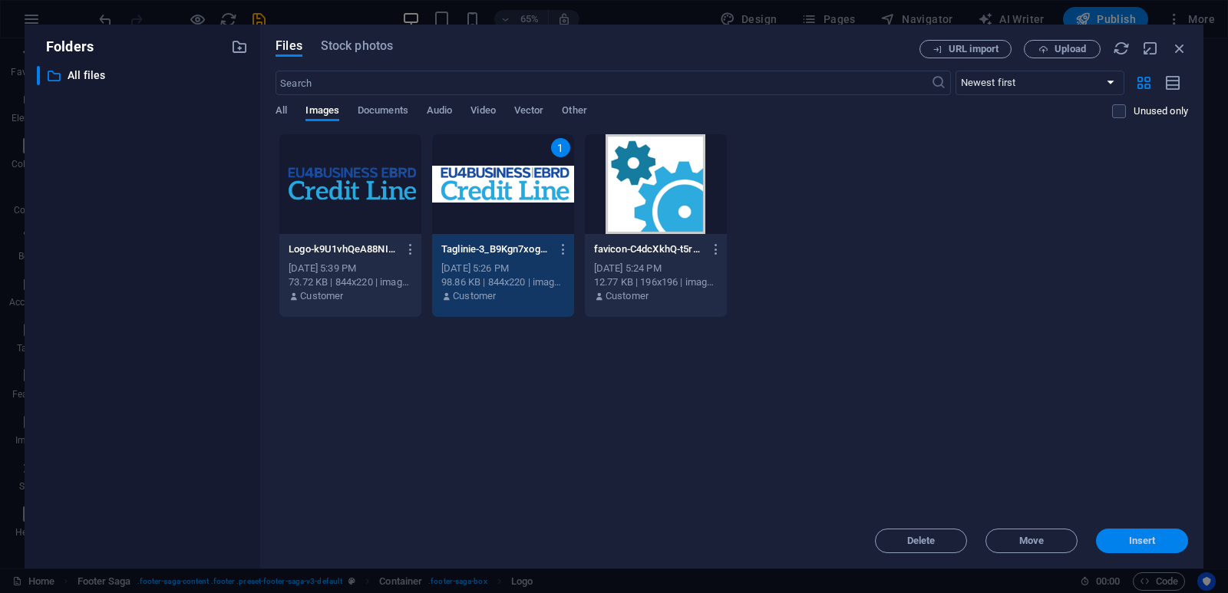
click at [1130, 547] on button "Insert" at bounding box center [1142, 541] width 92 height 25
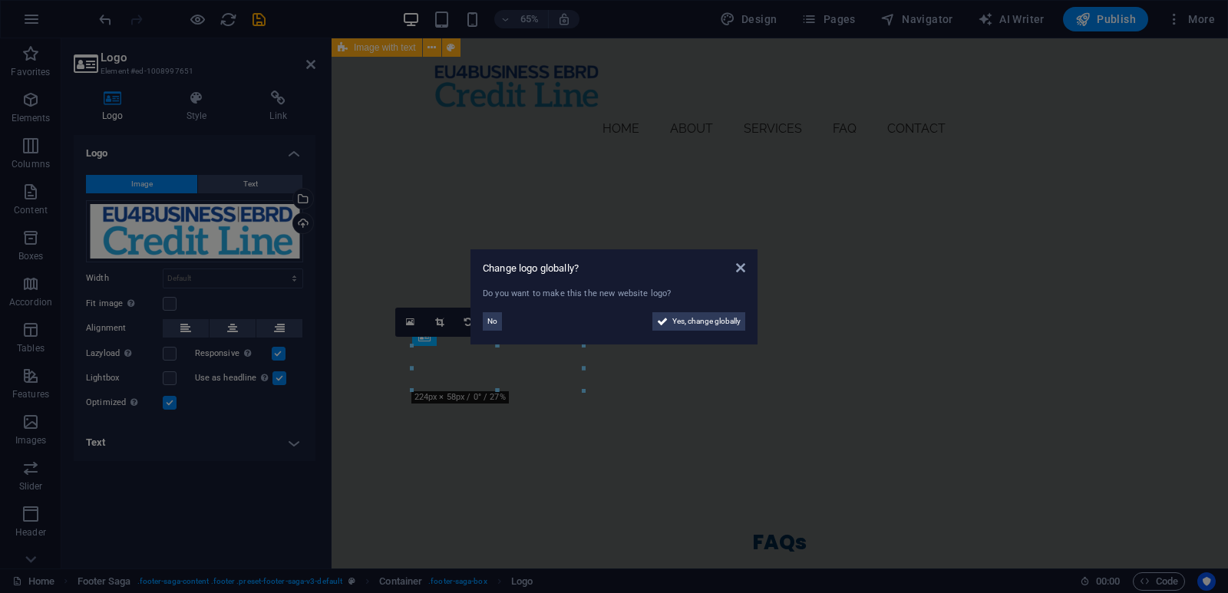
scroll to position [3291, 0]
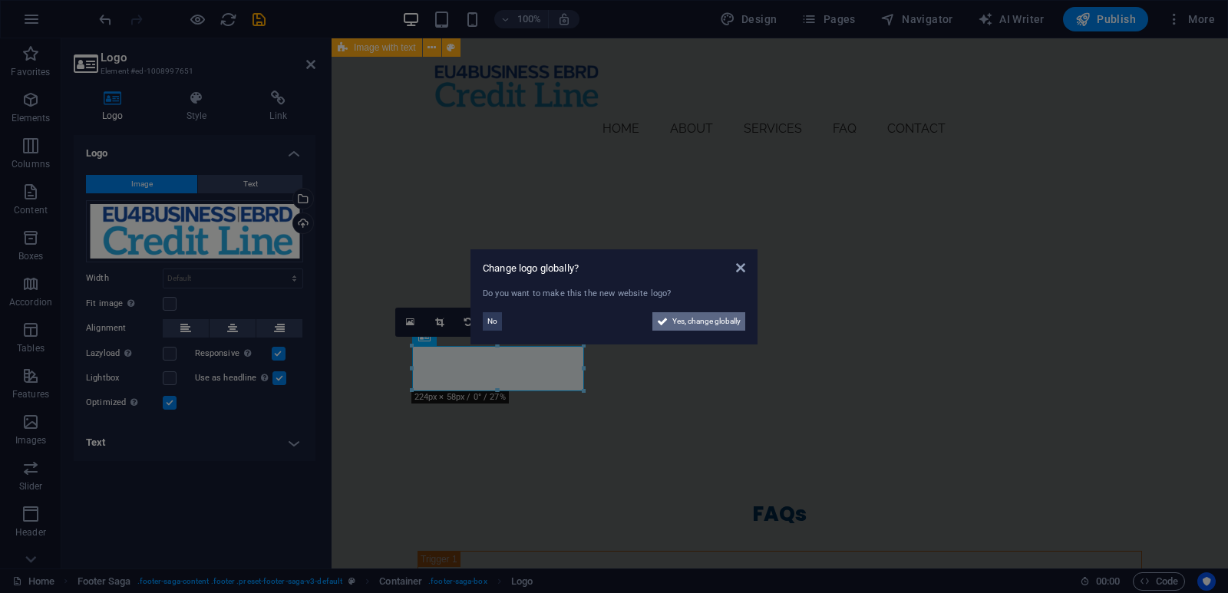
click at [681, 322] on span "Yes, change globally" at bounding box center [706, 321] width 68 height 18
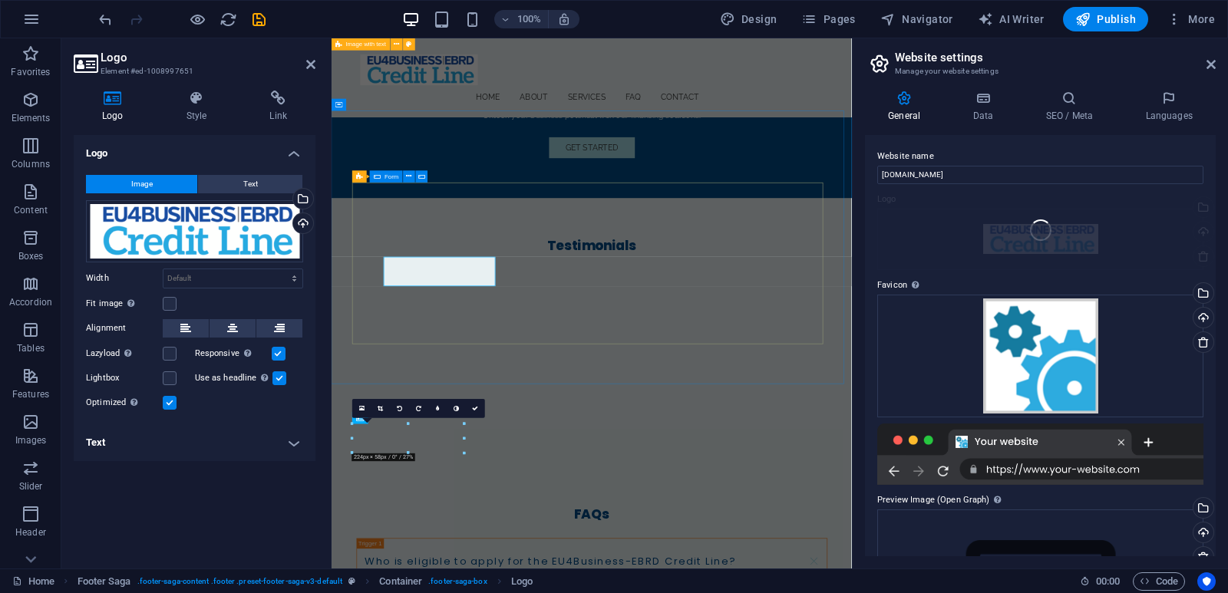
scroll to position [3262, 0]
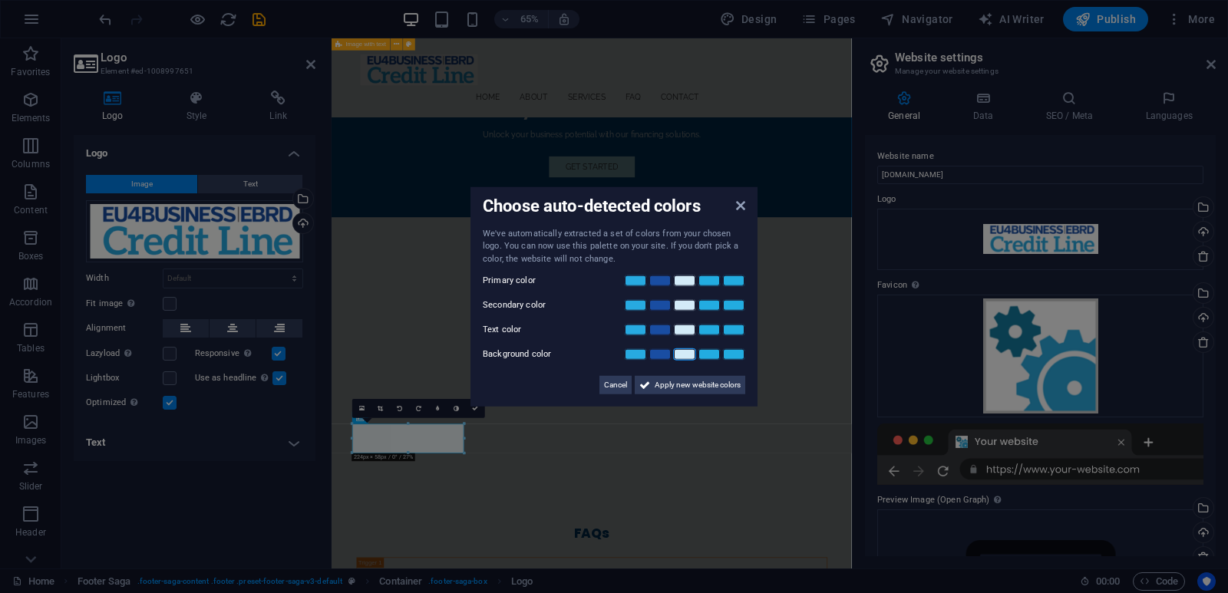
click at [684, 355] on link at bounding box center [684, 355] width 23 height 12
click at [676, 390] on span "Apply new website colors" at bounding box center [698, 385] width 86 height 18
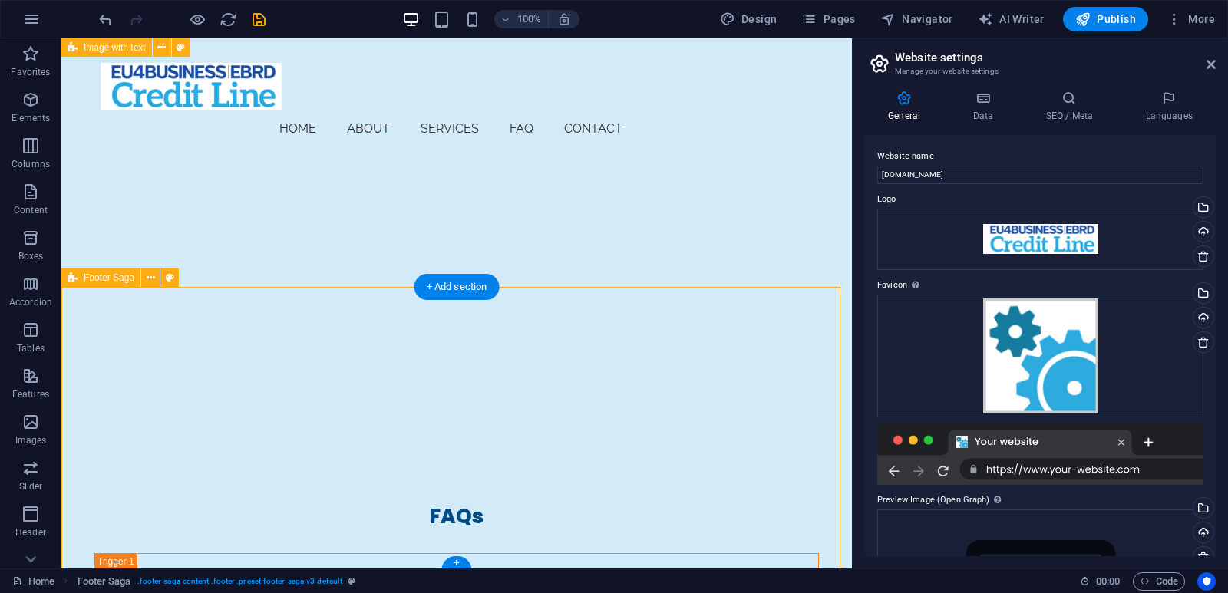
scroll to position [3291, 0]
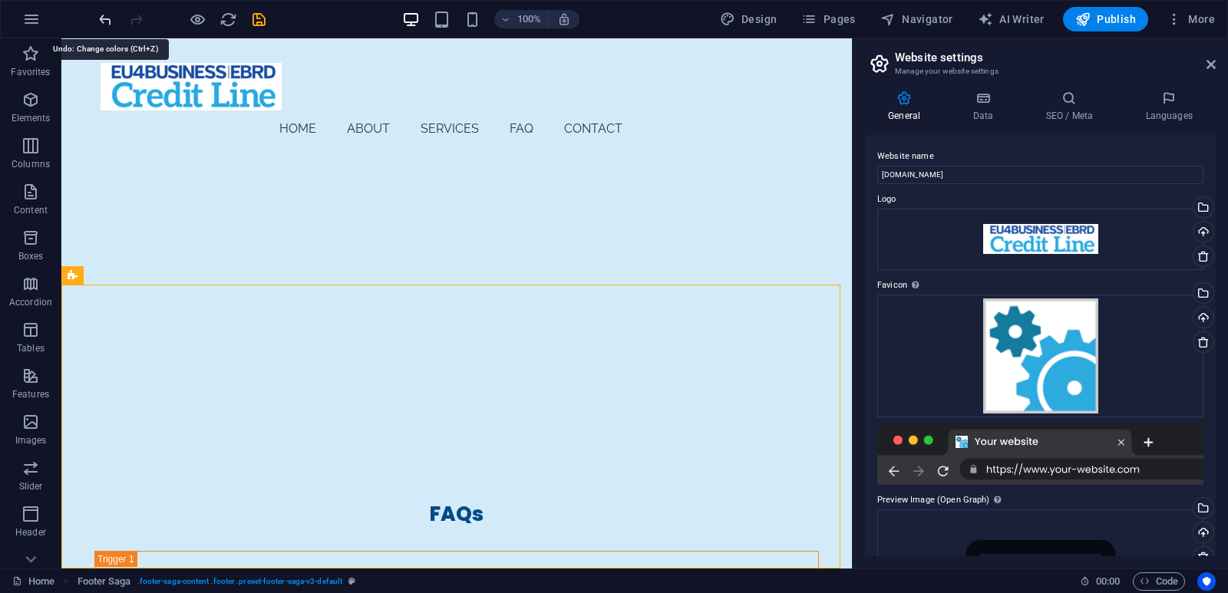
click at [107, 20] on icon "undo" at bounding box center [106, 20] width 18 height 18
click at [102, 28] on icon "undo" at bounding box center [106, 20] width 18 height 18
click at [101, 28] on icon "undo" at bounding box center [106, 20] width 18 height 18
click at [103, 23] on icon "undo" at bounding box center [106, 20] width 18 height 18
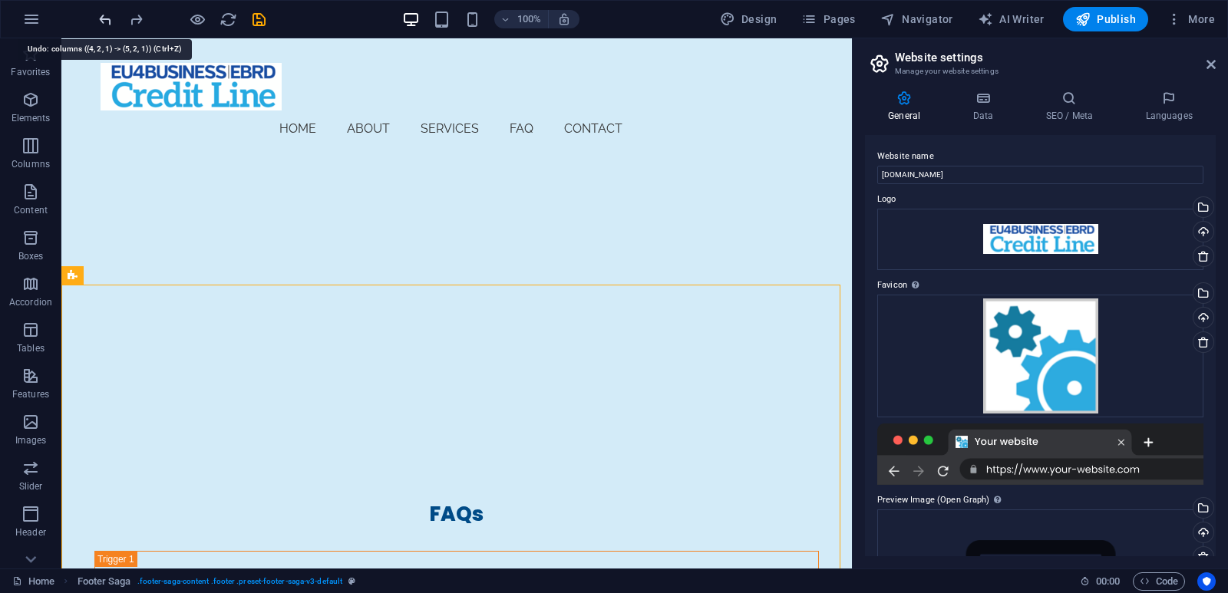
click at [103, 23] on icon "undo" at bounding box center [106, 20] width 18 height 18
click at [106, 19] on icon "undo" at bounding box center [106, 20] width 18 height 18
click at [110, 19] on icon "undo" at bounding box center [106, 20] width 18 height 18
click at [107, 21] on icon "undo" at bounding box center [106, 20] width 18 height 18
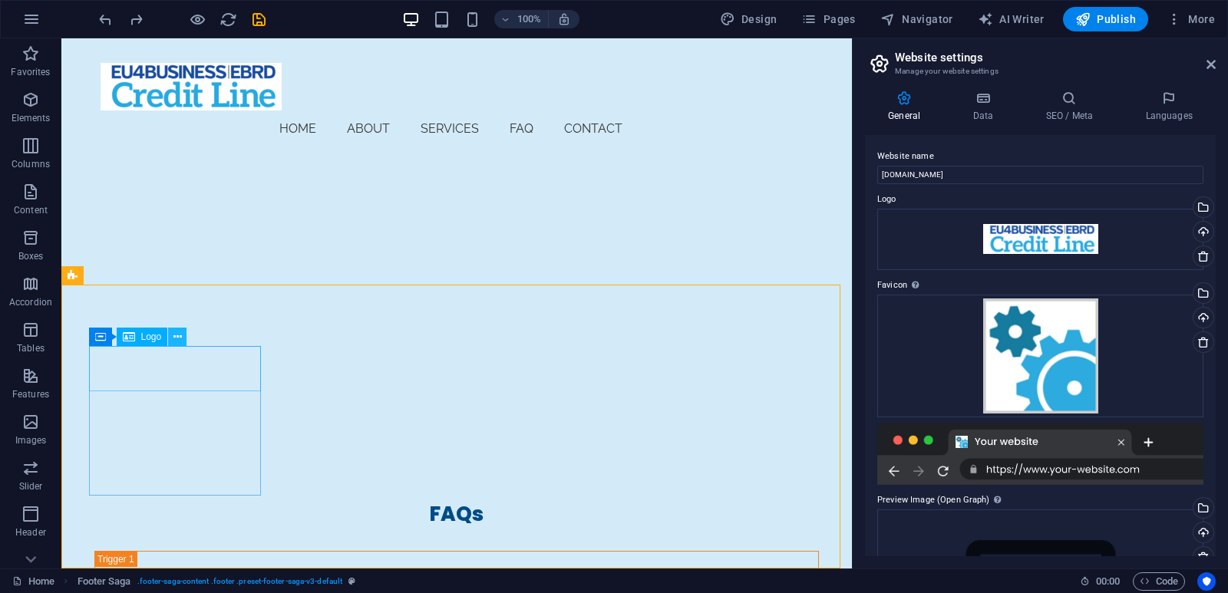
click at [179, 337] on icon at bounding box center [177, 337] width 8 height 16
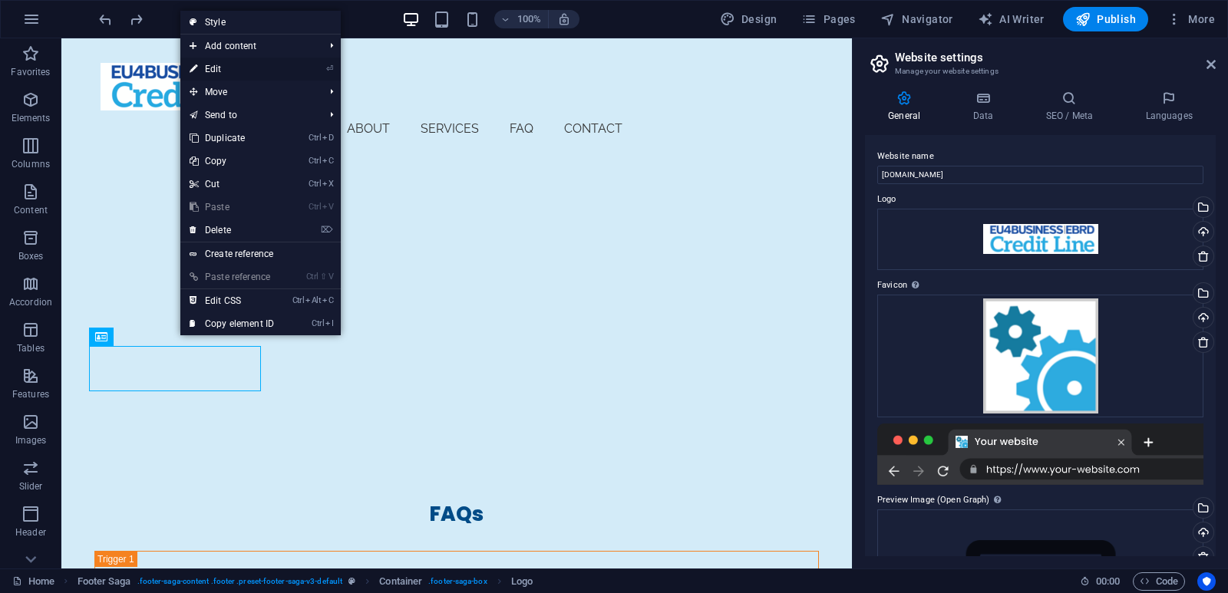
click at [203, 73] on link "⏎ Edit" at bounding box center [231, 69] width 103 height 23
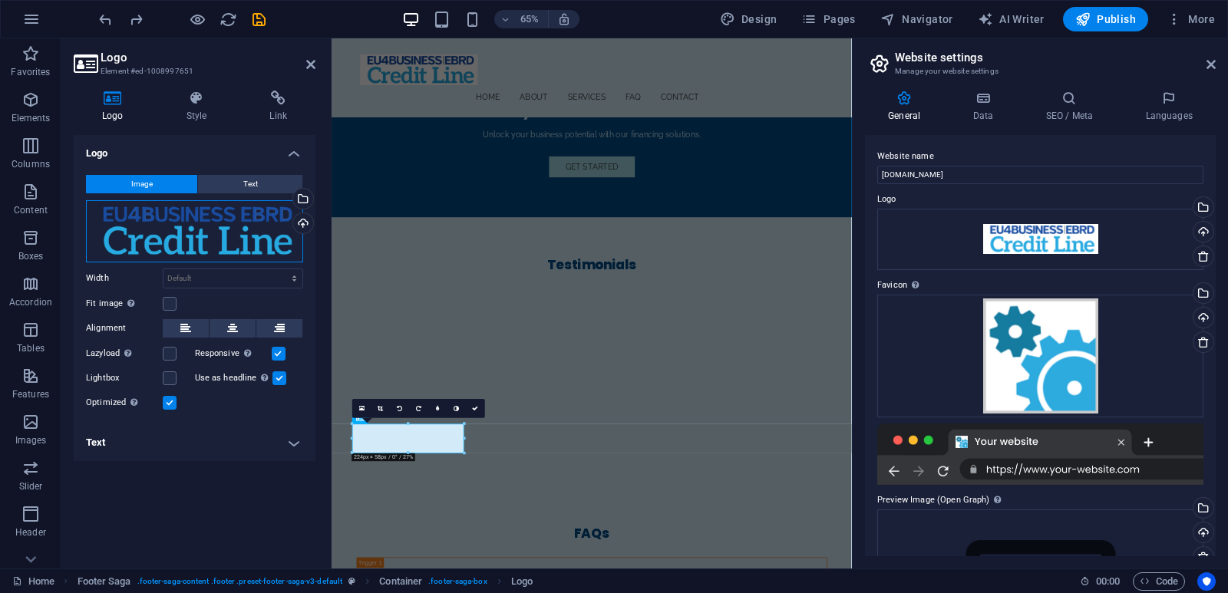
click at [256, 230] on div "Drag files here, click to choose files or select files from Files or our free s…" at bounding box center [194, 231] width 217 height 62
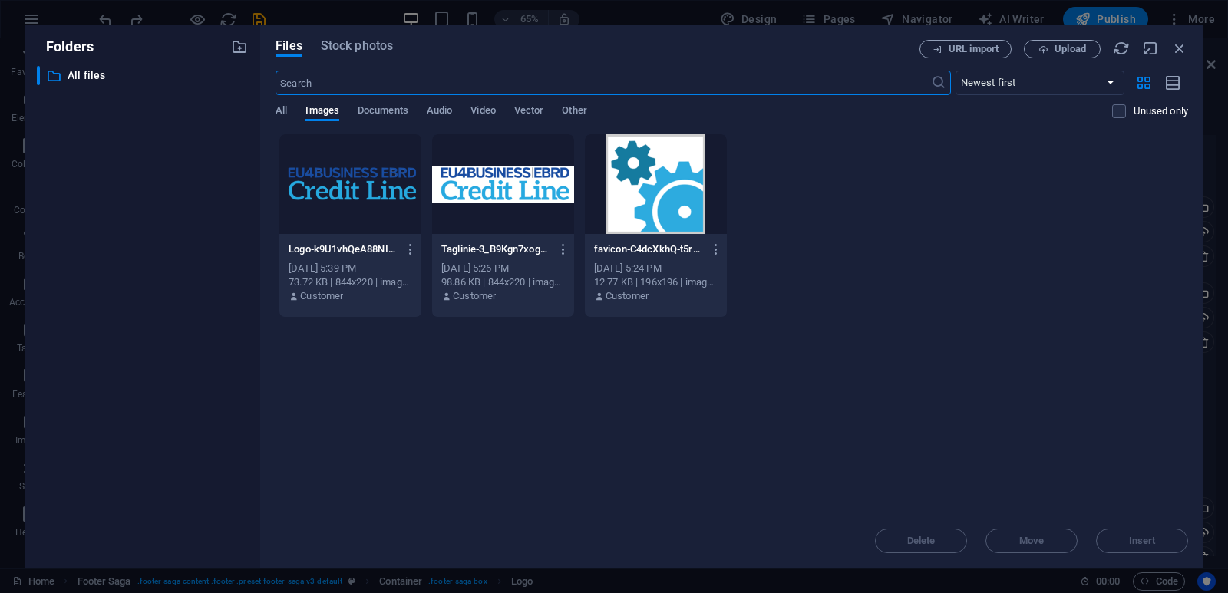
scroll to position [3069, 0]
click at [342, 201] on div at bounding box center [350, 184] width 142 height 100
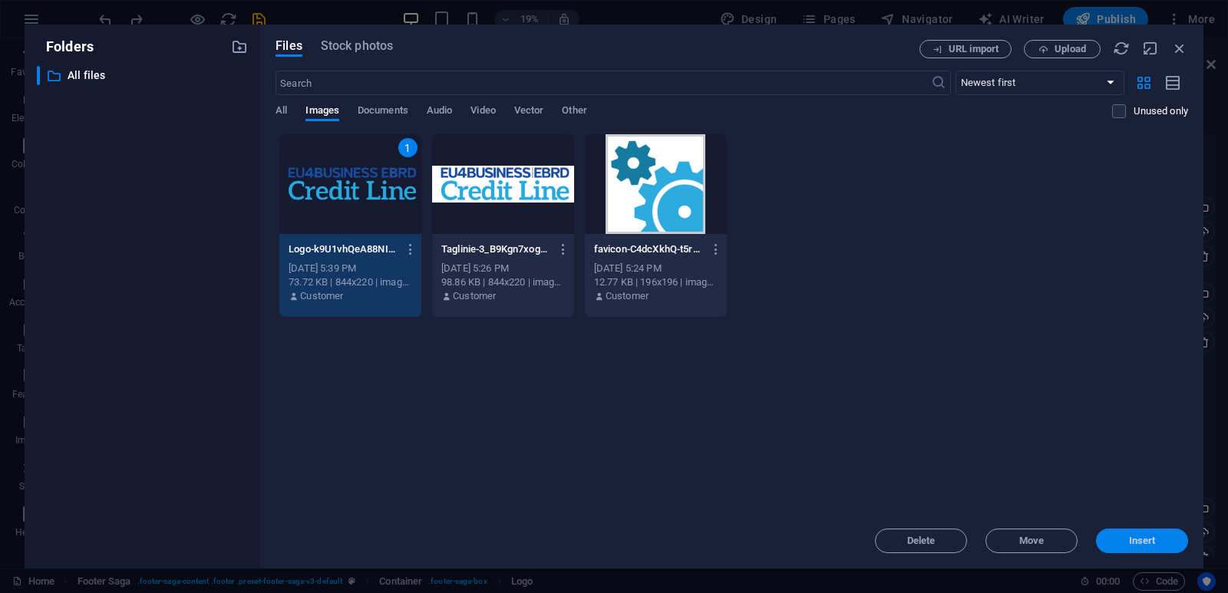
click at [1140, 537] on span "Insert" at bounding box center [1142, 541] width 27 height 9
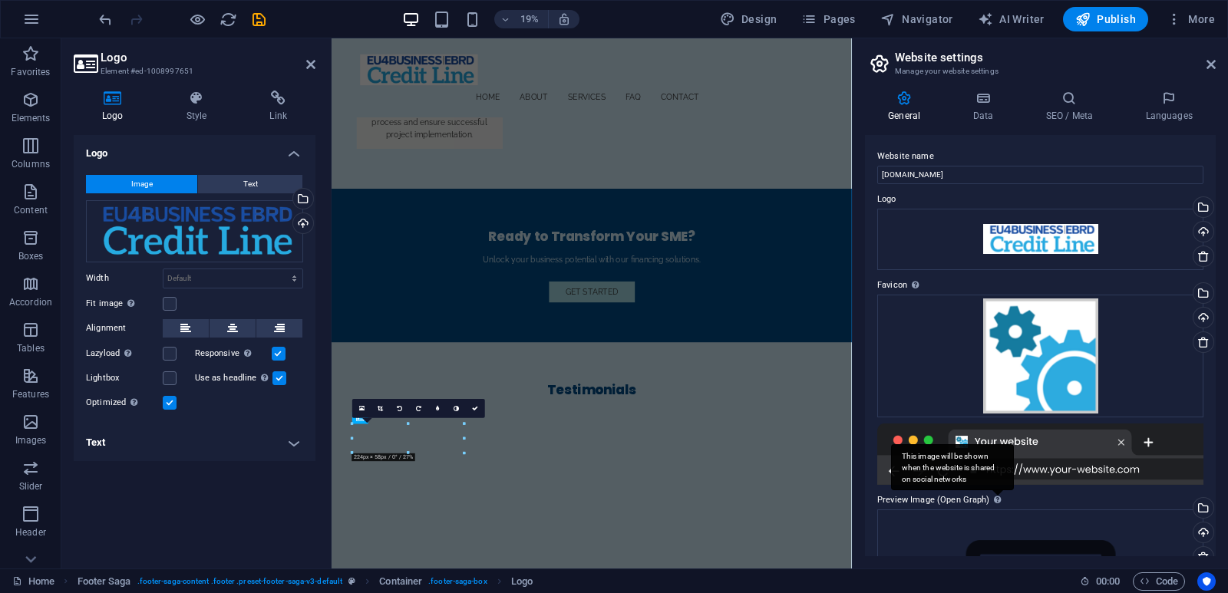
scroll to position [3262, 0]
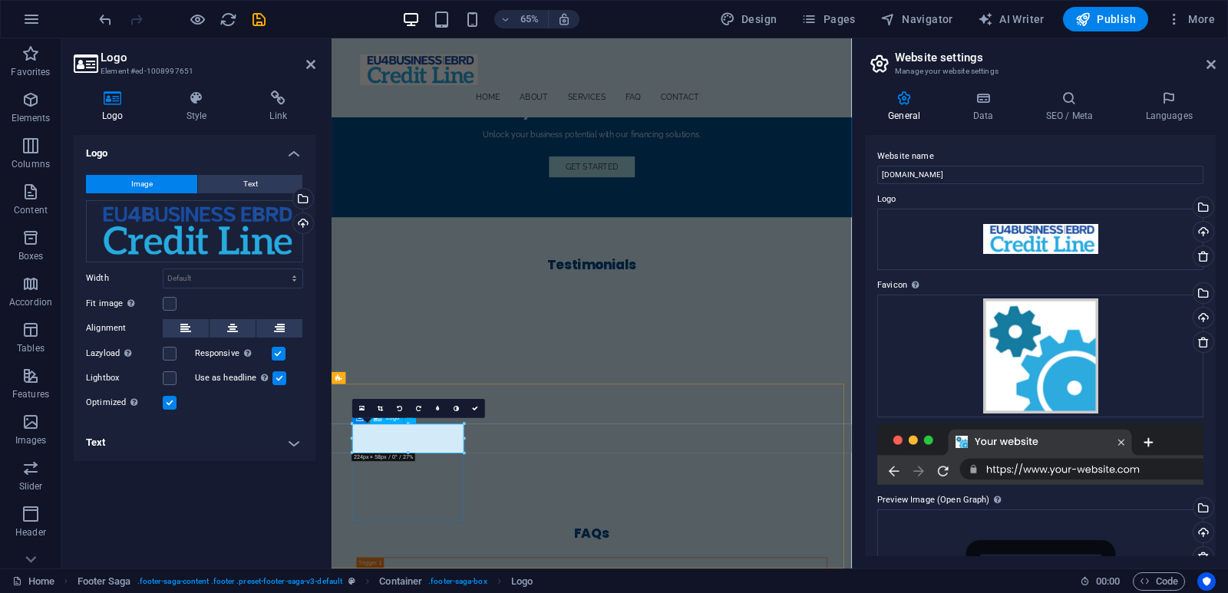
click at [359, 406] on icon at bounding box center [361, 408] width 5 height 7
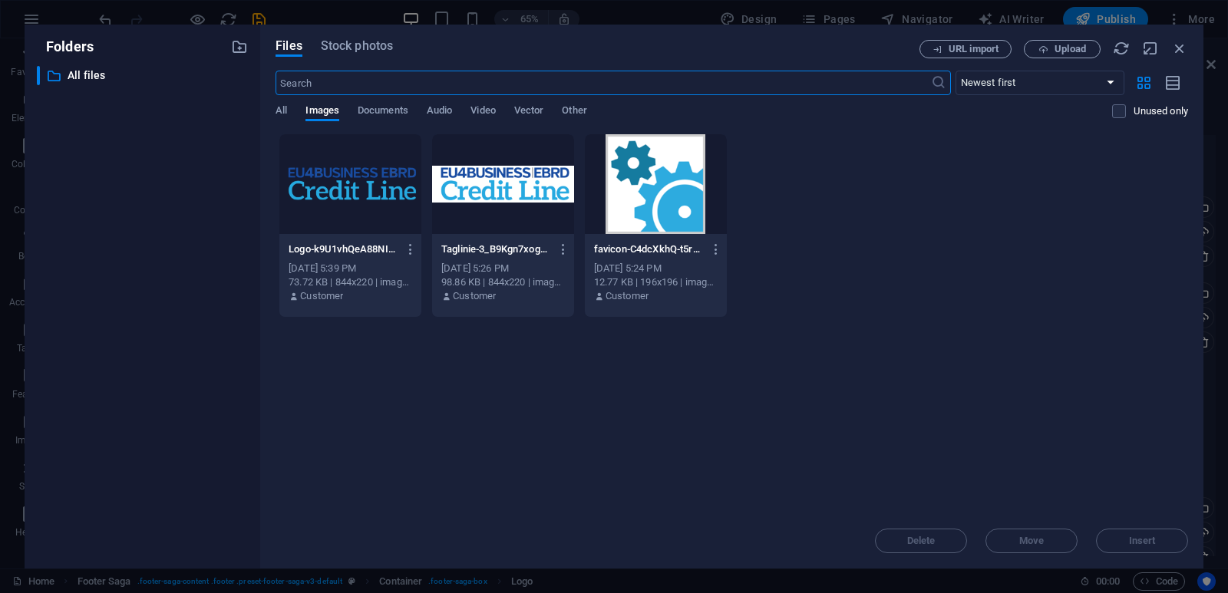
scroll to position [3069, 0]
click at [511, 187] on div at bounding box center [503, 184] width 142 height 100
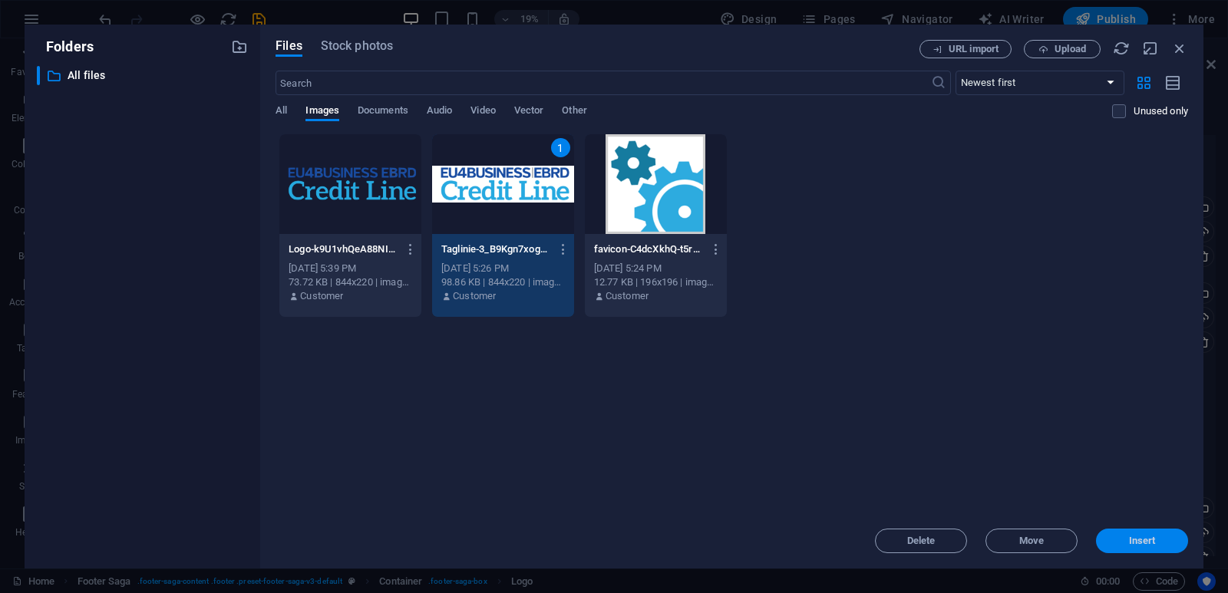
click at [1124, 548] on button "Insert" at bounding box center [1142, 541] width 92 height 25
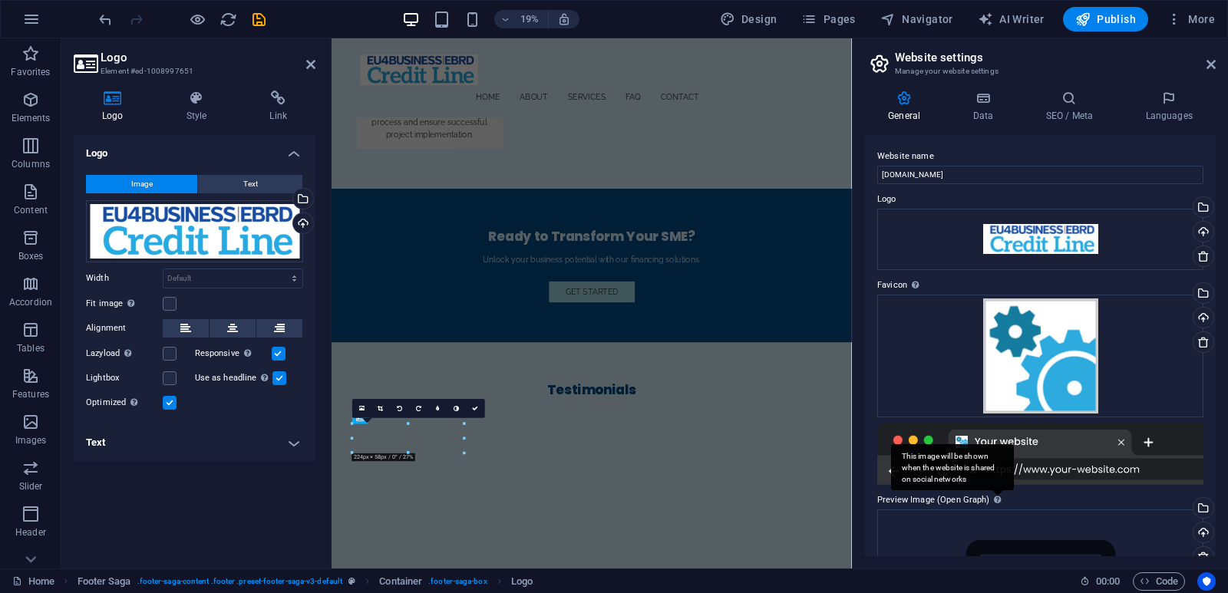
scroll to position [3262, 0]
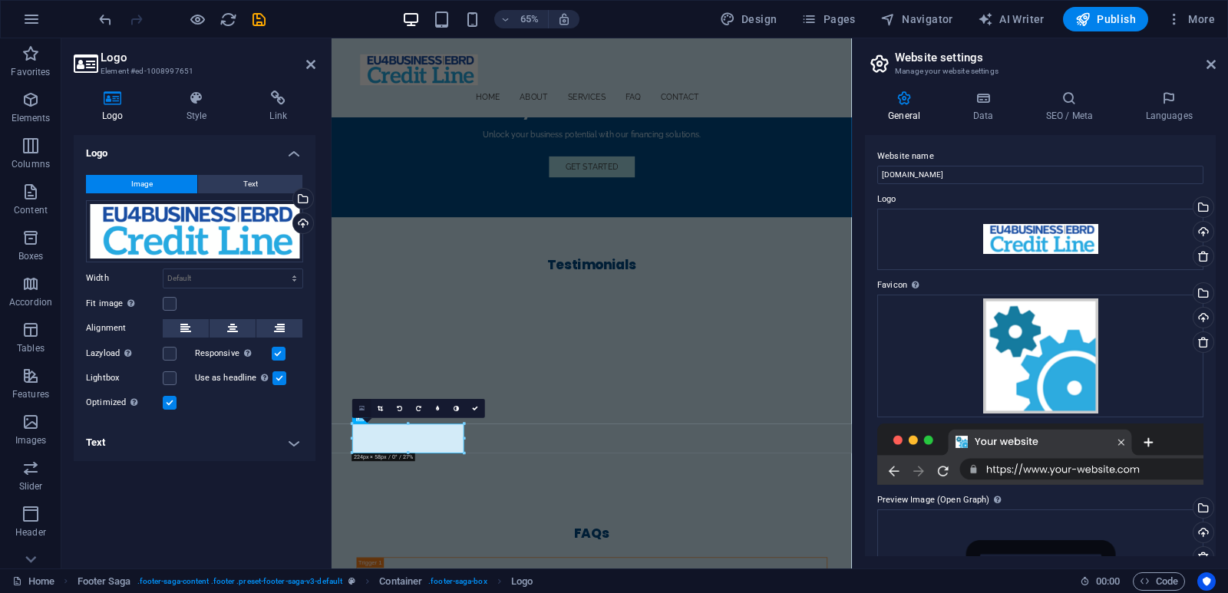
click at [360, 413] on link at bounding box center [361, 408] width 19 height 19
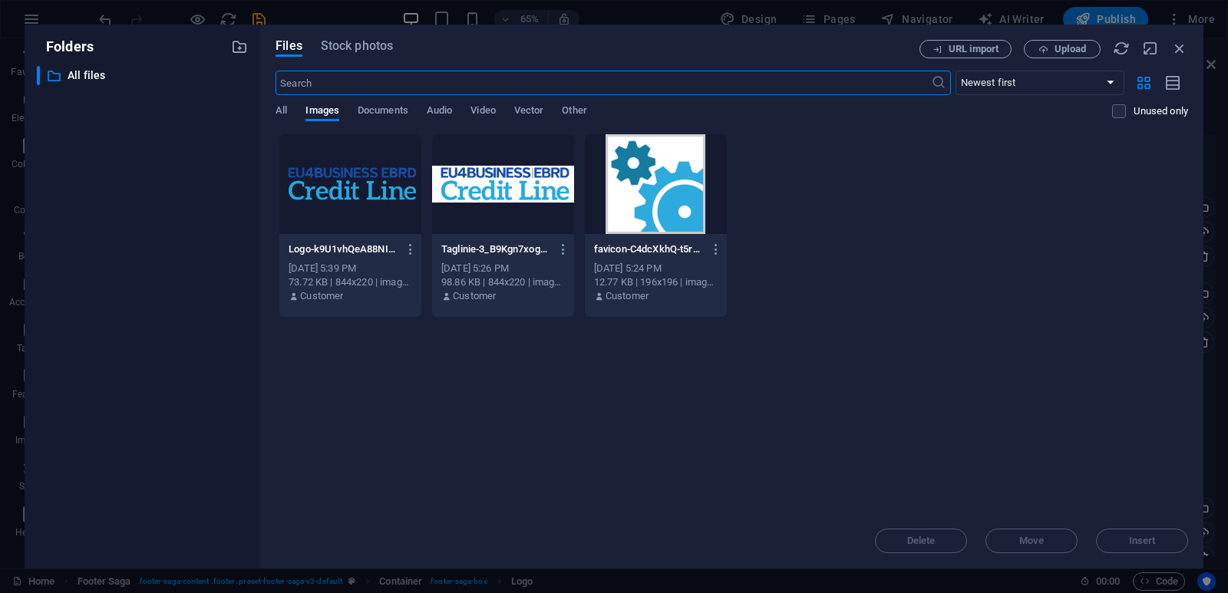
scroll to position [3069, 0]
click at [361, 173] on div at bounding box center [350, 184] width 142 height 100
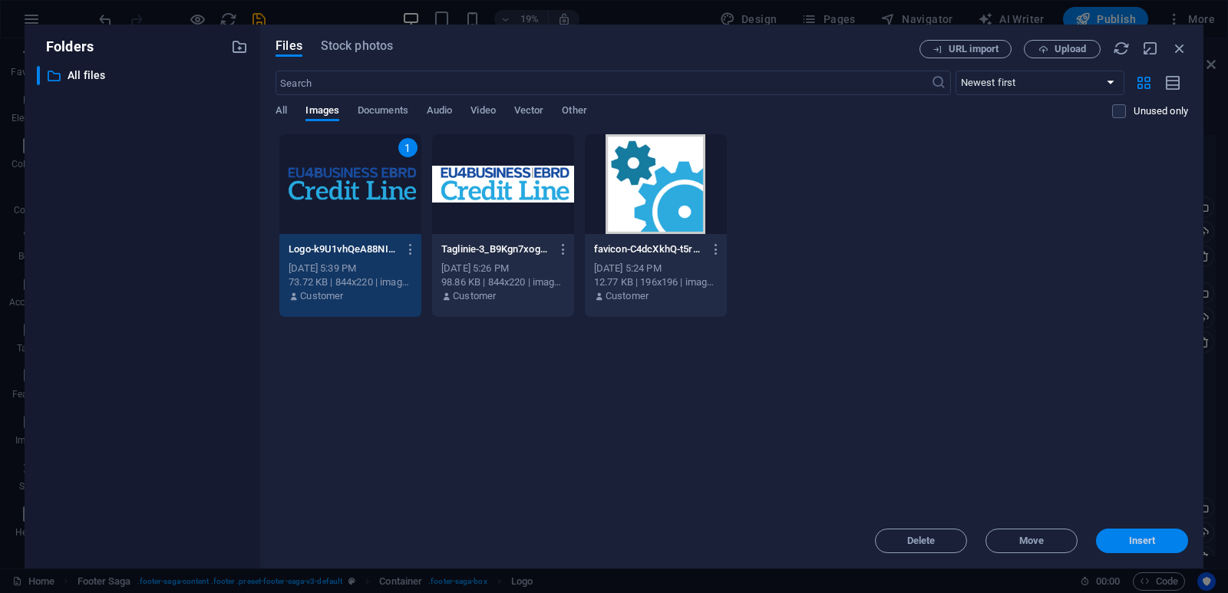
click at [1126, 547] on button "Insert" at bounding box center [1142, 541] width 92 height 25
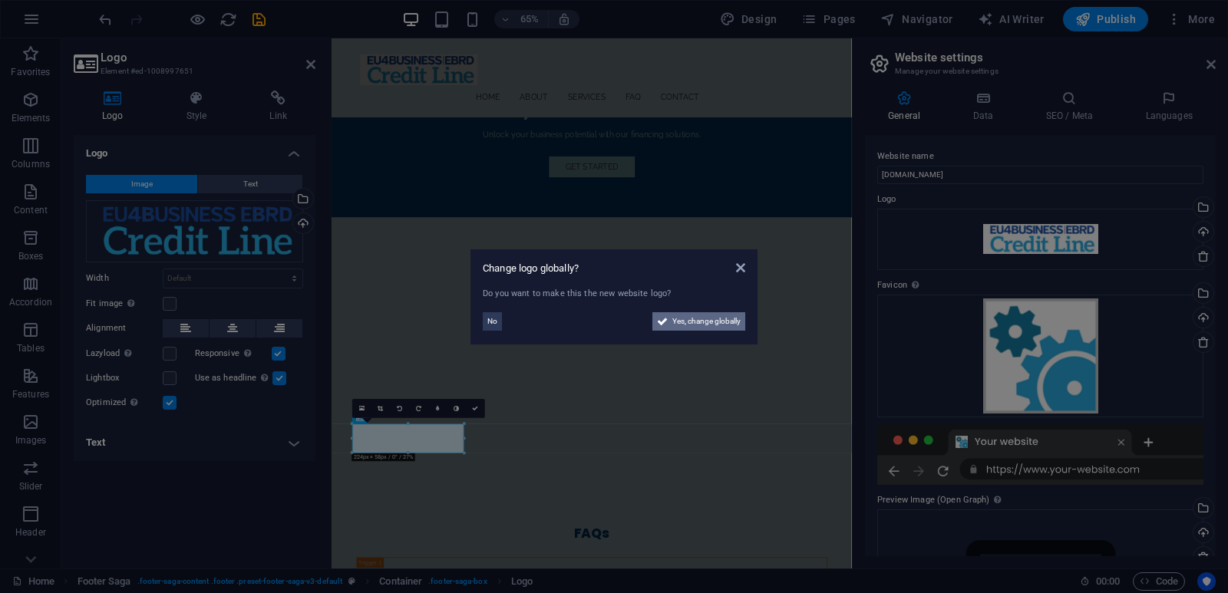
click at [695, 322] on span "Yes, change globally" at bounding box center [706, 321] width 68 height 18
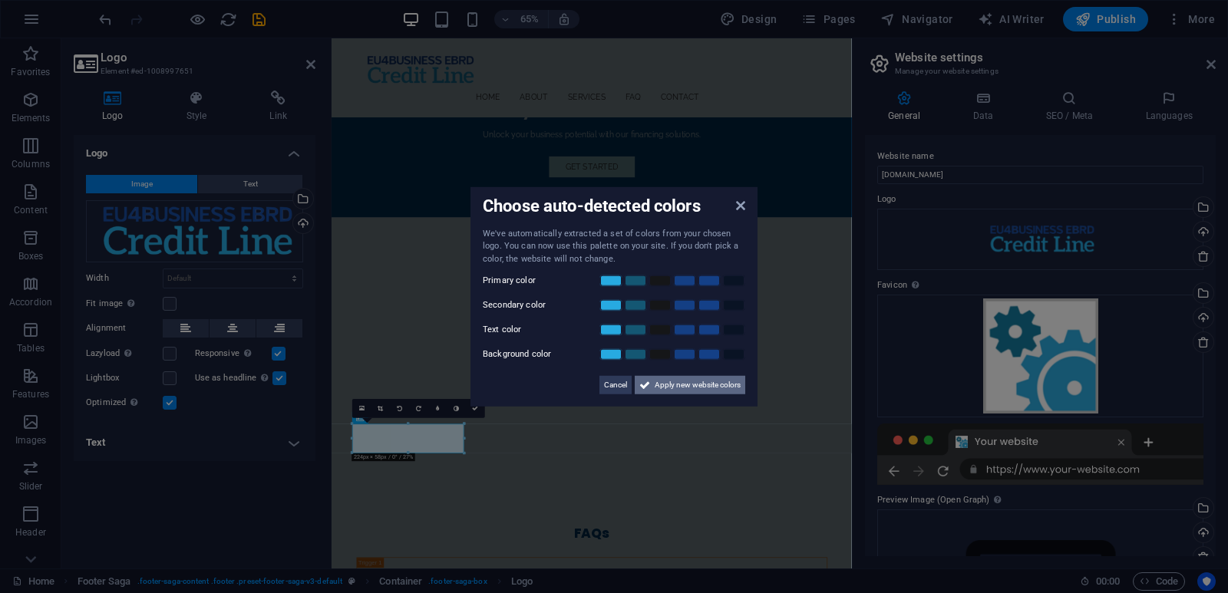
click at [707, 388] on span "Apply new website colors" at bounding box center [698, 385] width 86 height 18
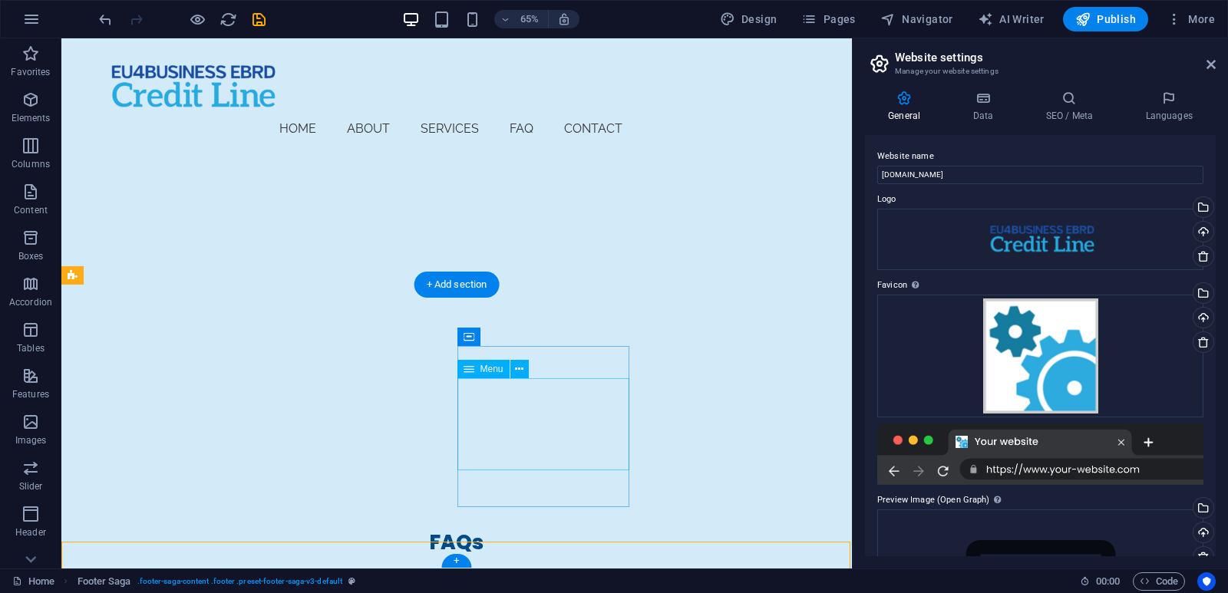
scroll to position [3291, 0]
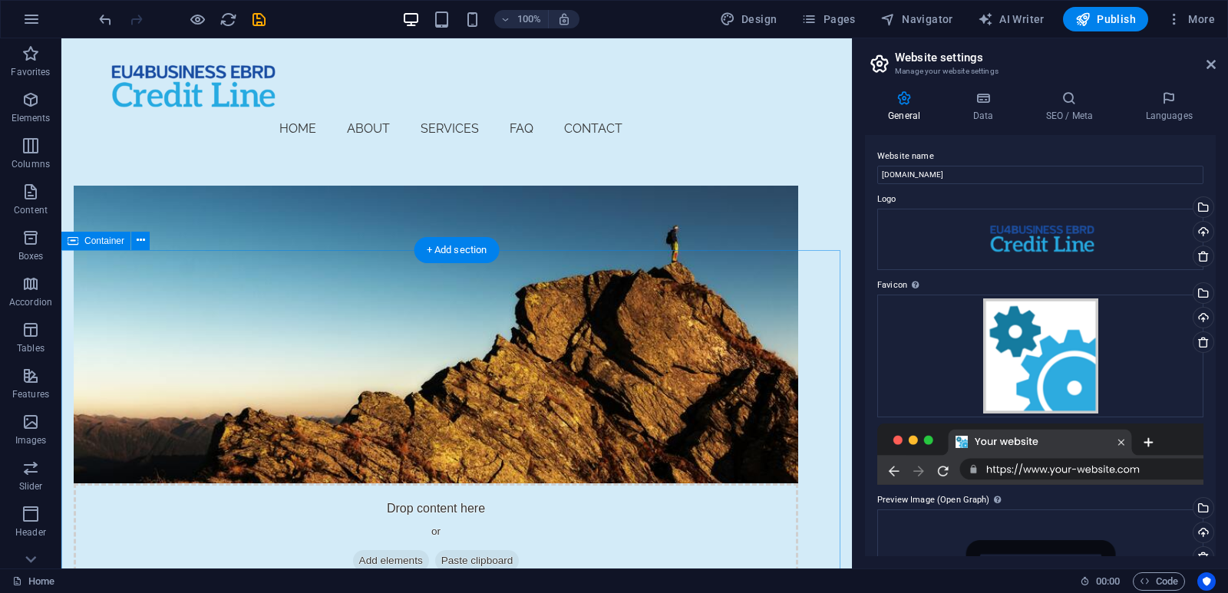
scroll to position [461, 0]
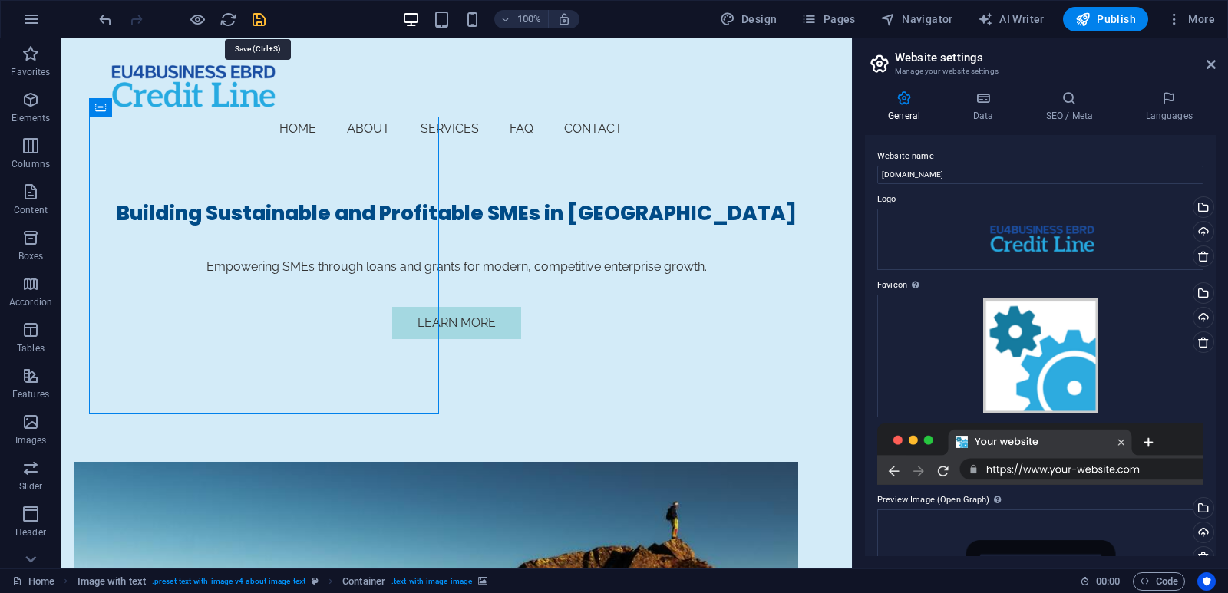
click at [262, 21] on icon "save" at bounding box center [259, 20] width 18 height 18
checkbox input "false"
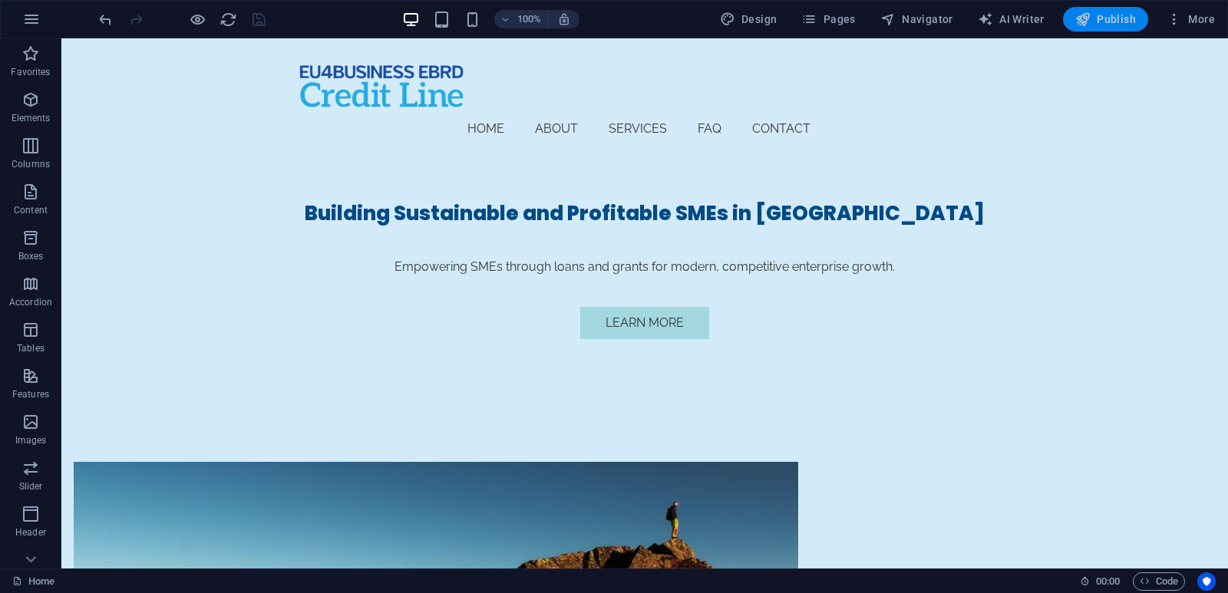
click at [1102, 30] on button "Publish" at bounding box center [1105, 19] width 85 height 25
